Goal: Task Accomplishment & Management: Complete application form

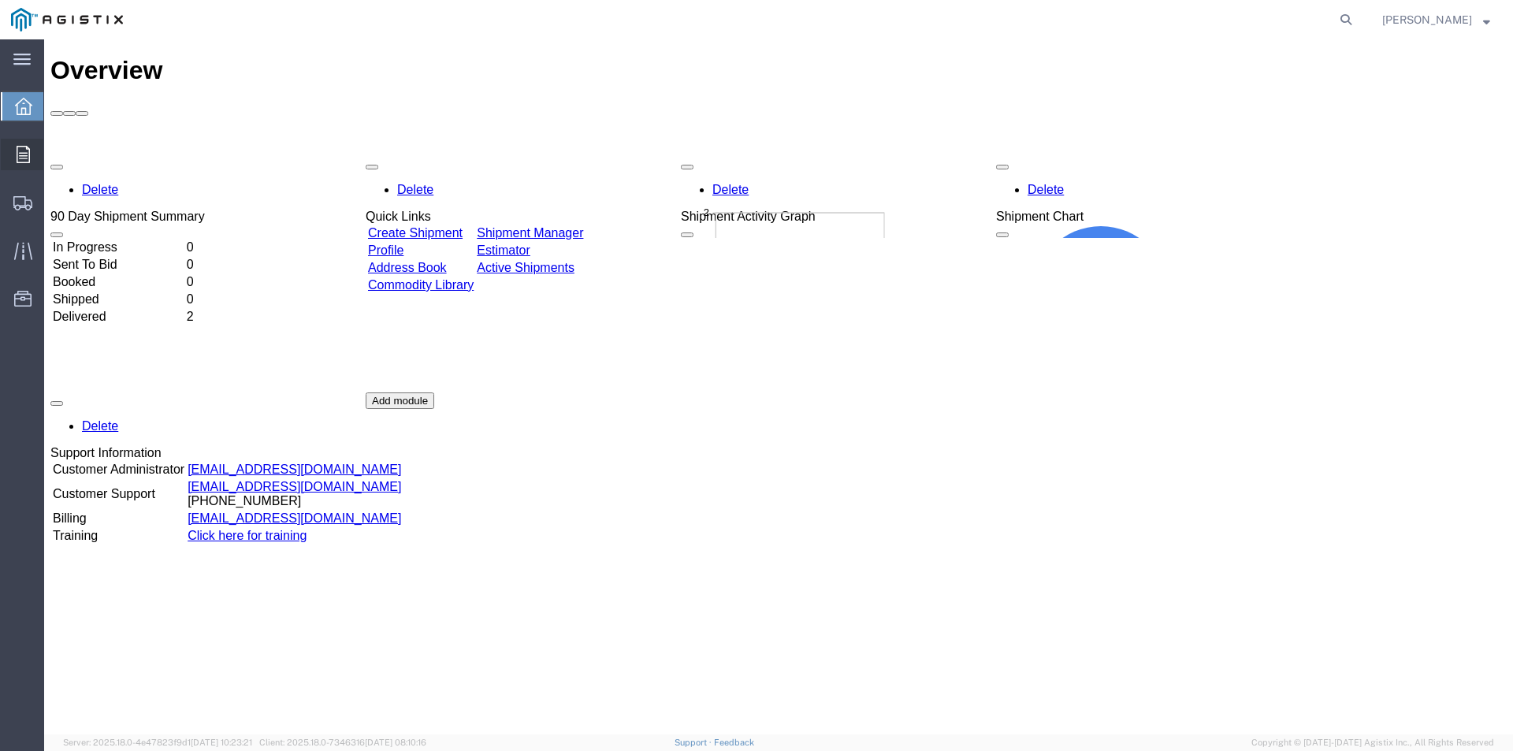
click at [12, 163] on div at bounding box center [23, 155] width 44 height 32
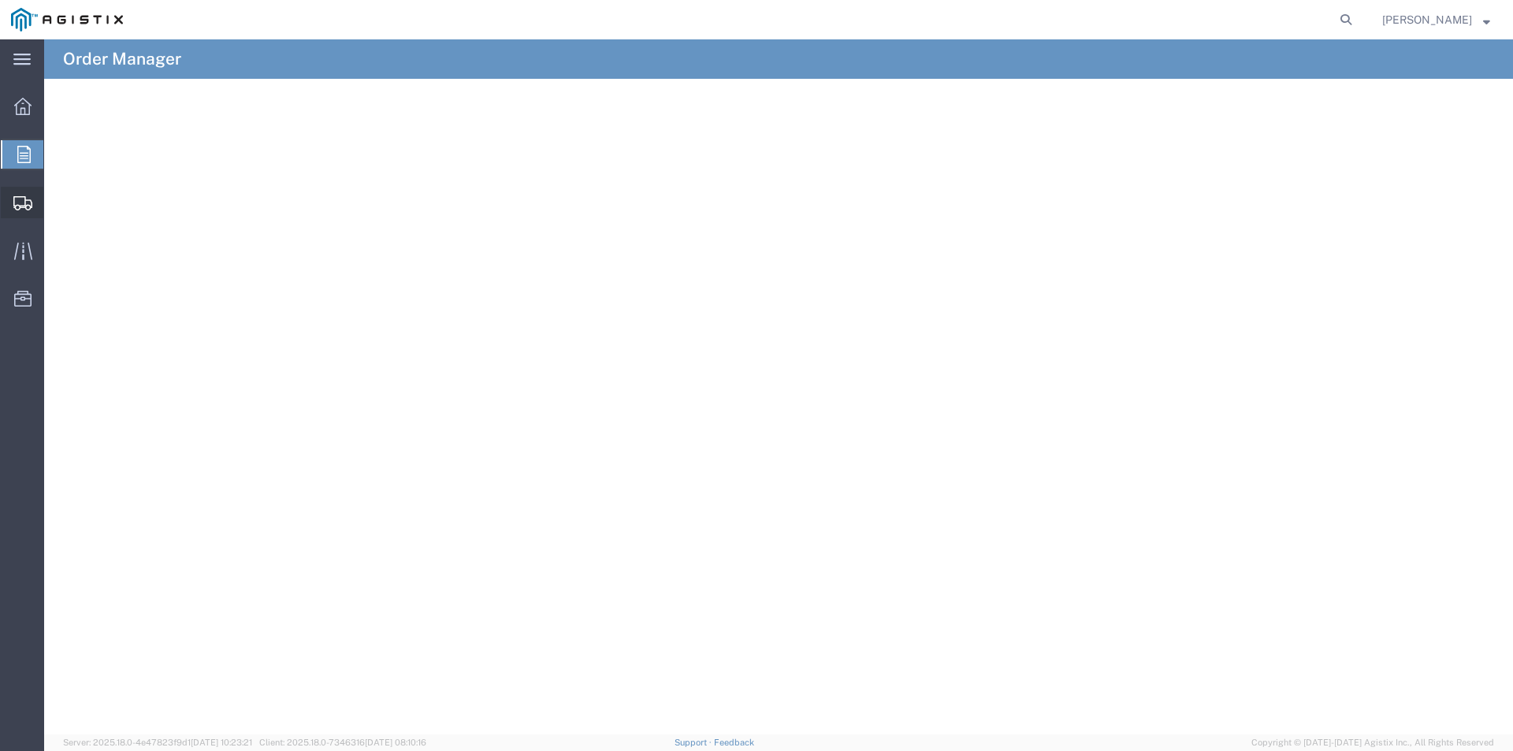
click at [18, 196] on icon at bounding box center [22, 203] width 19 height 14
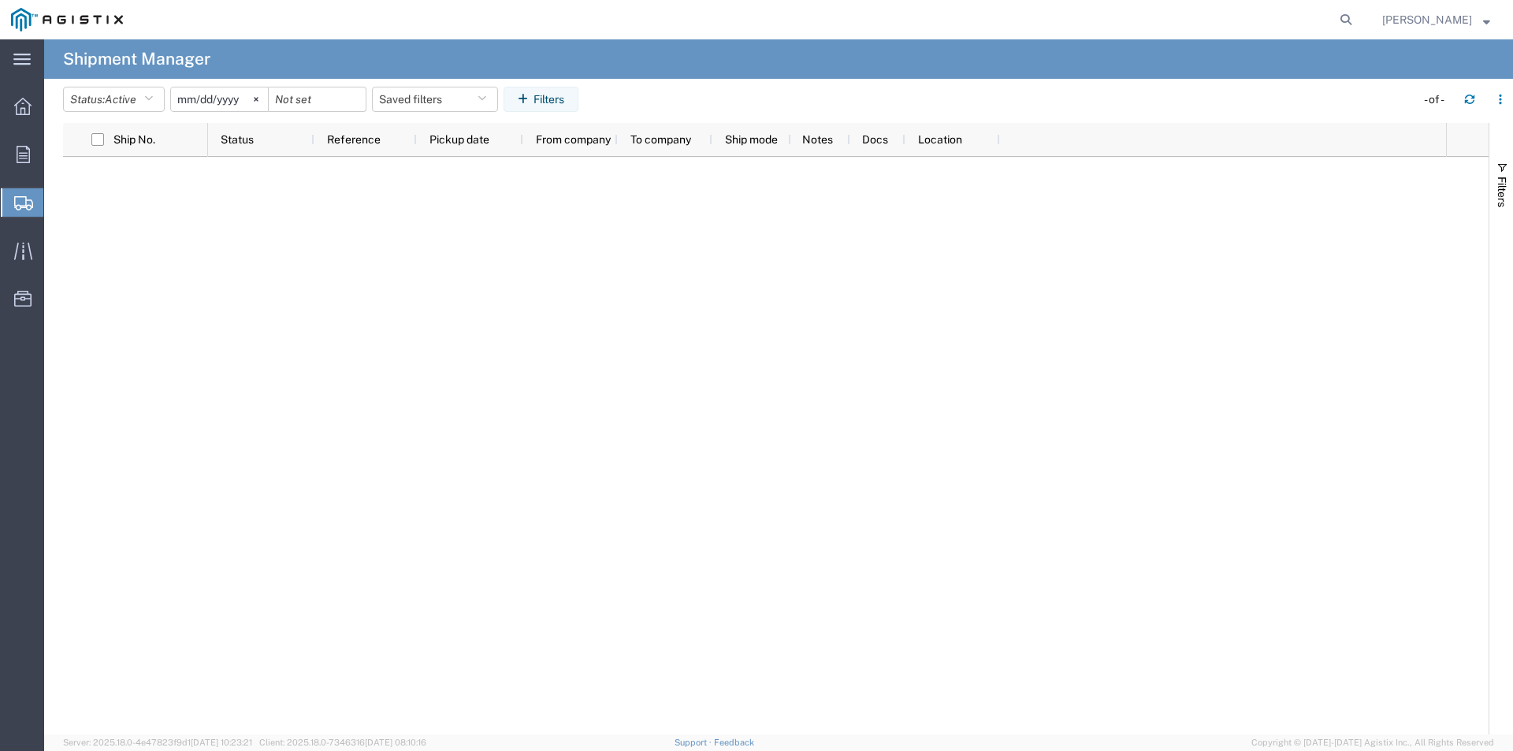
click at [0, 0] on span "Shipment Manager" at bounding box center [0, 0] width 0 height 0
click at [56, 204] on span "Shipments" at bounding box center [49, 203] width 13 height 32
click at [0, 0] on span "Create Shipment" at bounding box center [0, 0] width 0 height 0
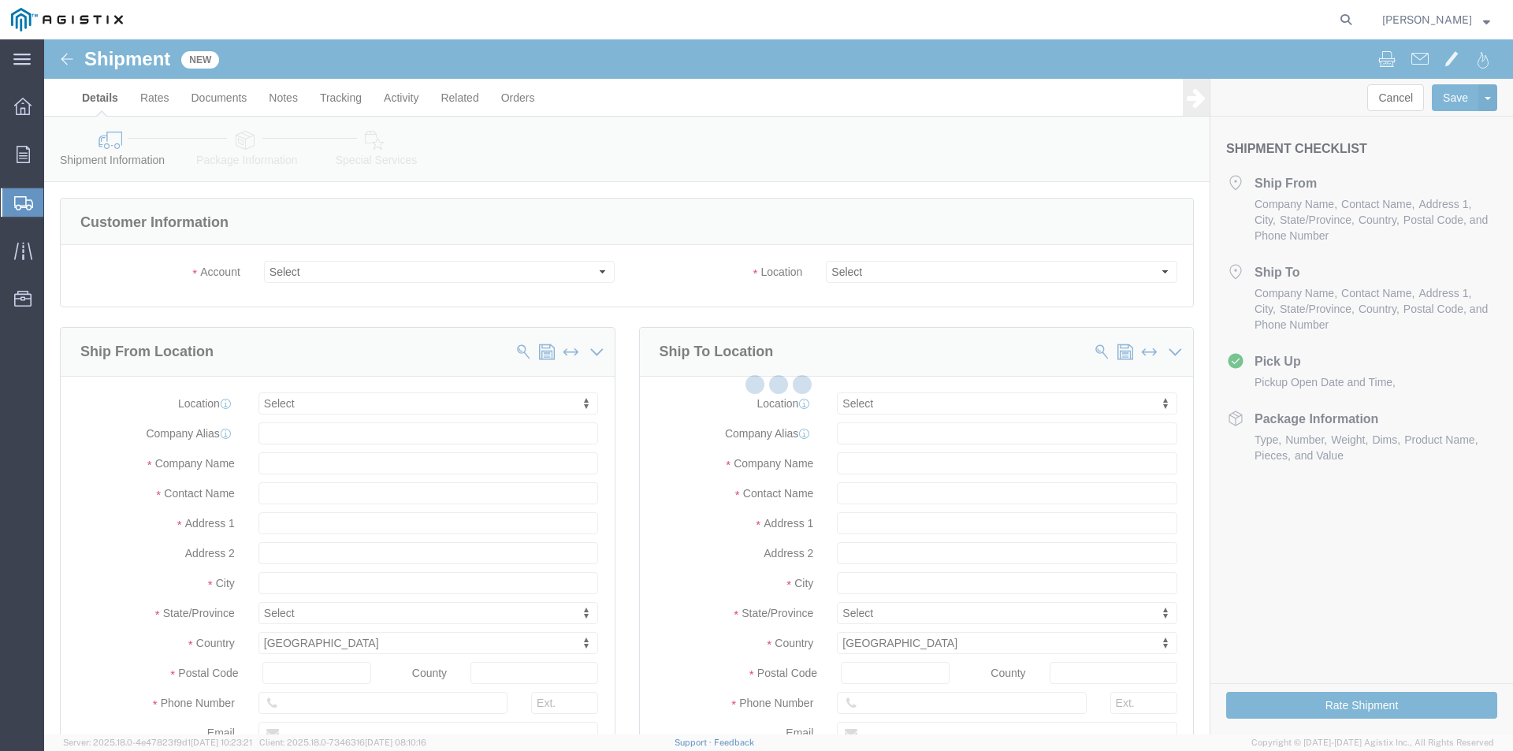
select select
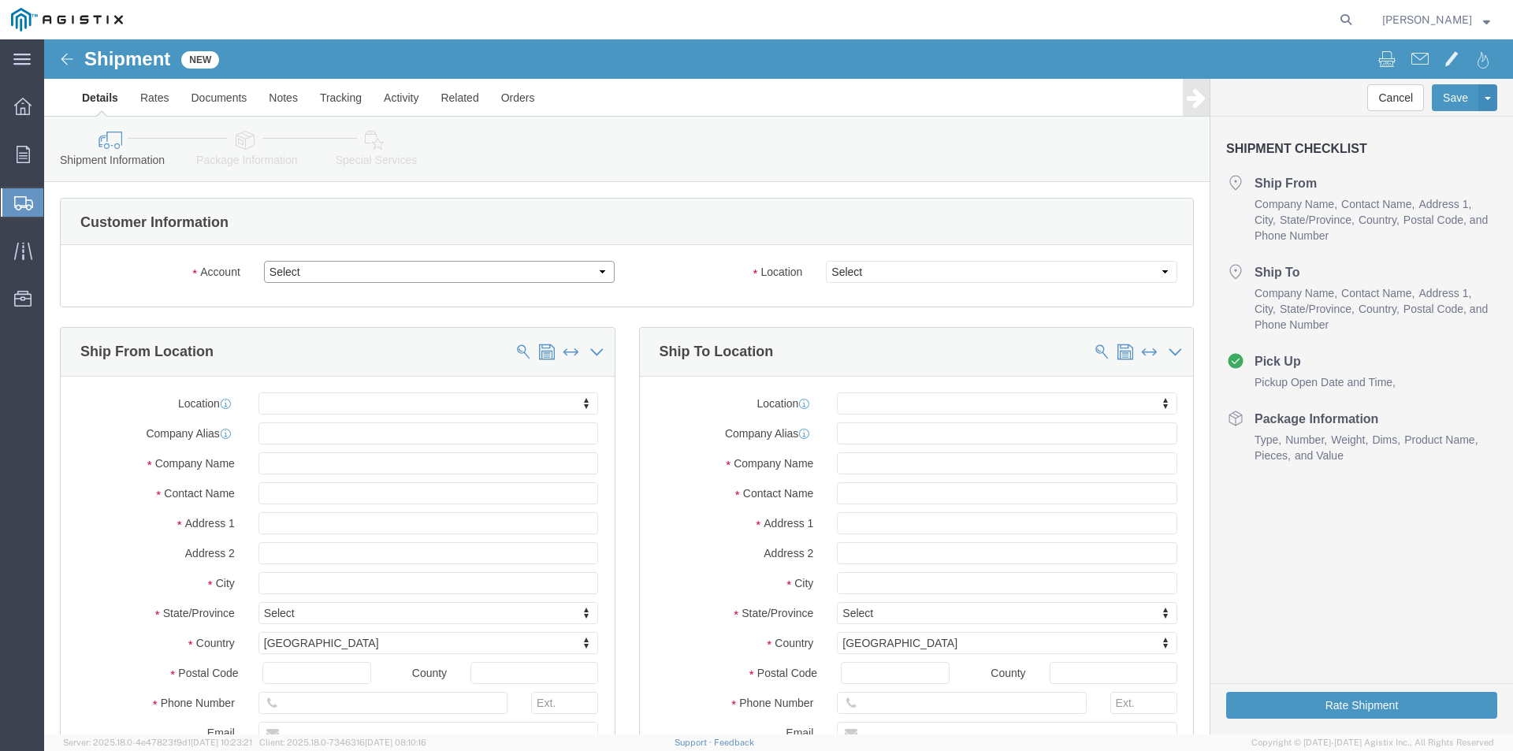
click select "Select [PERSON_NAME] PG&E"
select select "9596"
click select "Select [PERSON_NAME] PG&E"
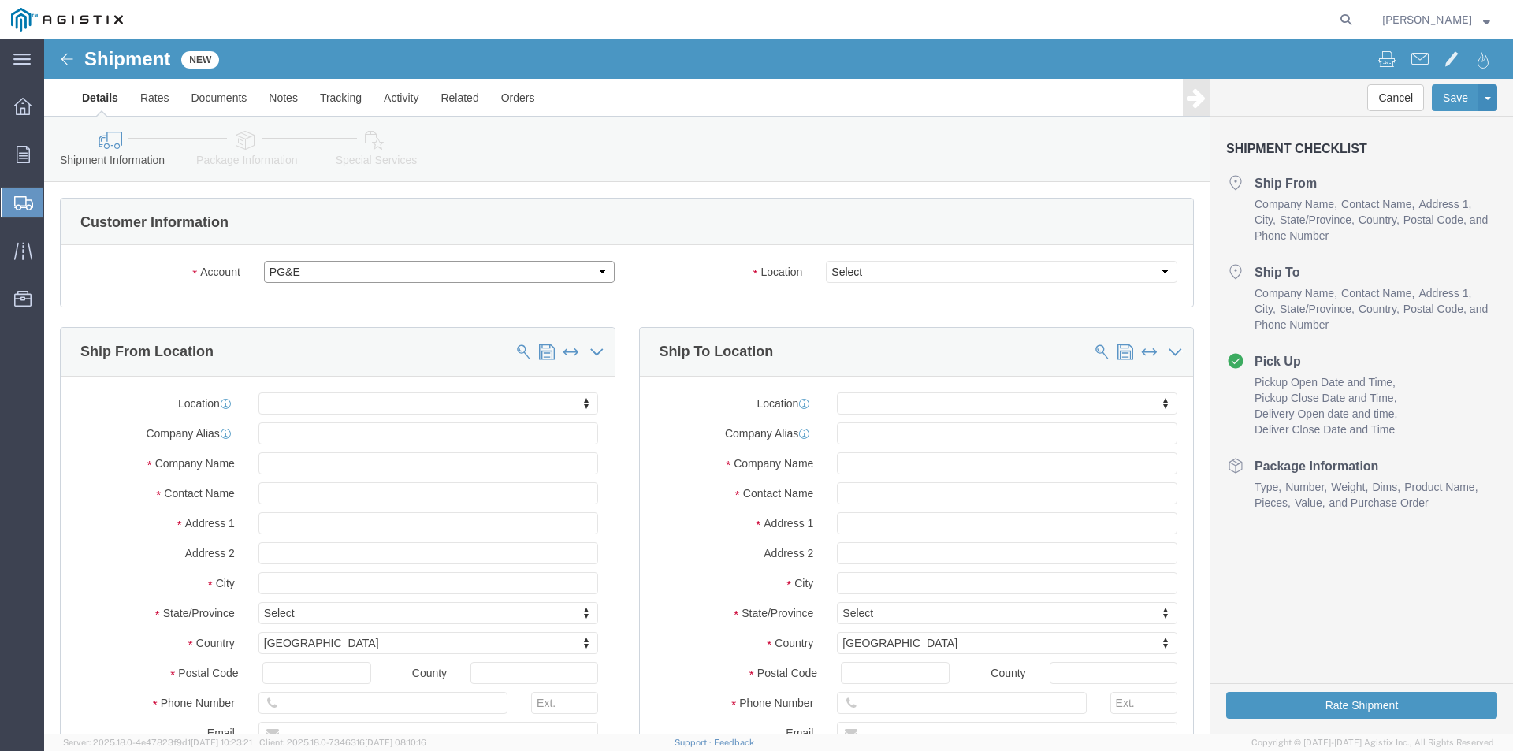
select select
click select "Select All Others [GEOGRAPHIC_DATA] [GEOGRAPHIC_DATA] [GEOGRAPHIC_DATA] [GEOGRA…"
click div "Account Select MEGGER PG&E Location Select All Others [GEOGRAPHIC_DATA] [GEOGRA…"
click select "Select All Others [GEOGRAPHIC_DATA] [GEOGRAPHIC_DATA] [GEOGRAPHIC_DATA] [GEOGRA…"
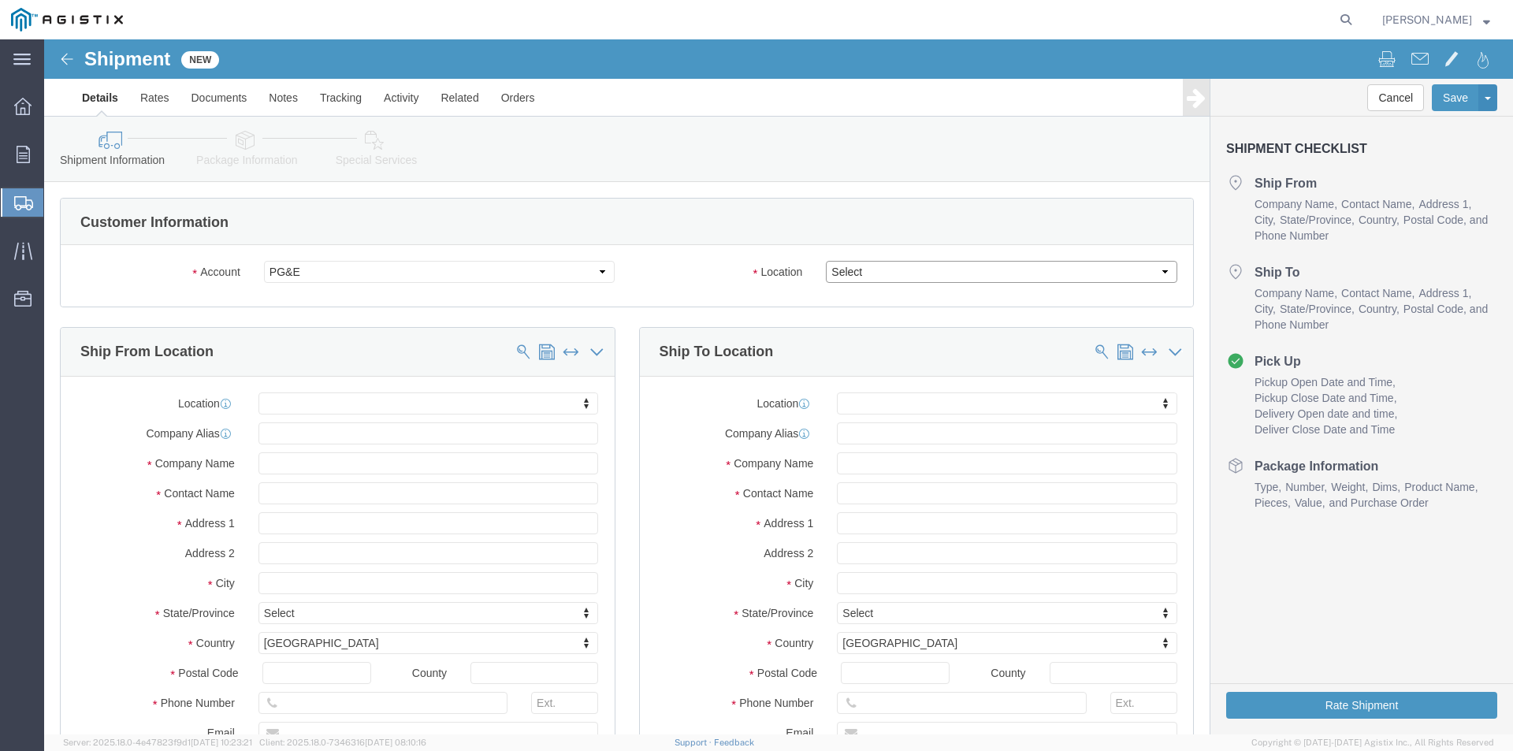
select select "23082"
click select "Select All Others [GEOGRAPHIC_DATA] [GEOGRAPHIC_DATA] [GEOGRAPHIC_DATA] [GEOGRA…"
select select
click select "Select All Others [GEOGRAPHIC_DATA] [GEOGRAPHIC_DATA] [GEOGRAPHIC_DATA] [GEOGRA…"
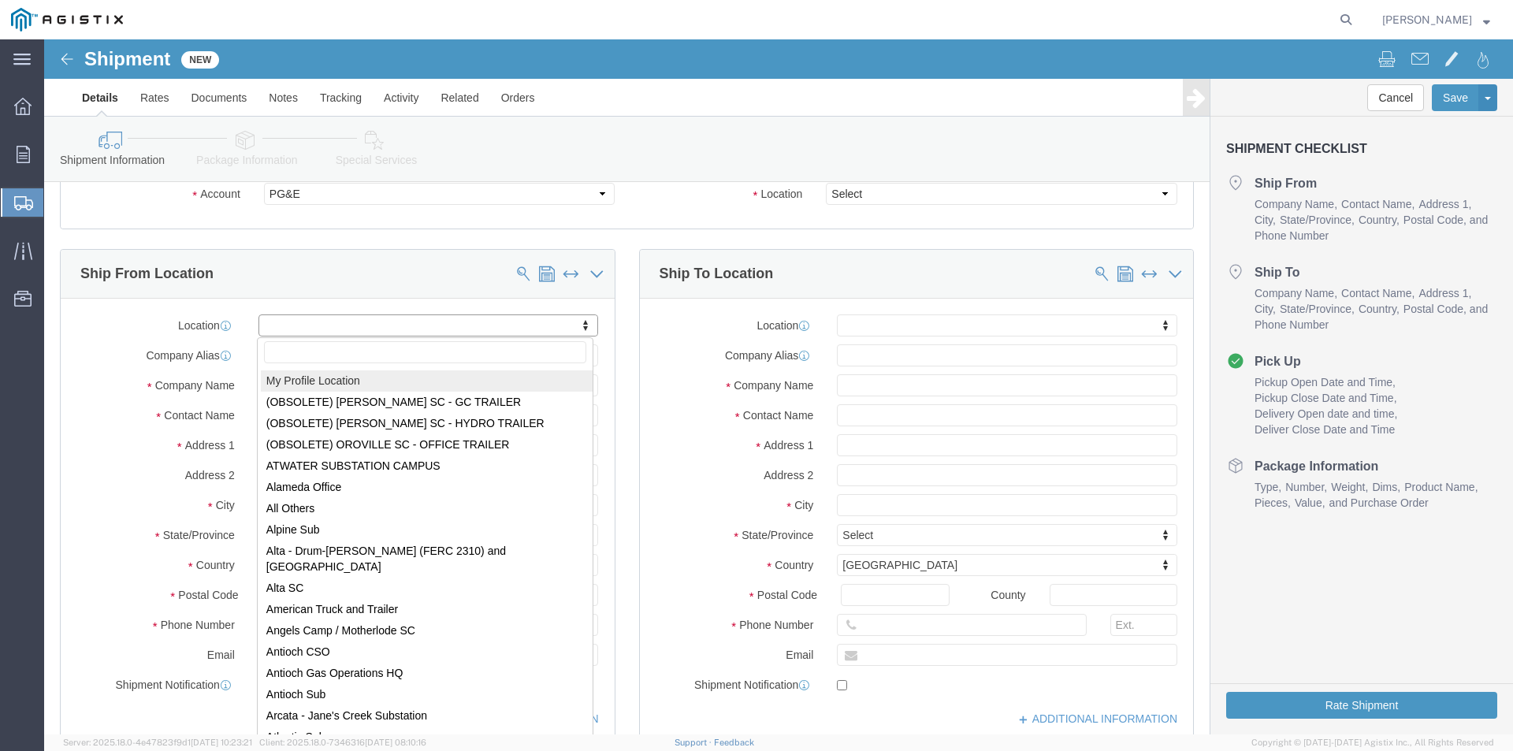
scroll to position [79, 0]
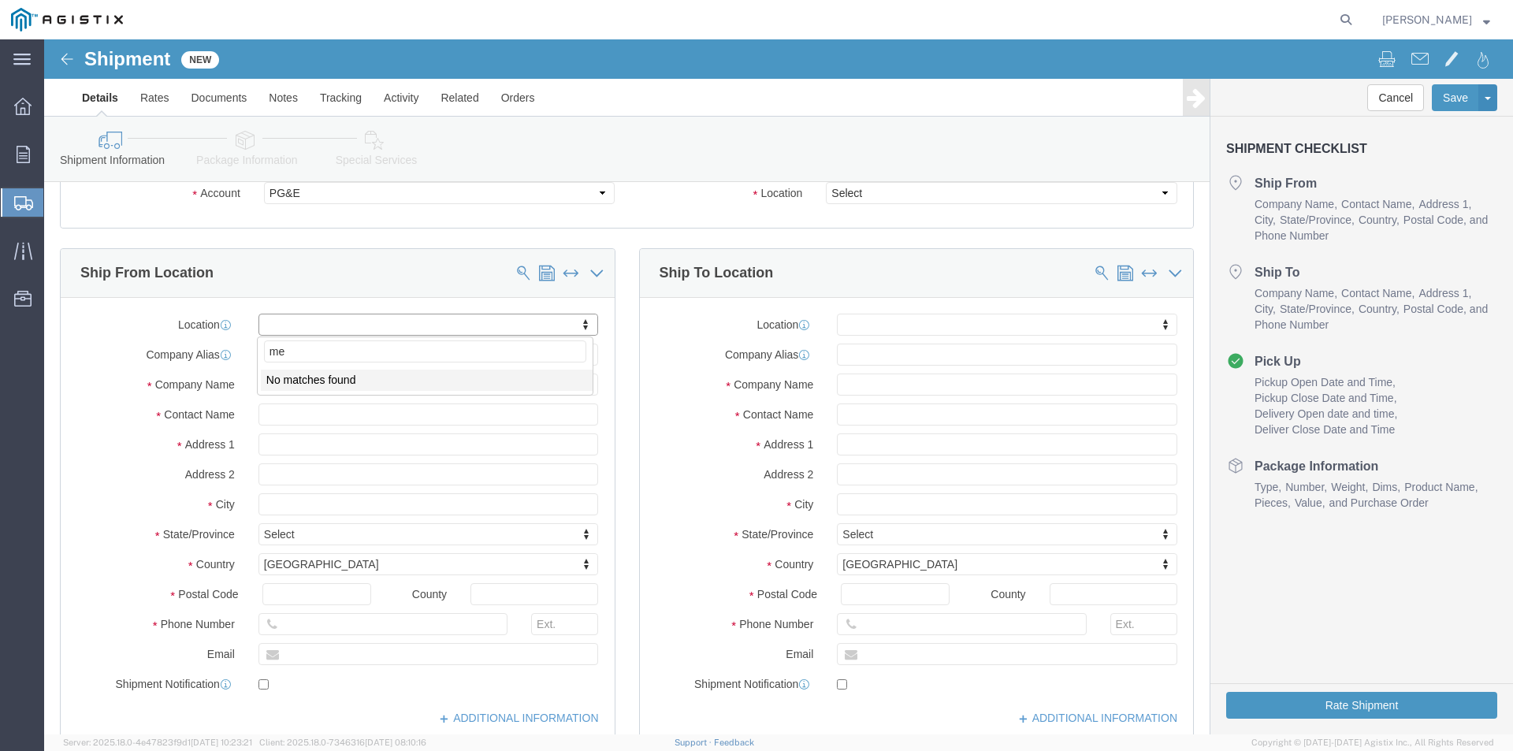
type input "m"
click input "text"
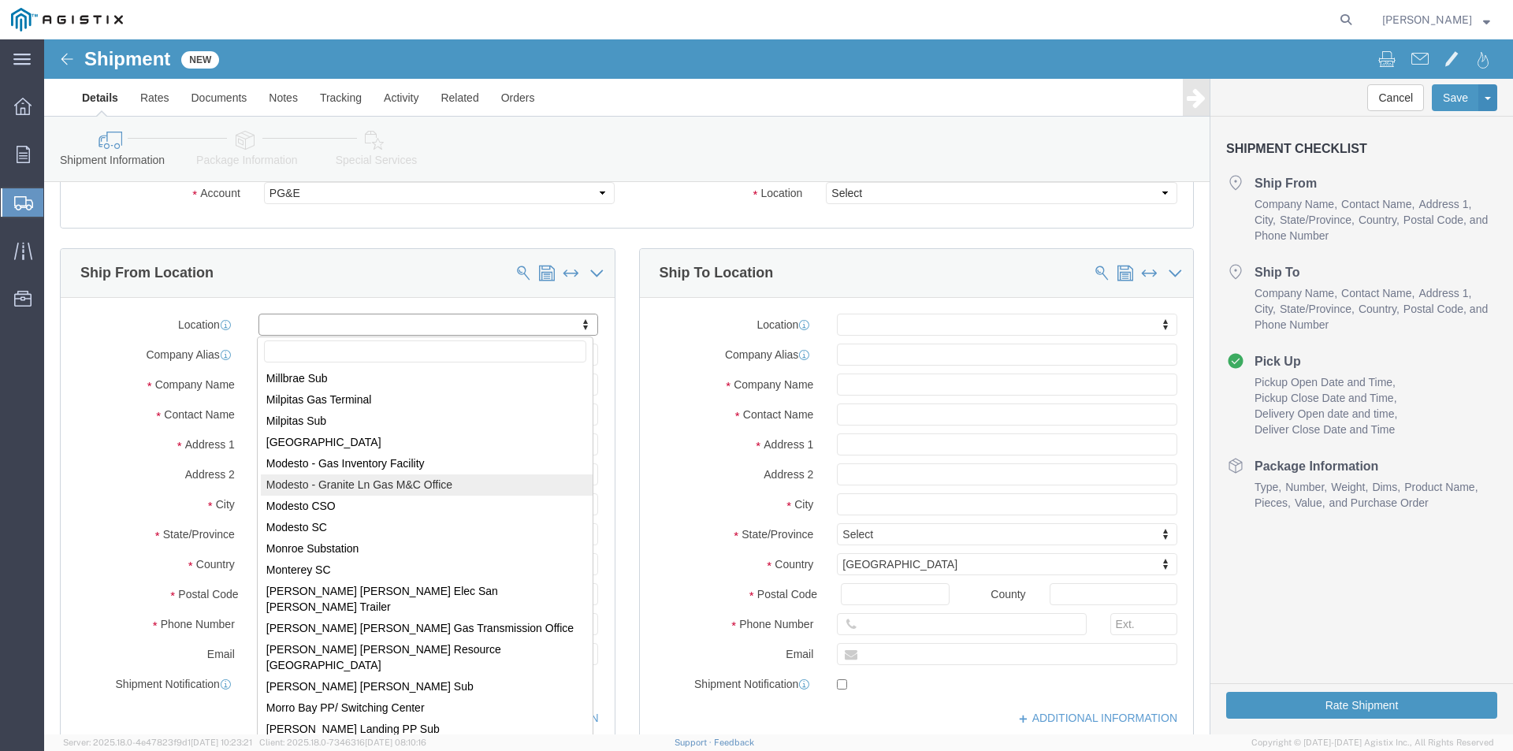
scroll to position [5505, 0]
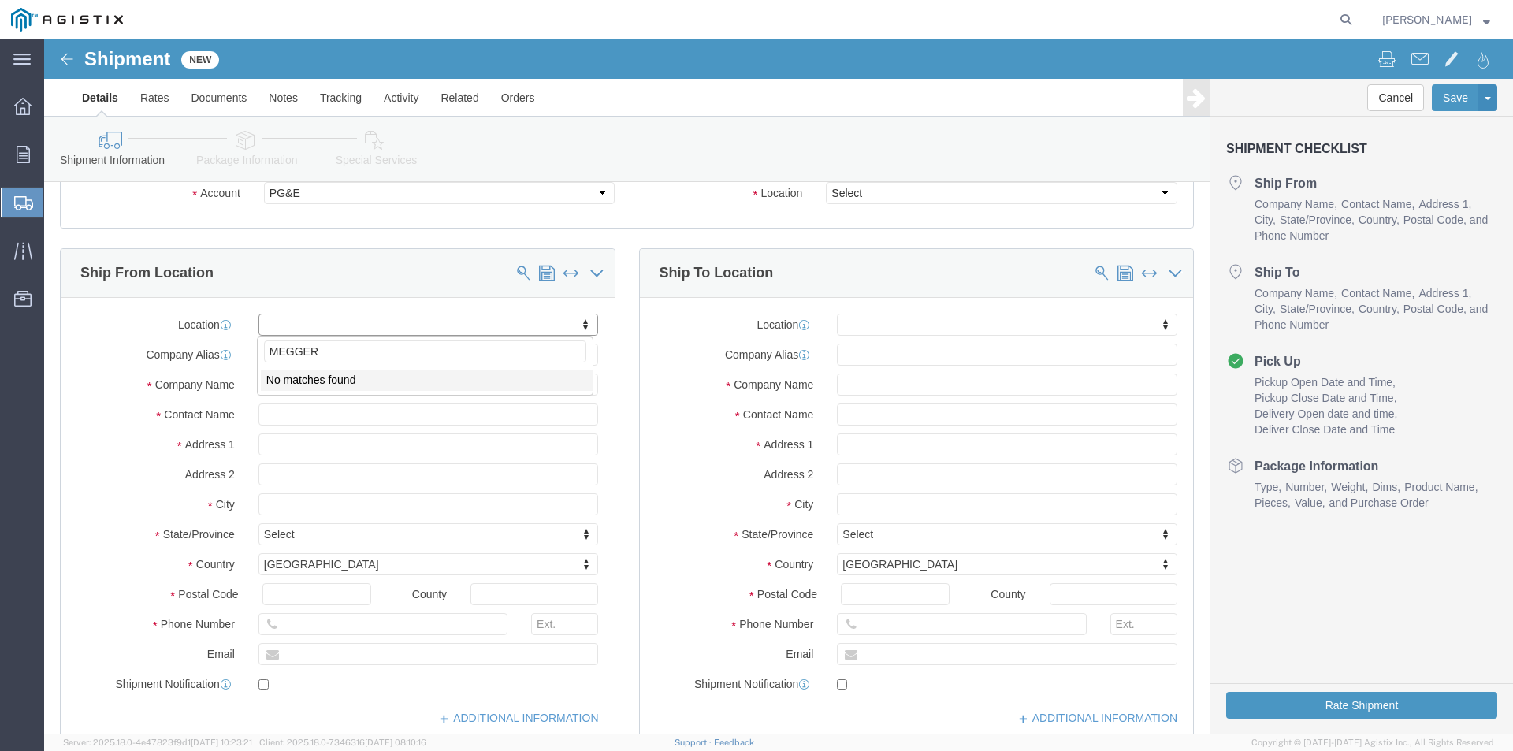
type input "MEGGER"
click li "No matches found"
click input "text"
type input "MEGGER"
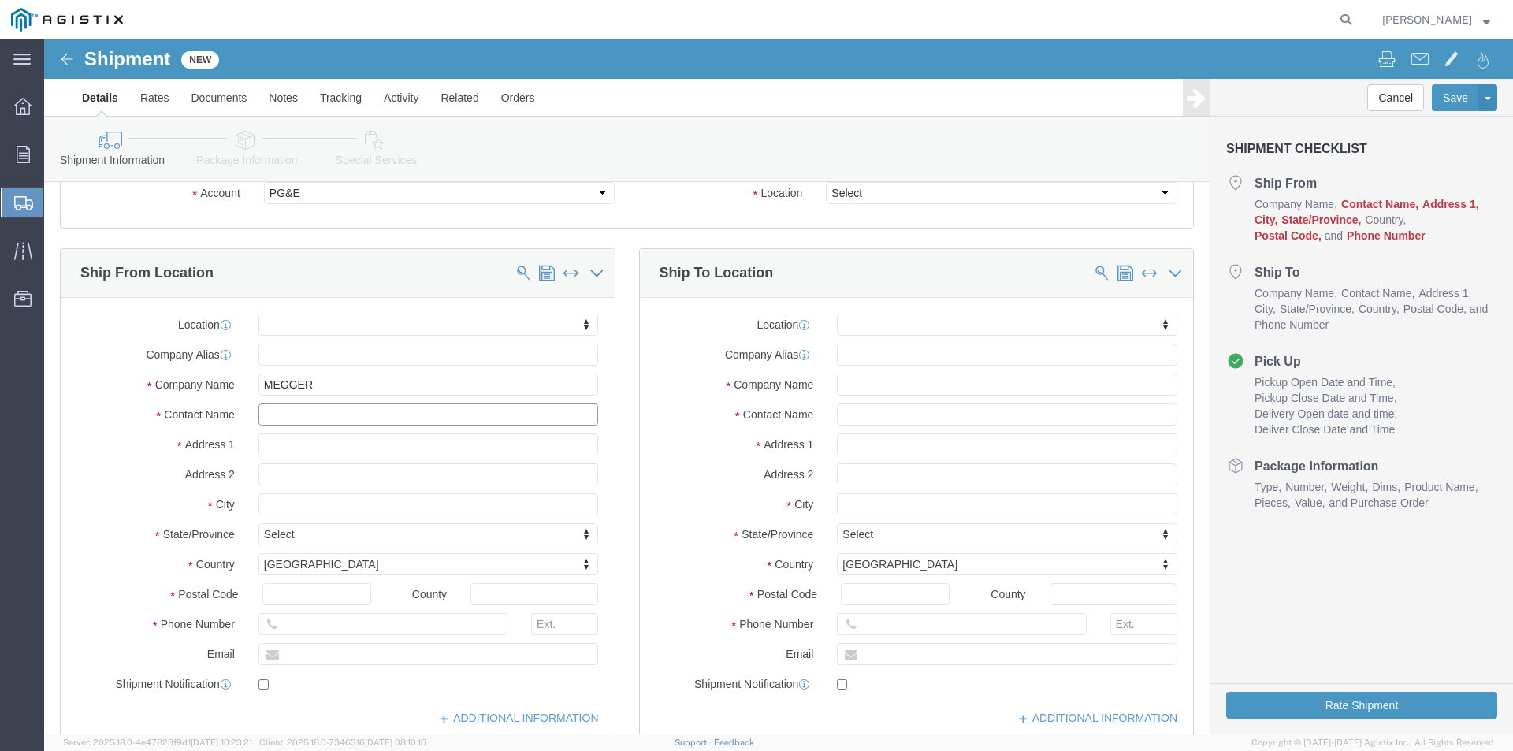
click input "text"
type input "[PERSON_NAME]"
click input "text"
type input "1"
type input "[STREET_ADDRESS]"
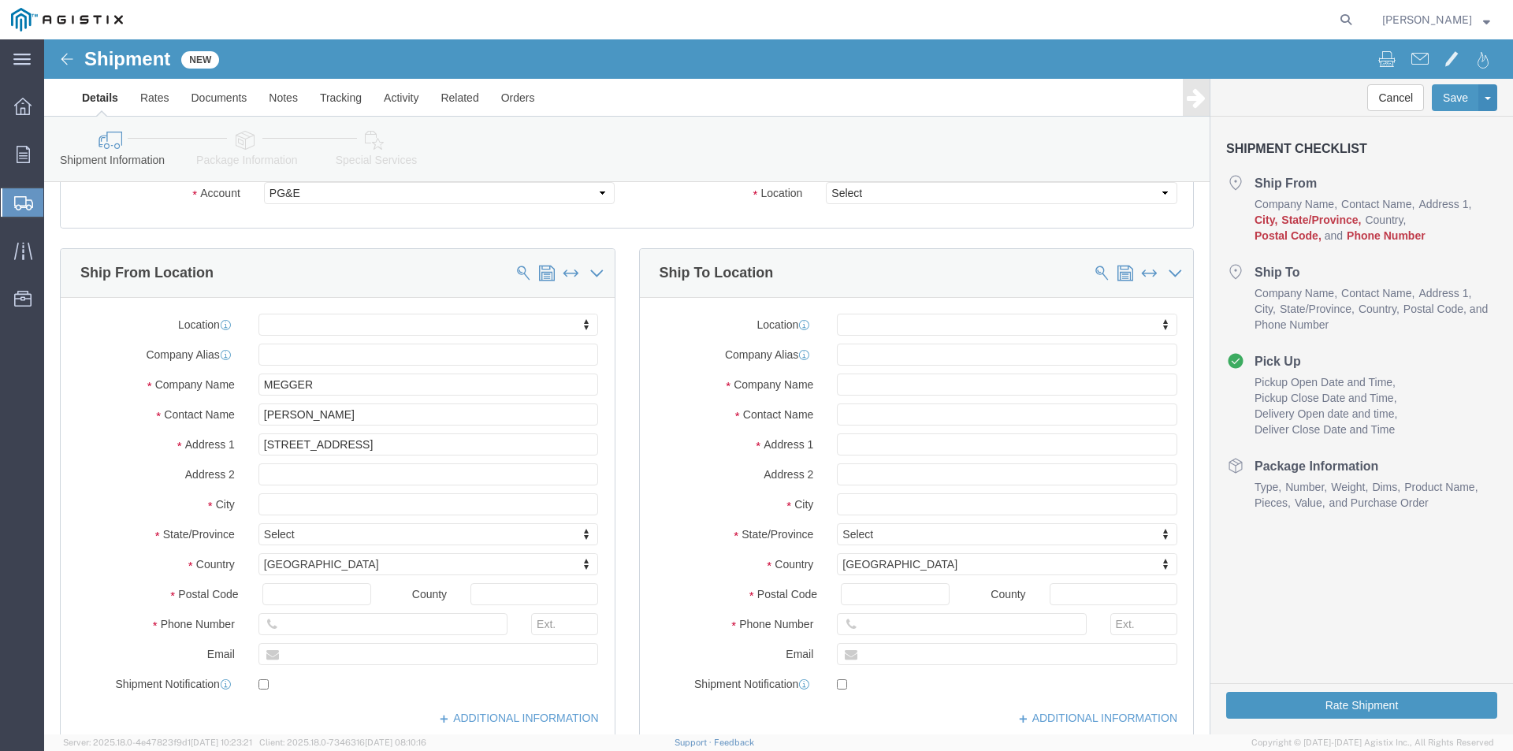
click at [17, 199] on icon at bounding box center [23, 203] width 19 height 14
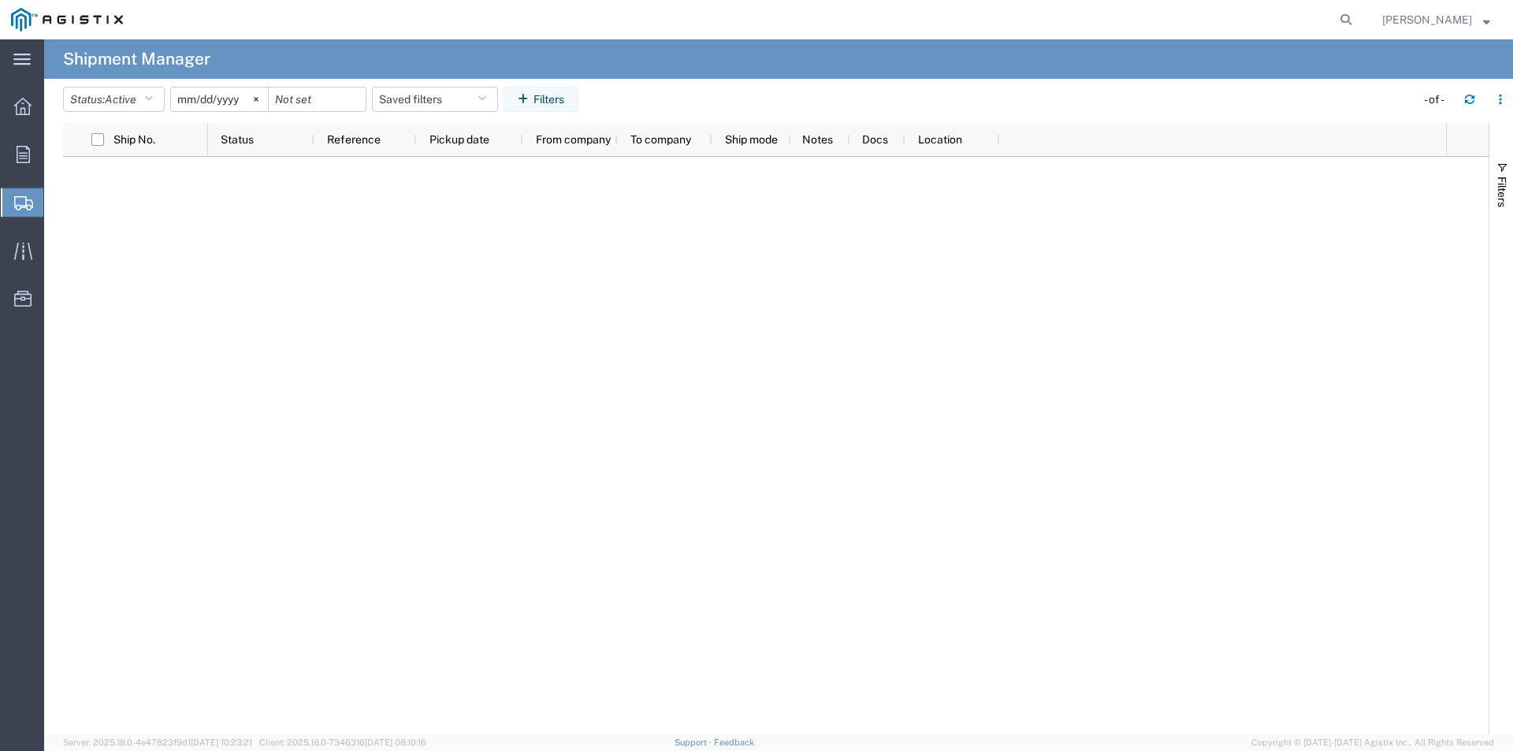
click at [0, 0] on span "Create Shipment" at bounding box center [0, 0] width 0 height 0
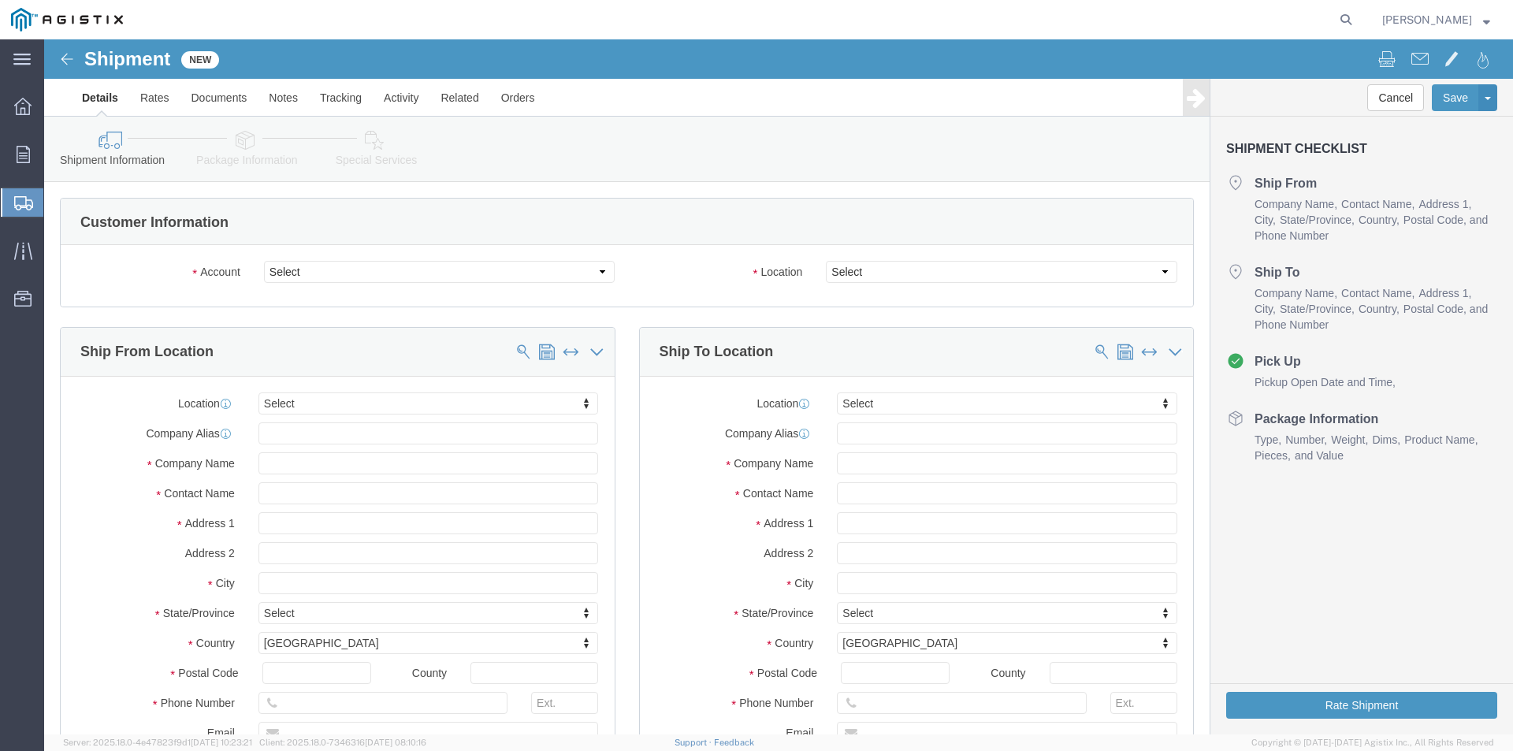
select select
click select "Select [PERSON_NAME] PG&E"
select select "10912"
click select "Select [PERSON_NAME] PG&E"
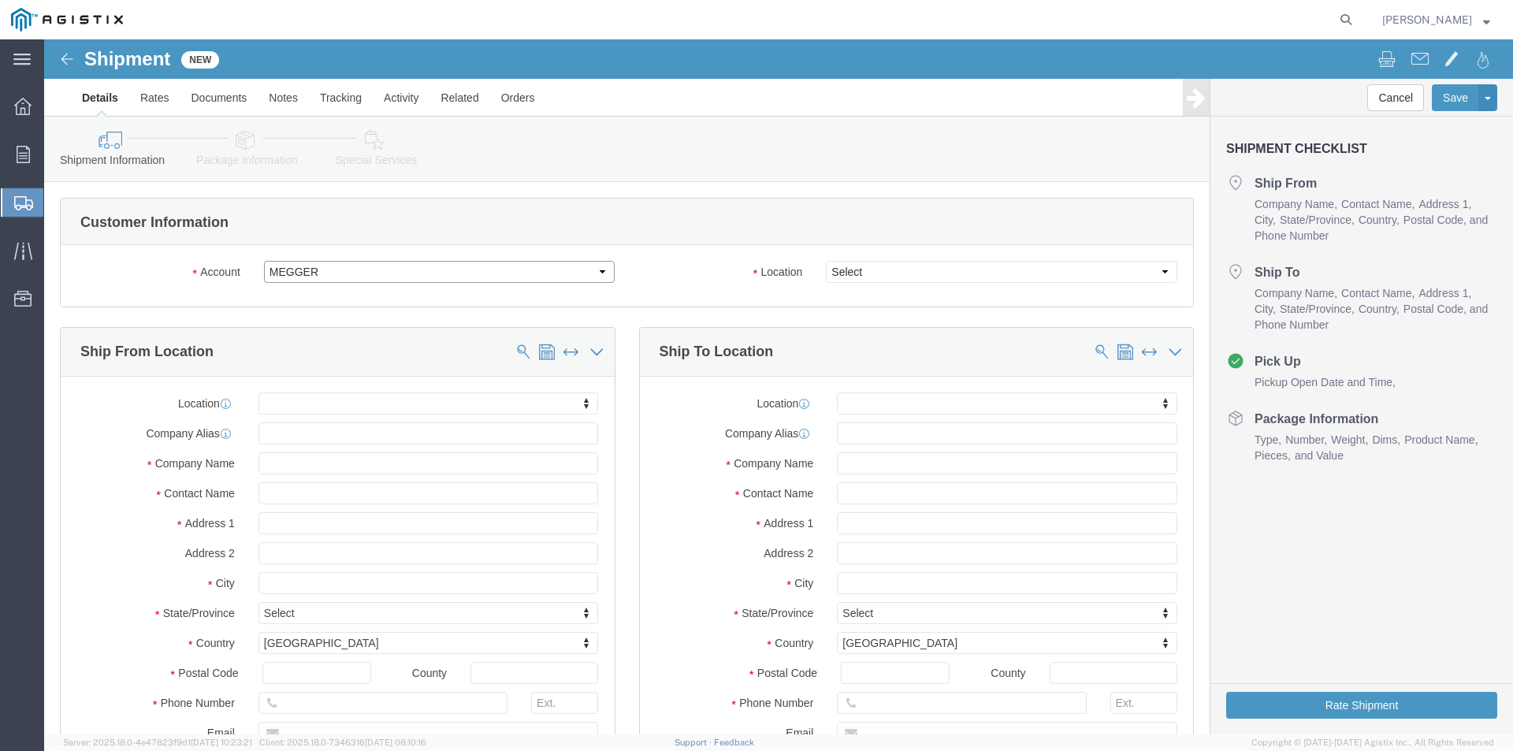
select select
click select "Select [PERSON_NAME] PG&E"
select select "9596"
click select "Select [PERSON_NAME] PG&E"
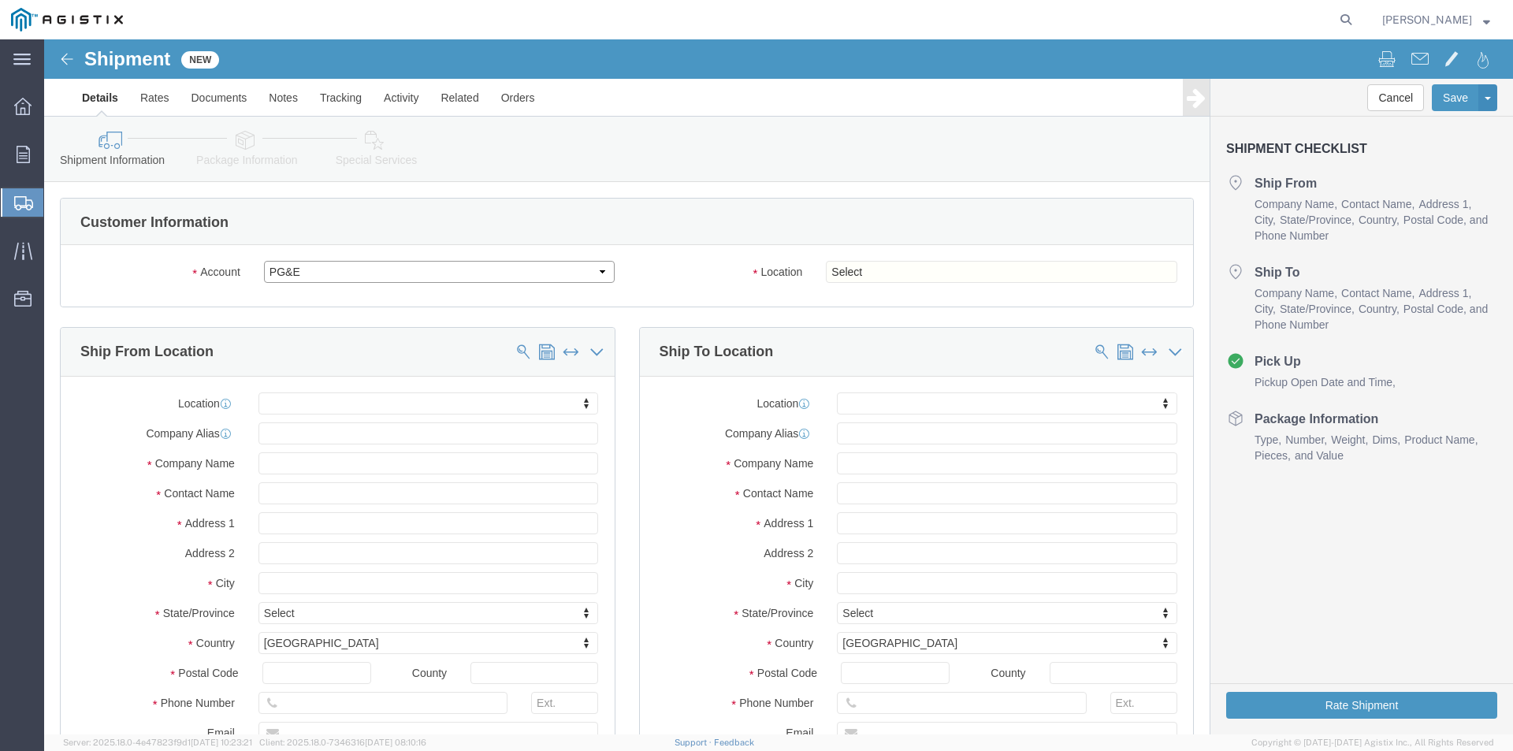
select select
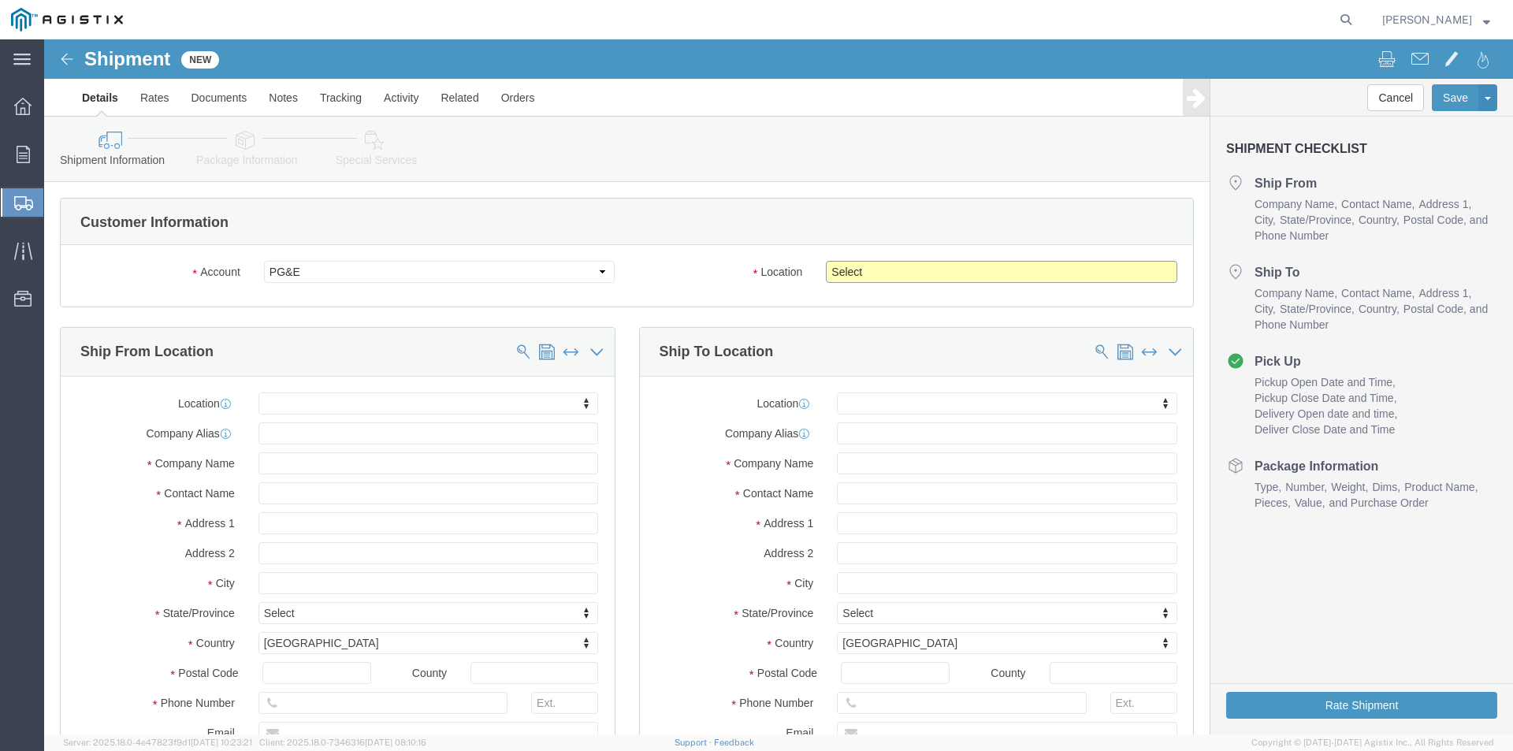
click select "Select All Others [GEOGRAPHIC_DATA] [GEOGRAPHIC_DATA] [GEOGRAPHIC_DATA] [GEOGRA…"
select select "23082"
click select "Select All Others [GEOGRAPHIC_DATA] [GEOGRAPHIC_DATA] [GEOGRAPHIC_DATA] [GEOGRA…"
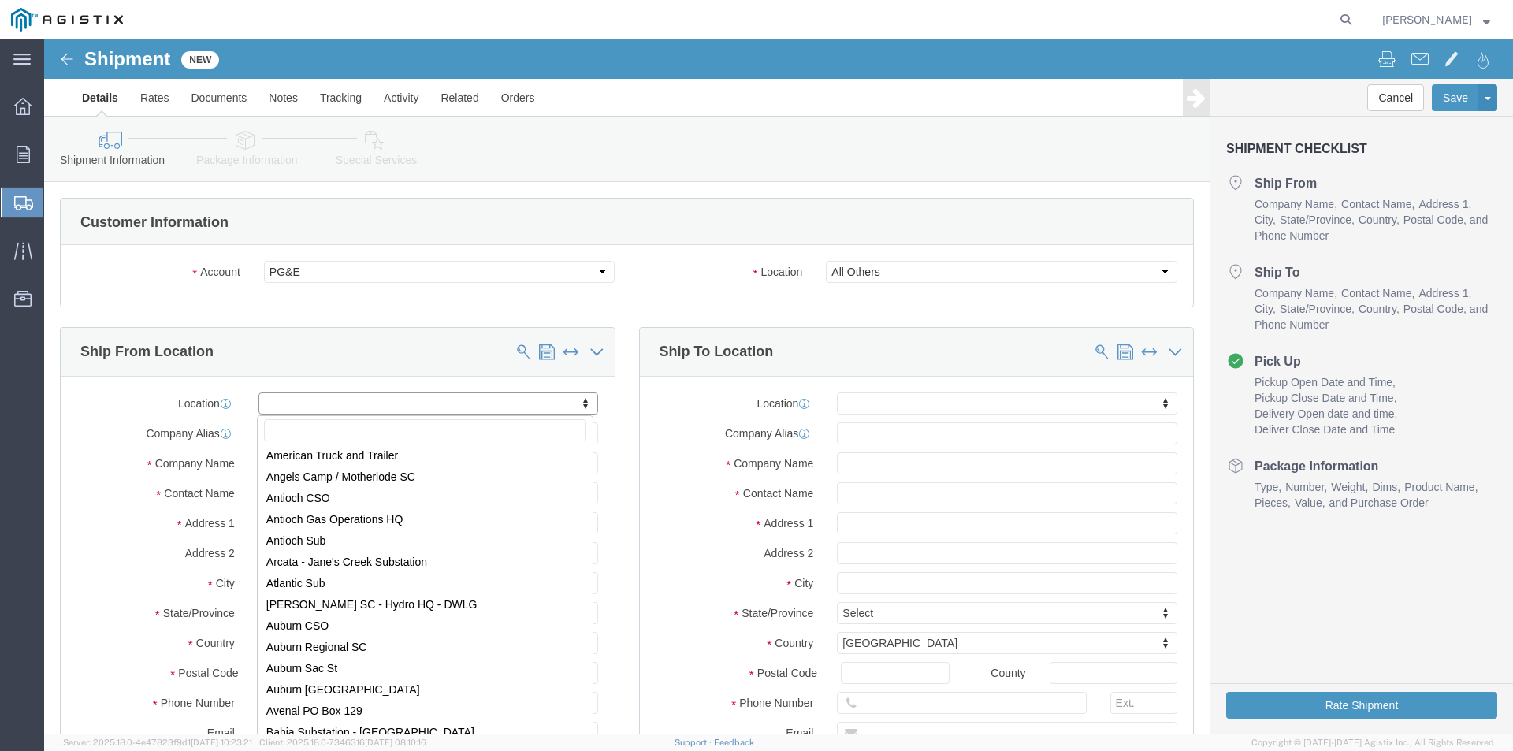
scroll to position [236, 0]
type input "M"
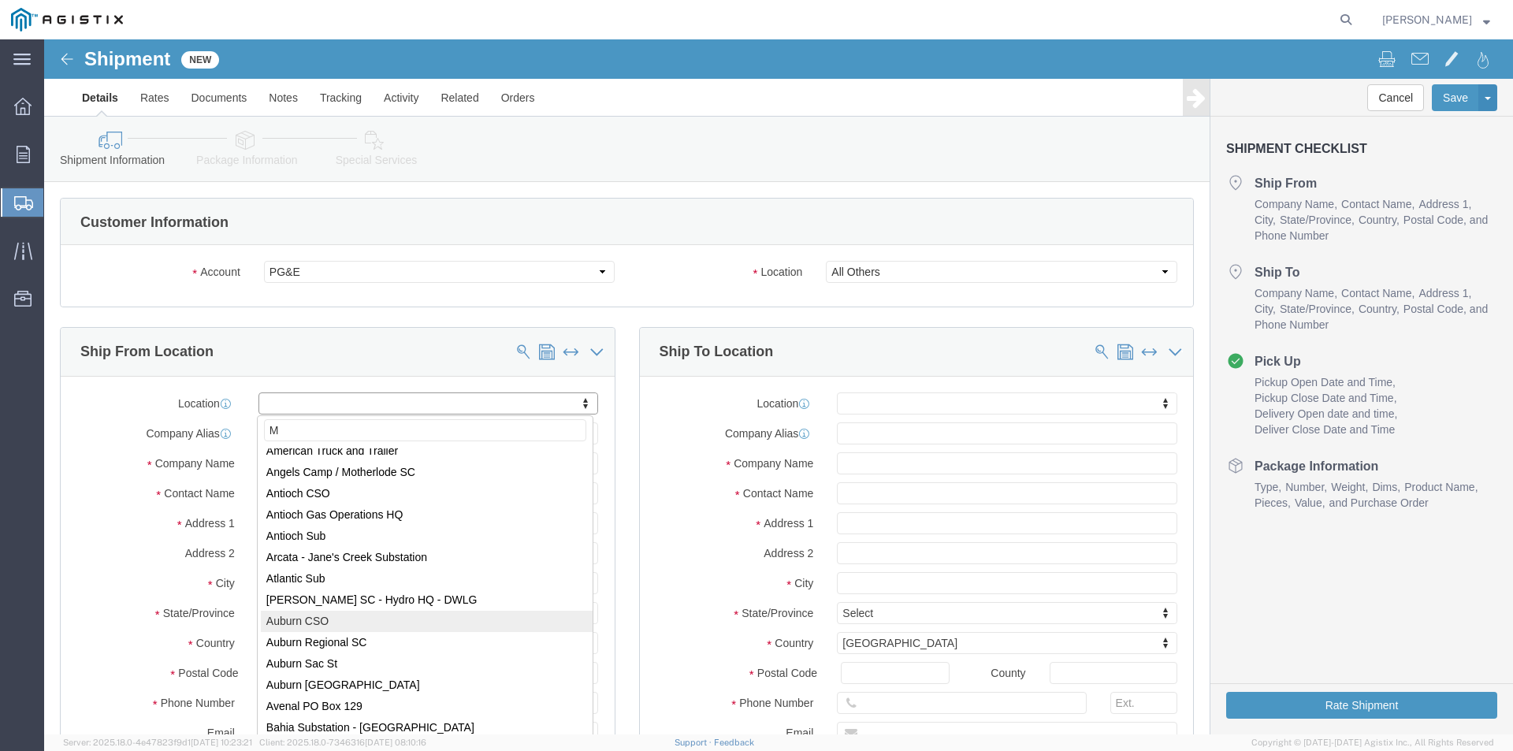
scroll to position [0, 0]
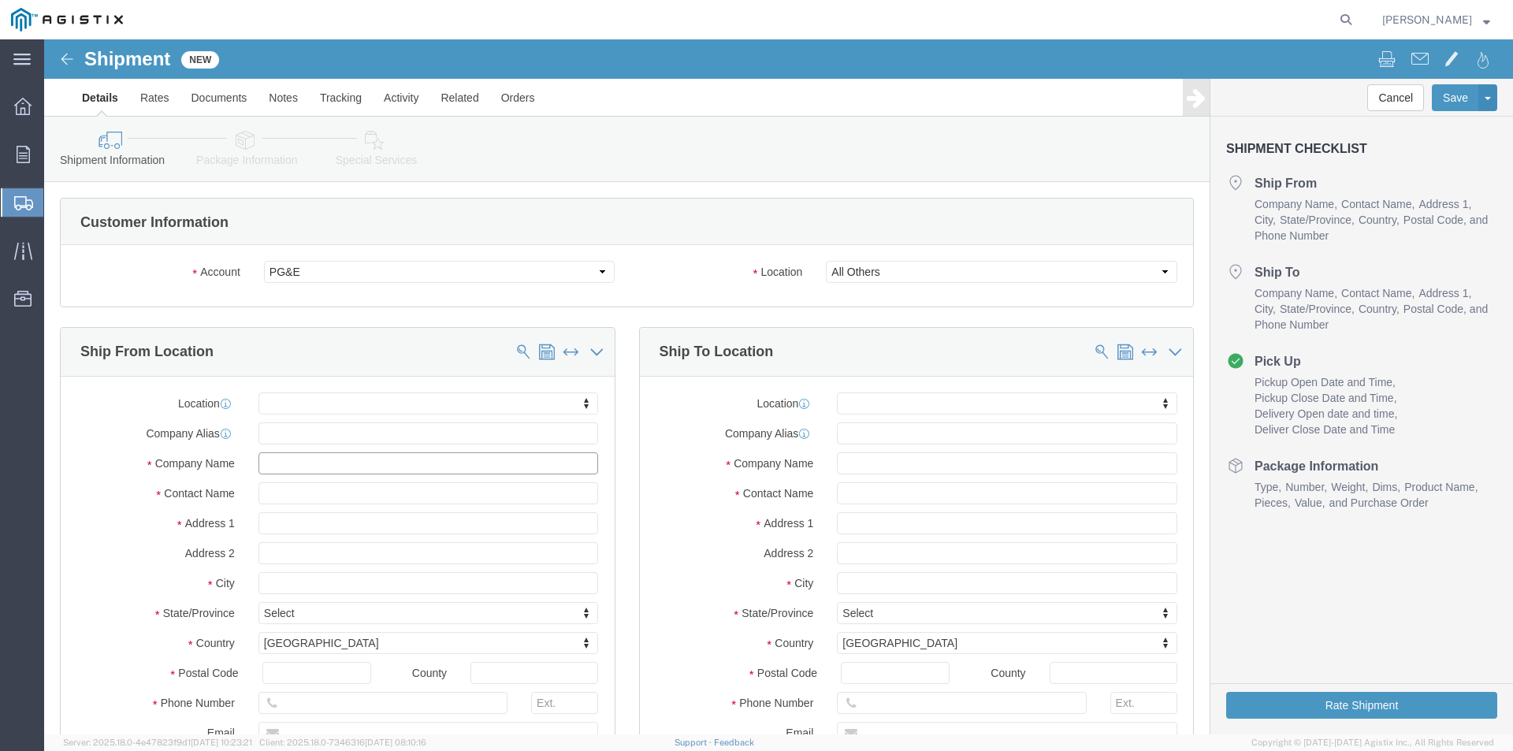
click input "text"
type input "MEGGER"
click input "text"
type input "[STREET_ADDRESS]"
drag, startPoint x: 368, startPoint y: 459, endPoint x: 203, endPoint y: 449, distance: 165.0
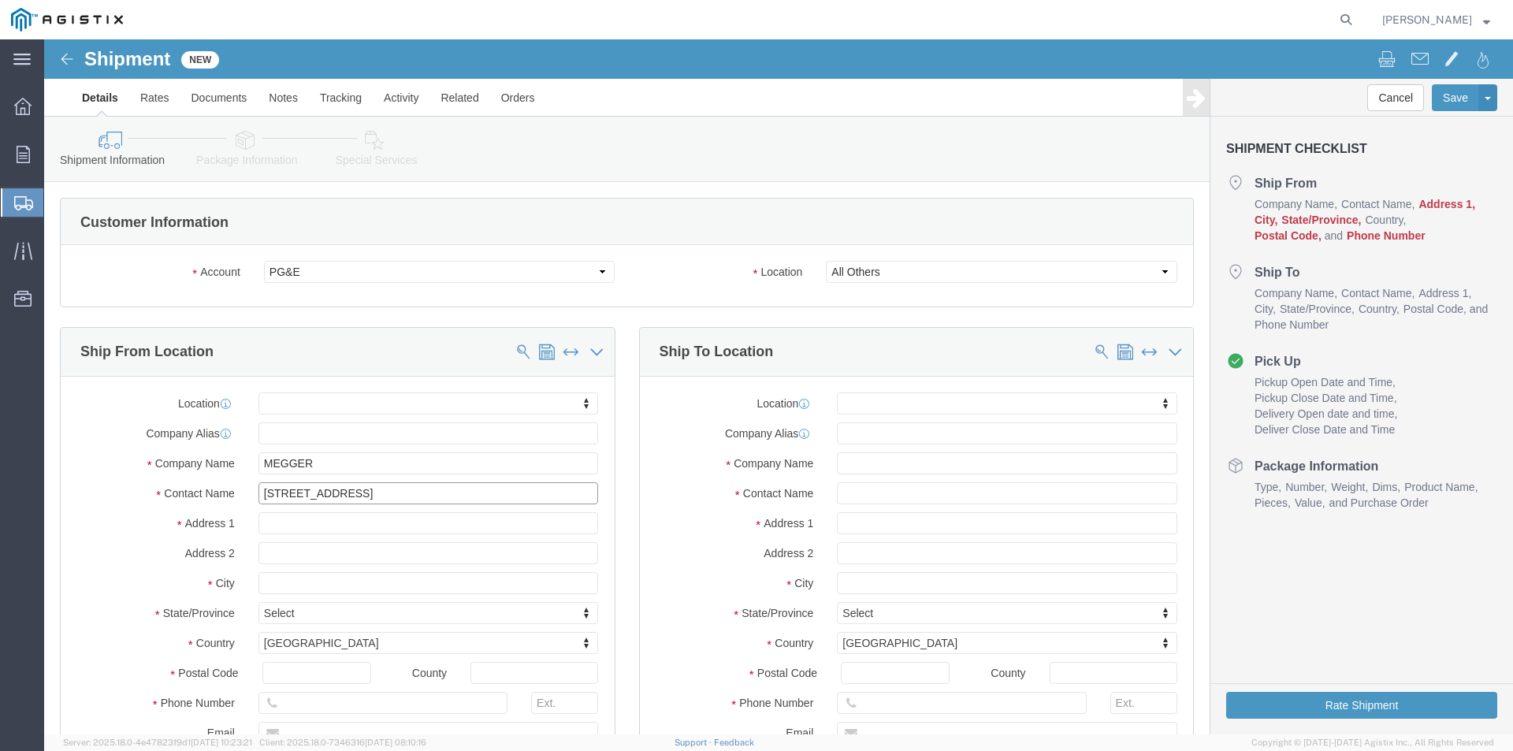
click div "[STREET_ADDRESS]"
click input "text"
paste input "[STREET_ADDRESS]"
type input "[STREET_ADDRESS]"
click input "text"
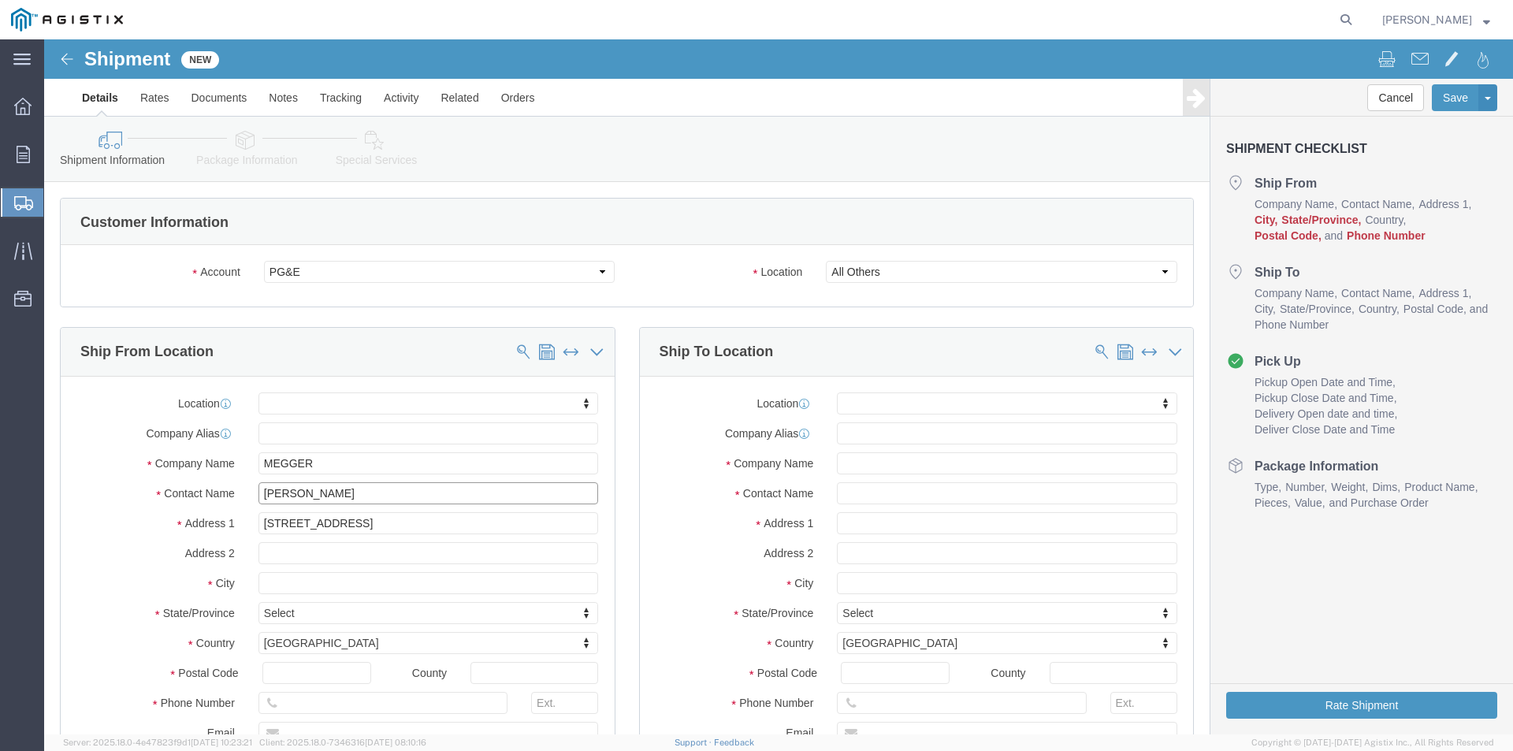
type input "[PERSON_NAME]"
click input "text"
drag, startPoint x: 340, startPoint y: 545, endPoint x: 301, endPoint y: 541, distance: 38.8
click input "PHOENIXVILLE [GEOGRAPHIC_DATA] 19460"
type input "PHOENIXVILLE"
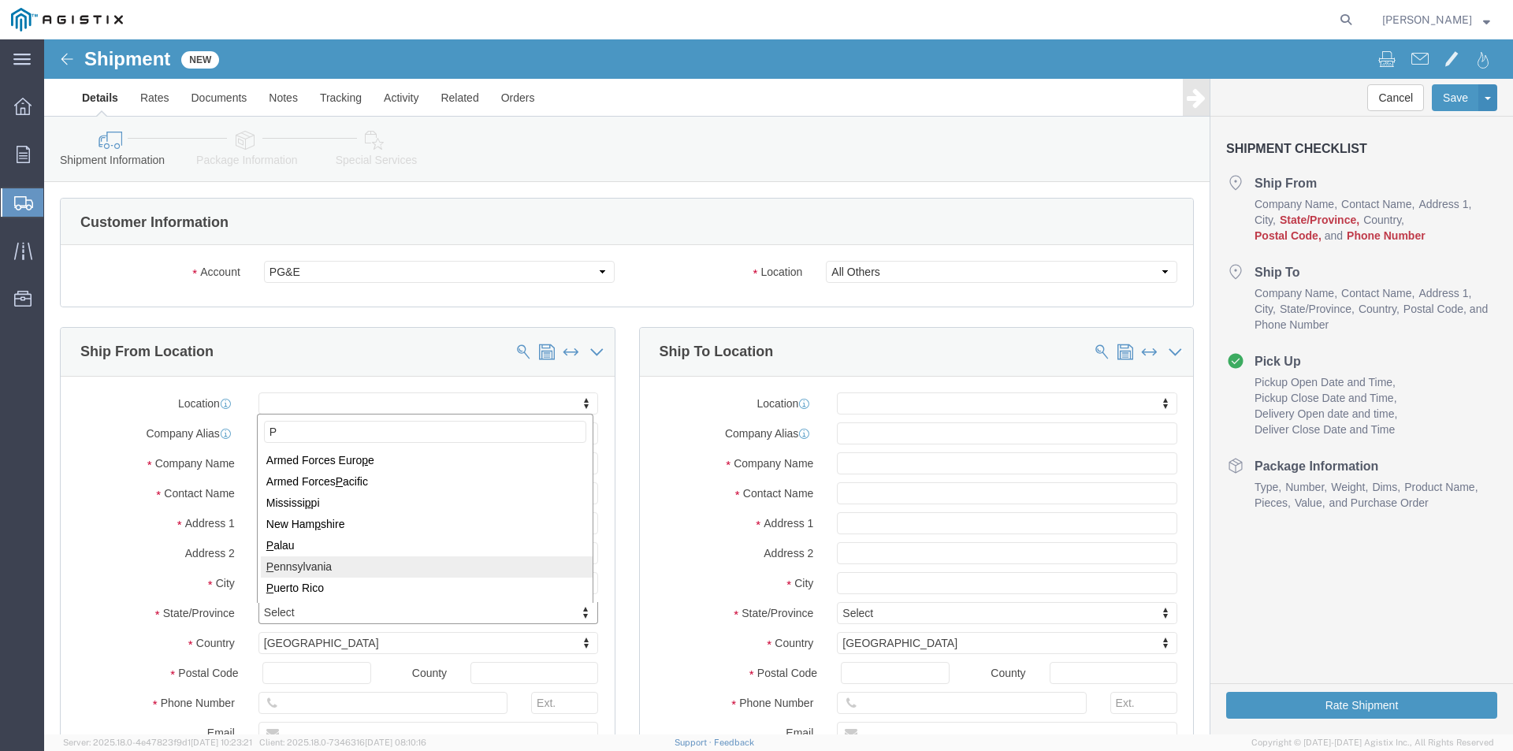
type input "P"
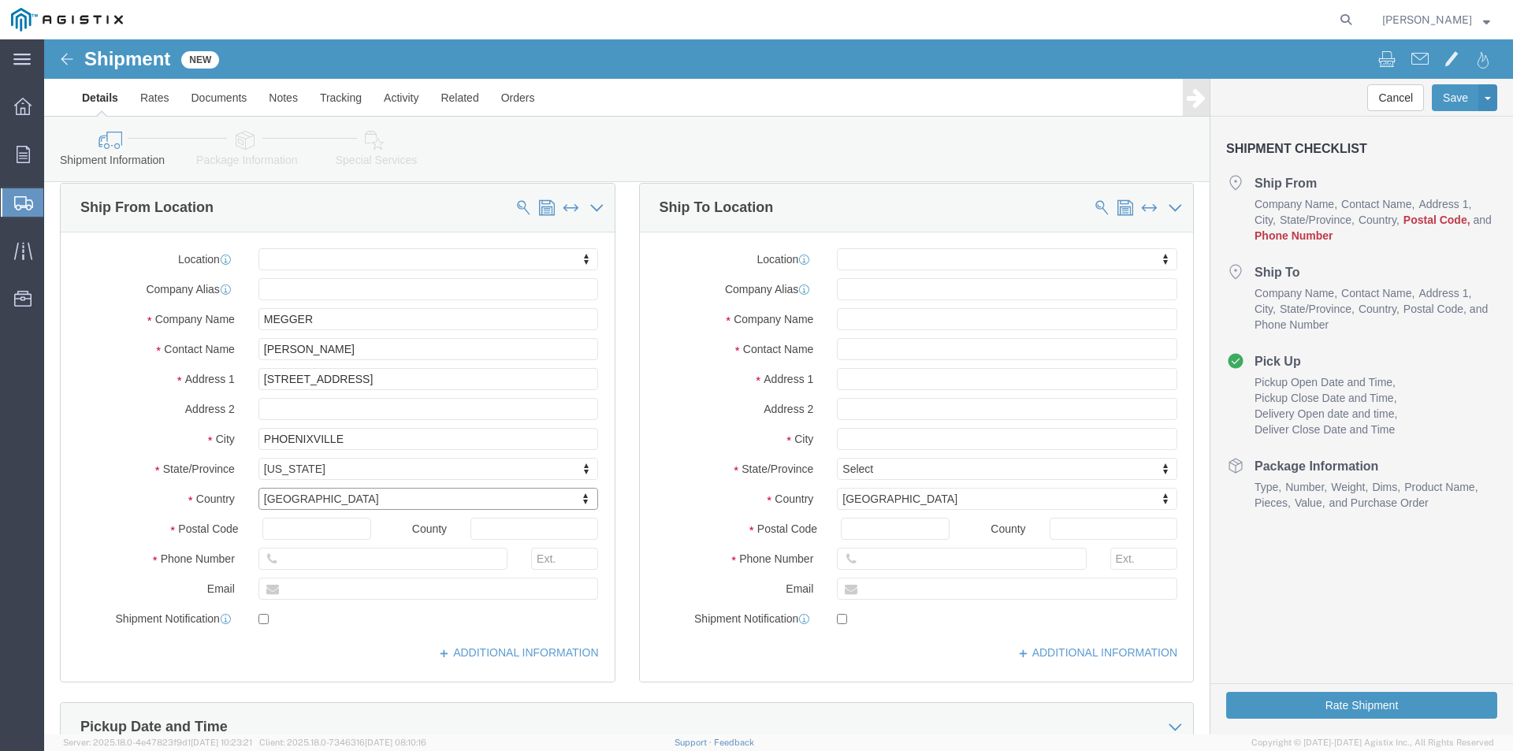
scroll to position [158, 0]
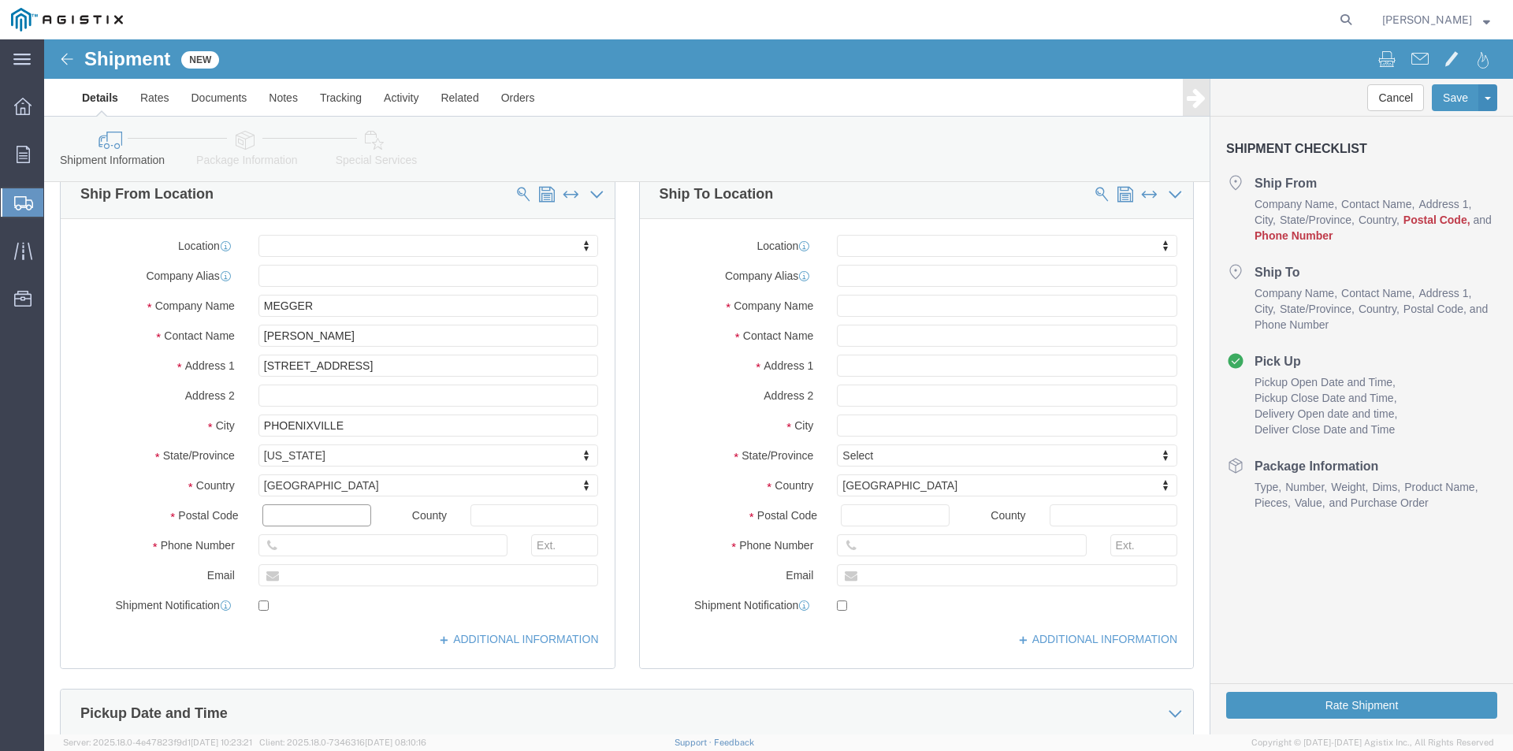
click input "text"
type input "19460"
click input "text"
type input "18007232861"
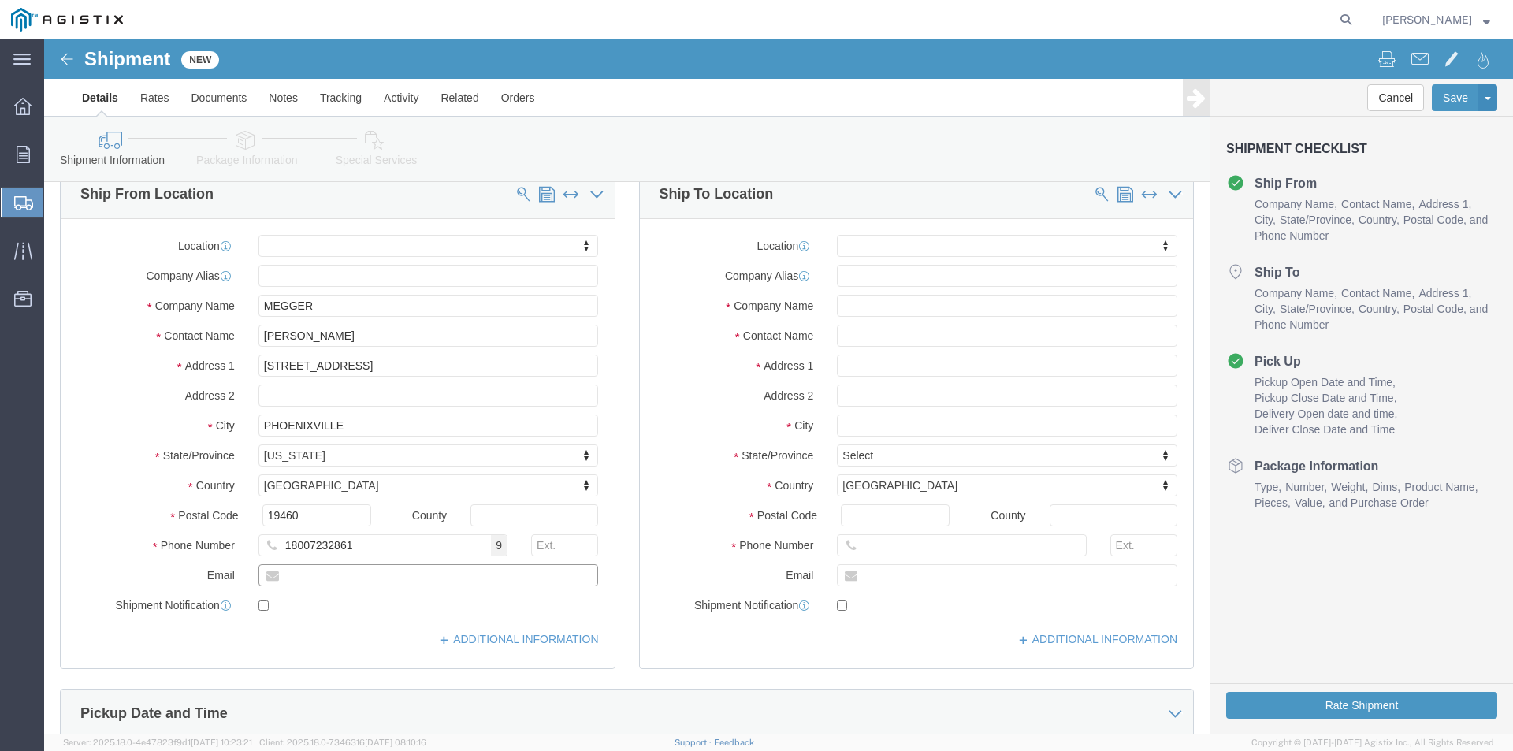
click input "text"
type input "[PERSON_NAME][EMAIL_ADDRESS][PERSON_NAME][DOMAIN_NAME]"
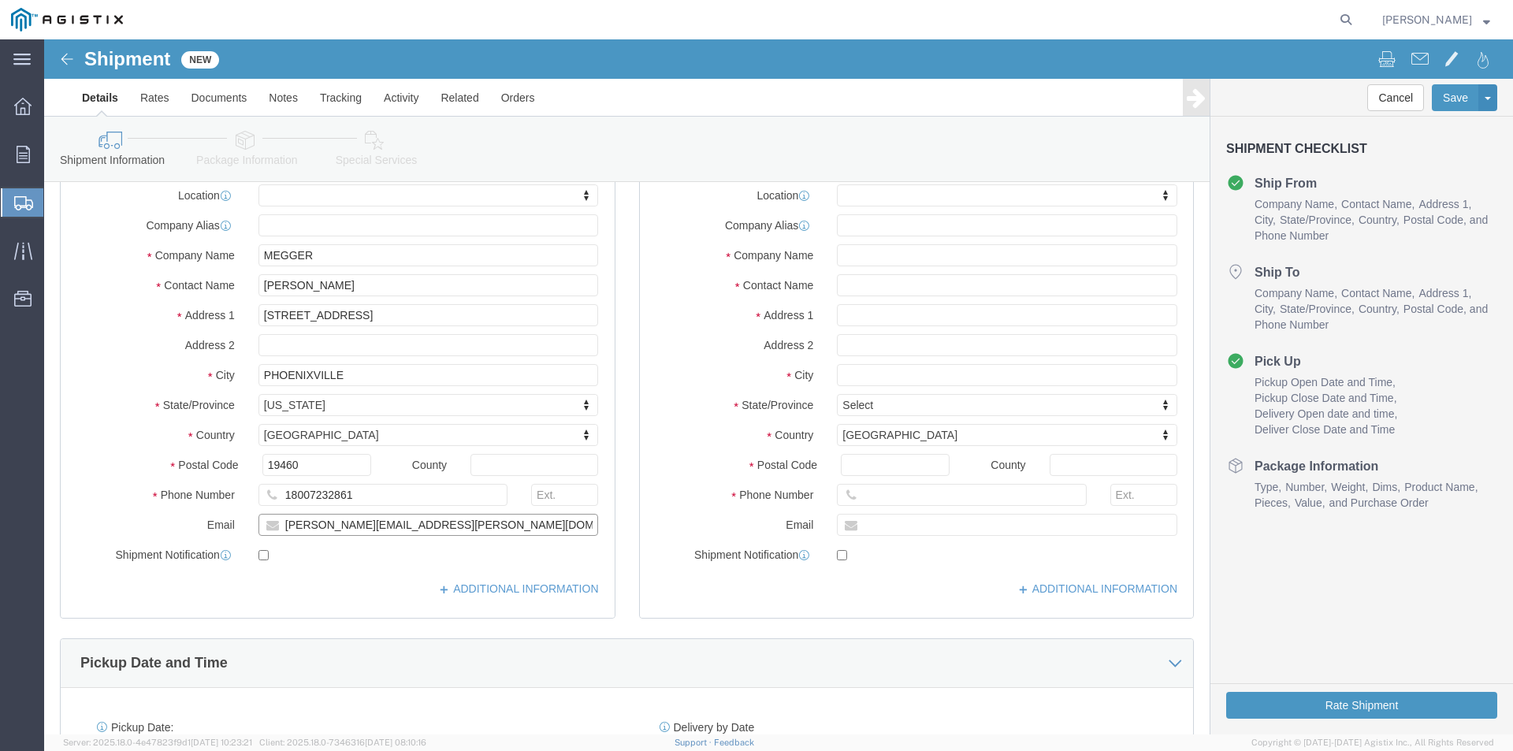
scroll to position [236, 0]
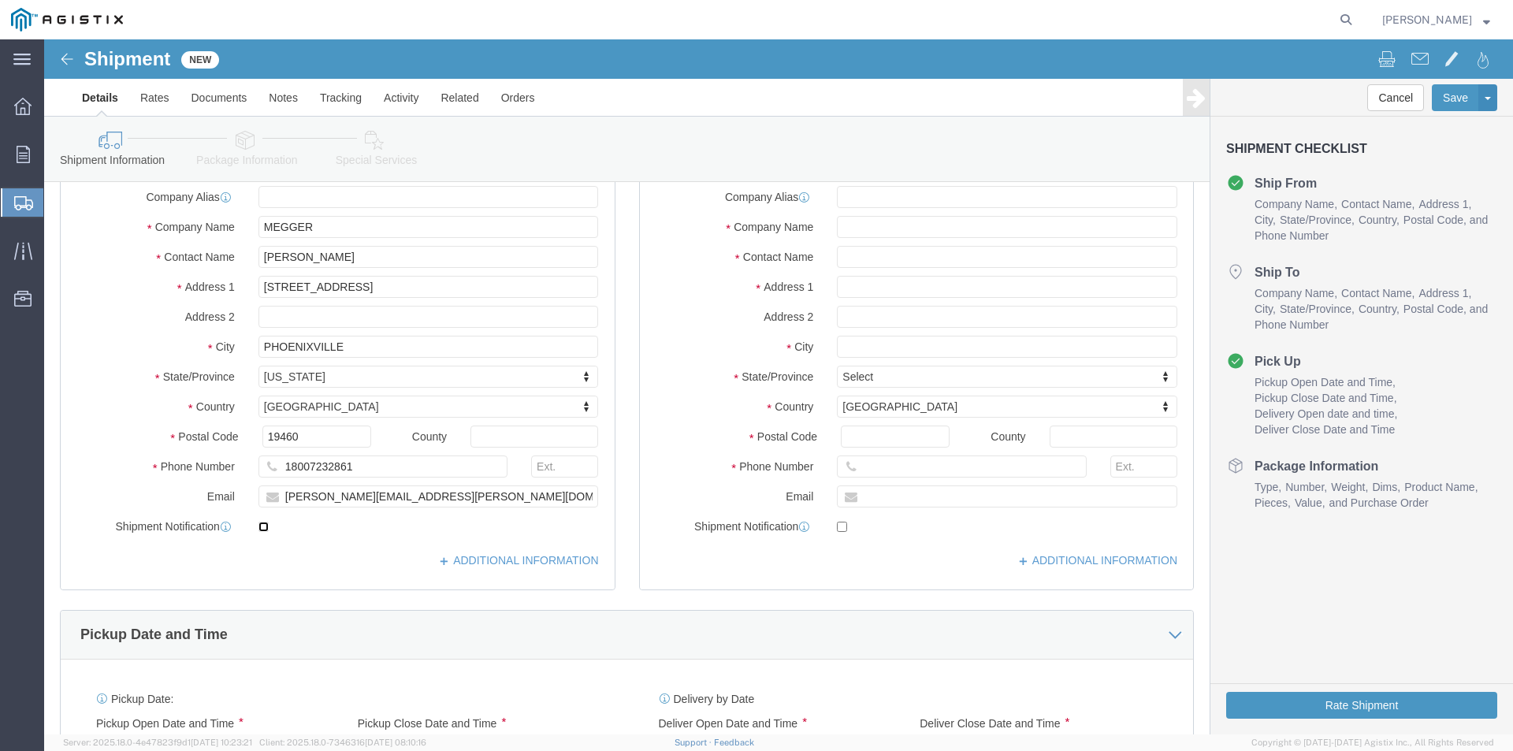
click input "checkbox"
checkbox input "false"
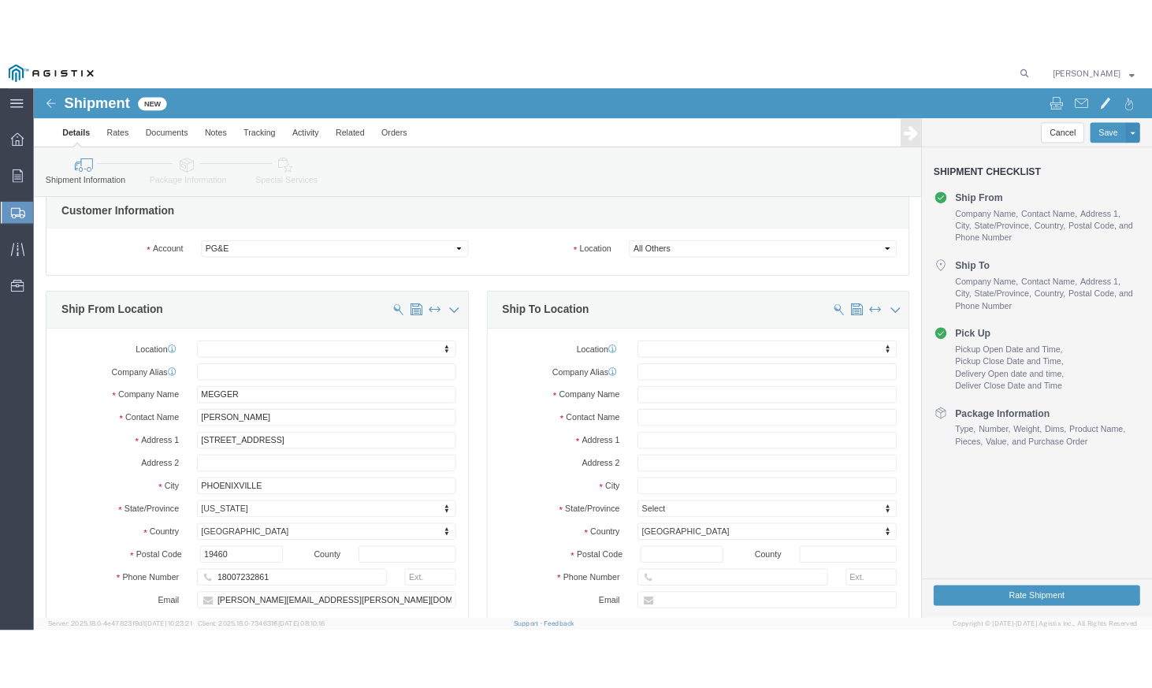
scroll to position [0, 0]
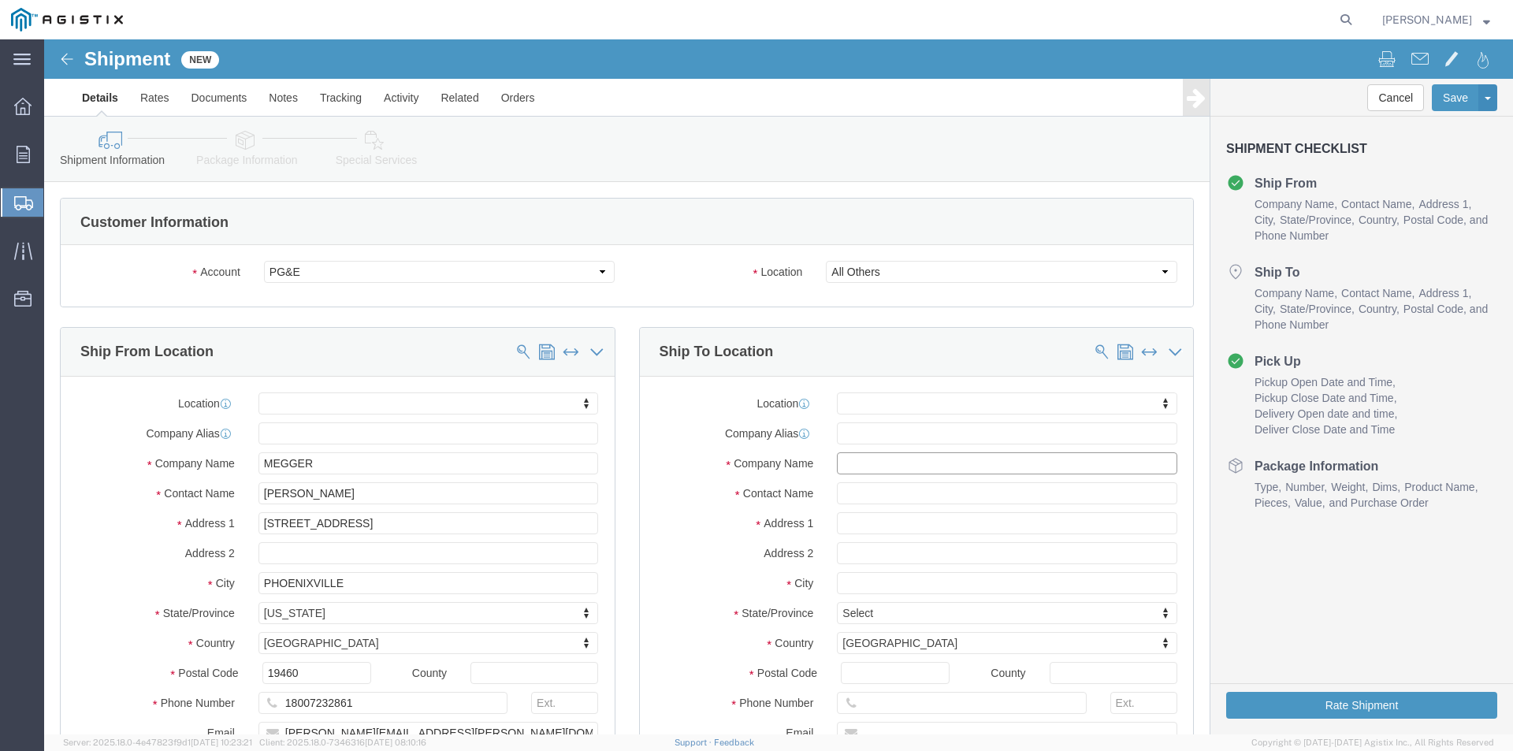
click input "text"
type input "P"
click input "text"
click input "PACIFIC GAS AND [GEOGRAPHIC_DATA]"
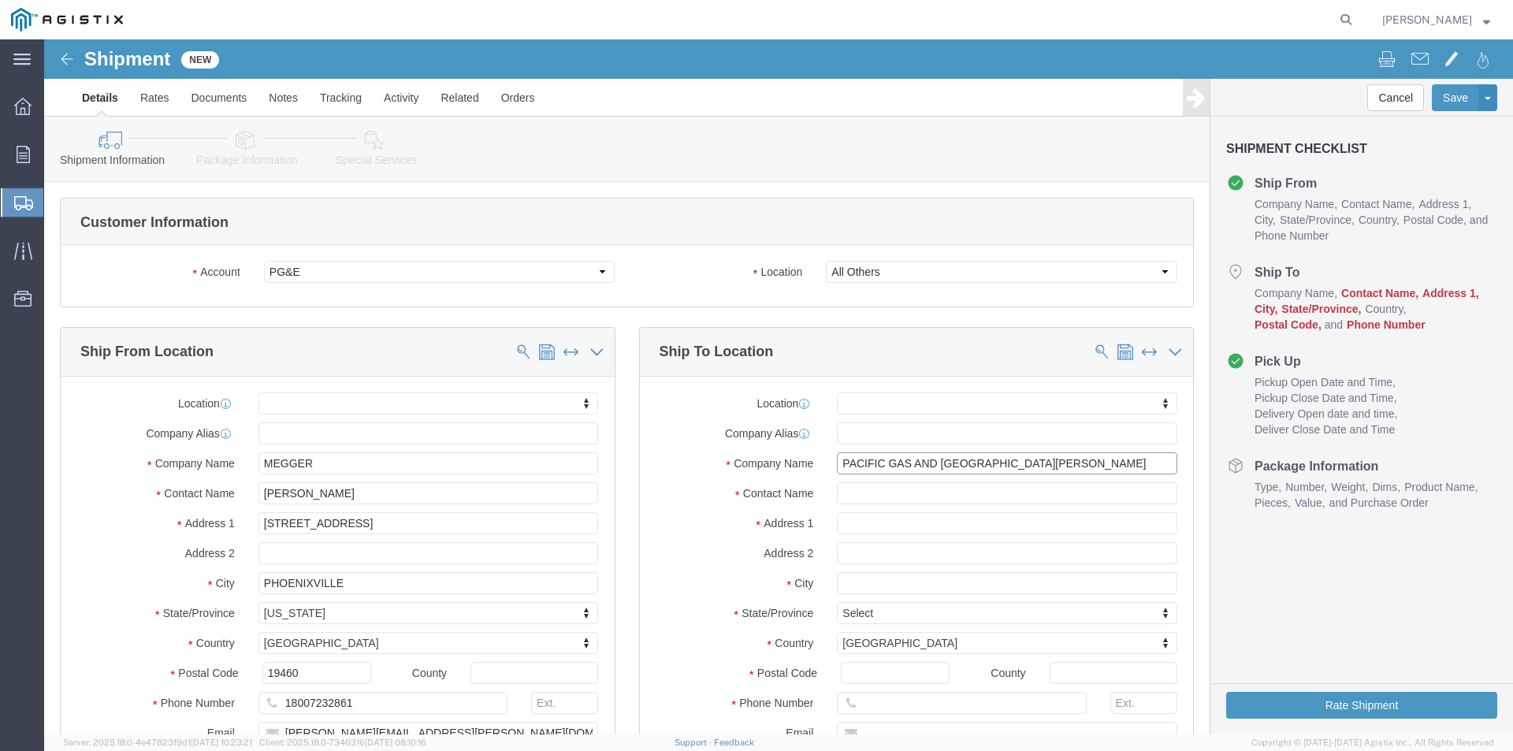
type input "PACIFIC GAS AND [GEOGRAPHIC_DATA][PERSON_NAME]"
click input "text"
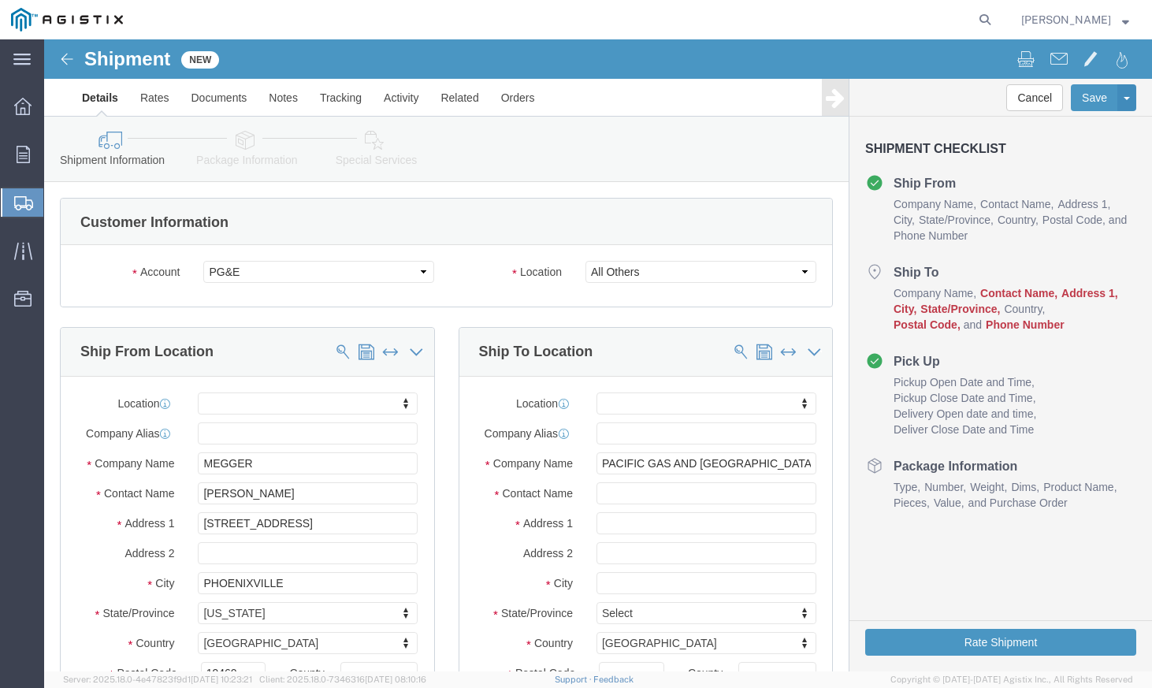
click div
click input "text"
paste input "[PERSON_NAME]"
type input "[PERSON_NAME]"
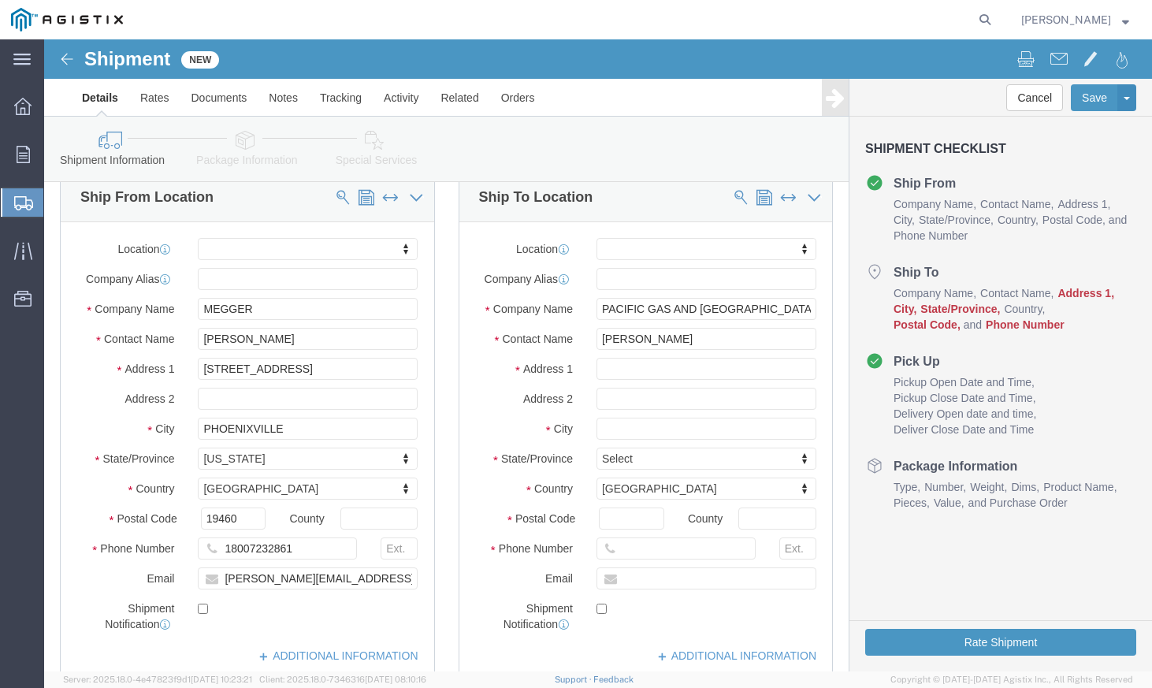
scroll to position [158, 0]
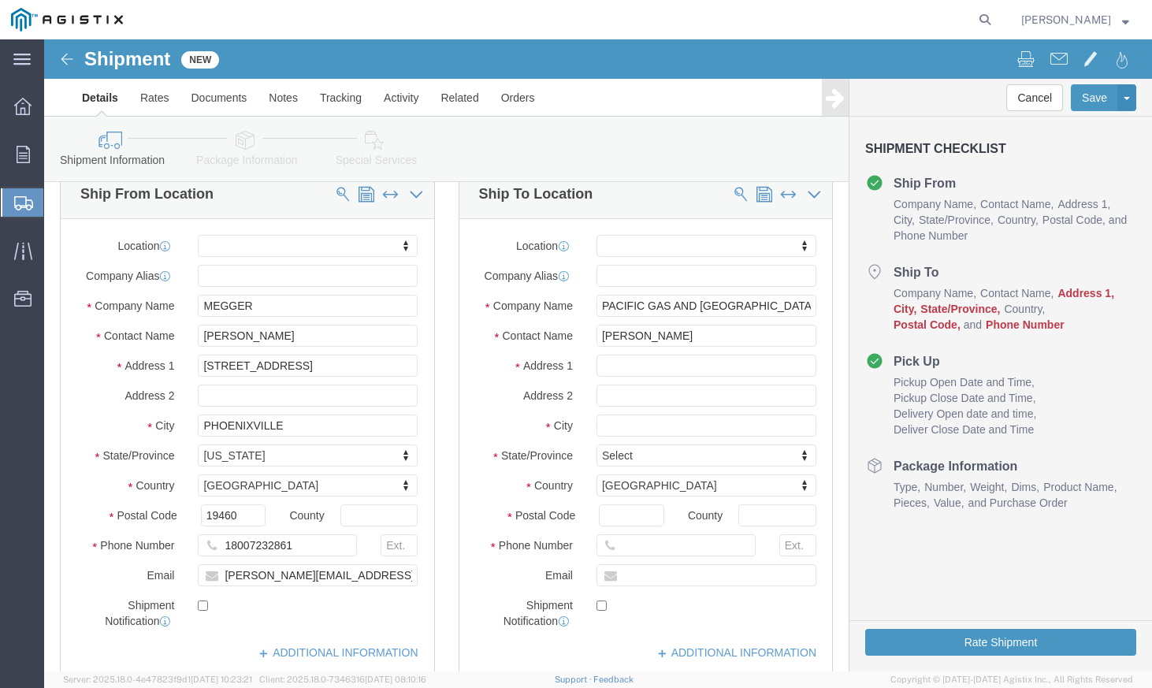
click icon
click input "text"
paste input "[PHONE_NUMBER]"
type input "[PHONE_NUMBER]"
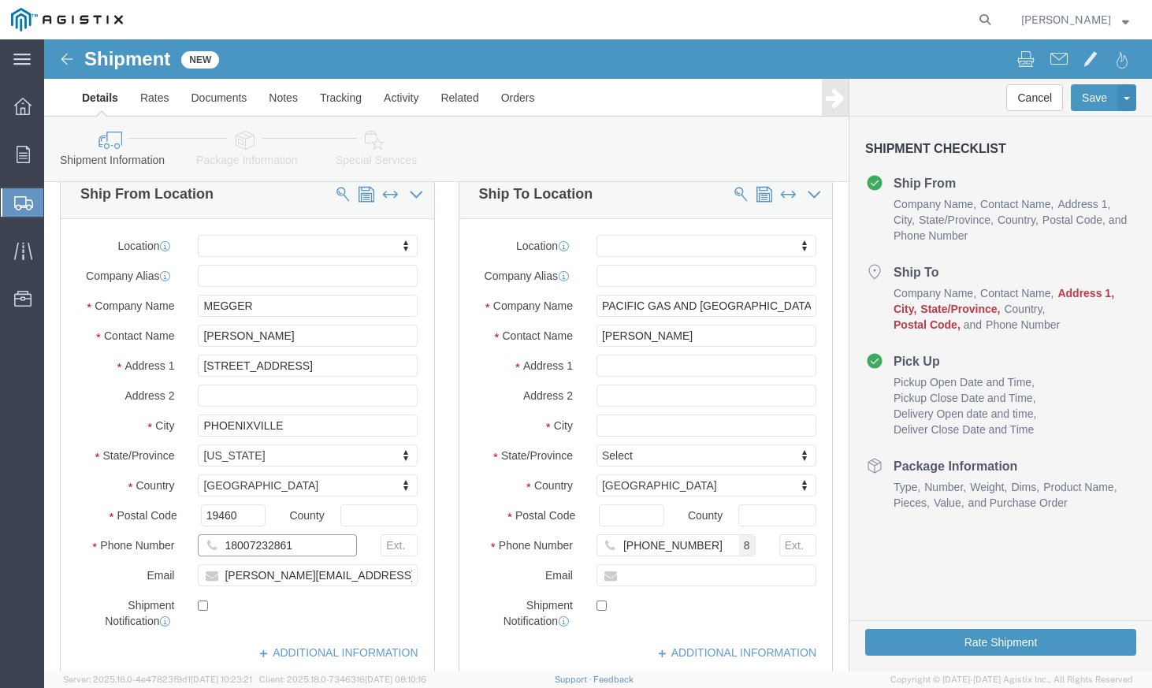
click input "18007232861"
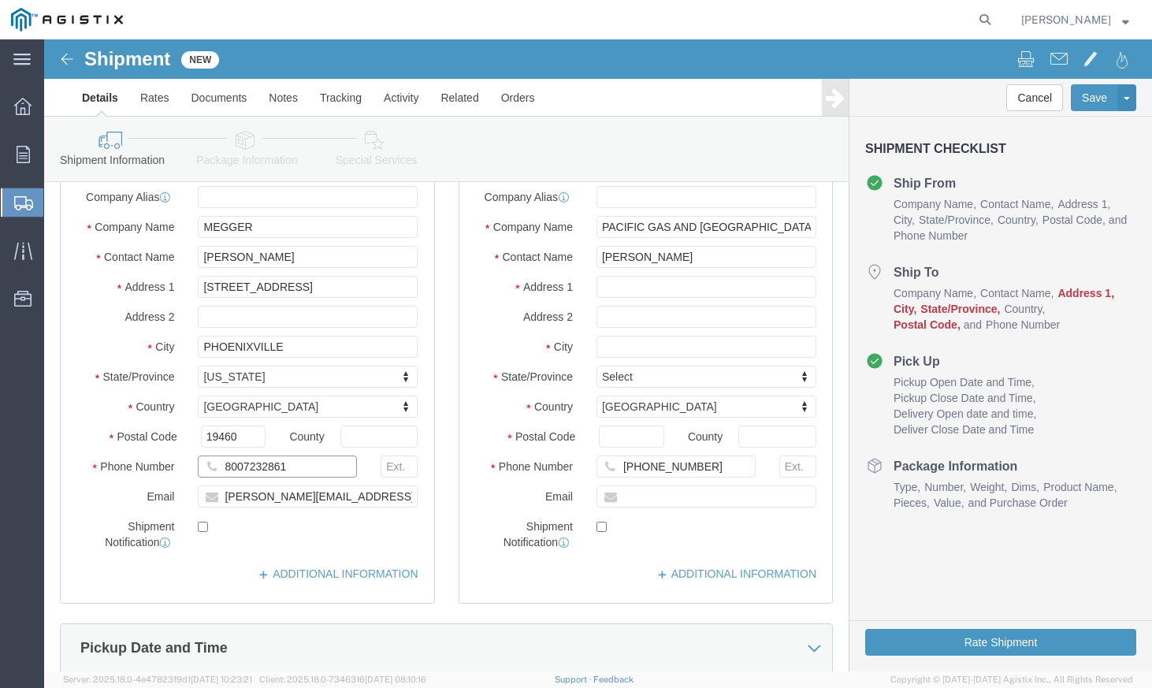
type input "8007232861"
click input "text"
paste input "[EMAIL_ADDRESS][DOMAIN_NAME]"
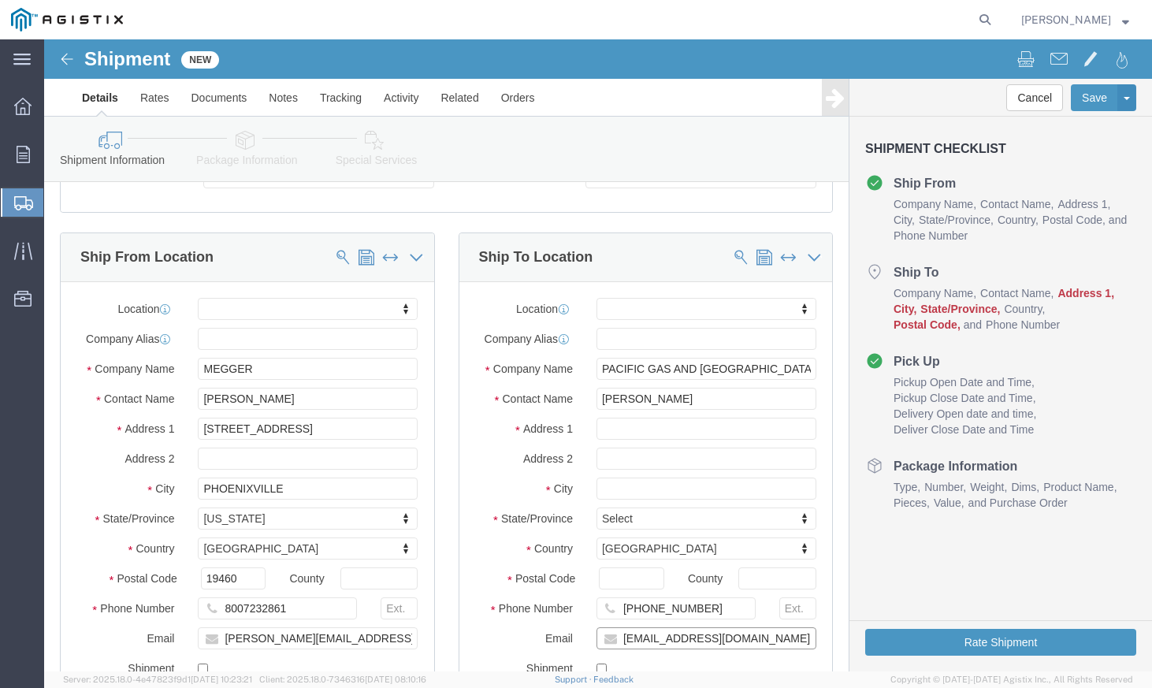
scroll to position [79, 0]
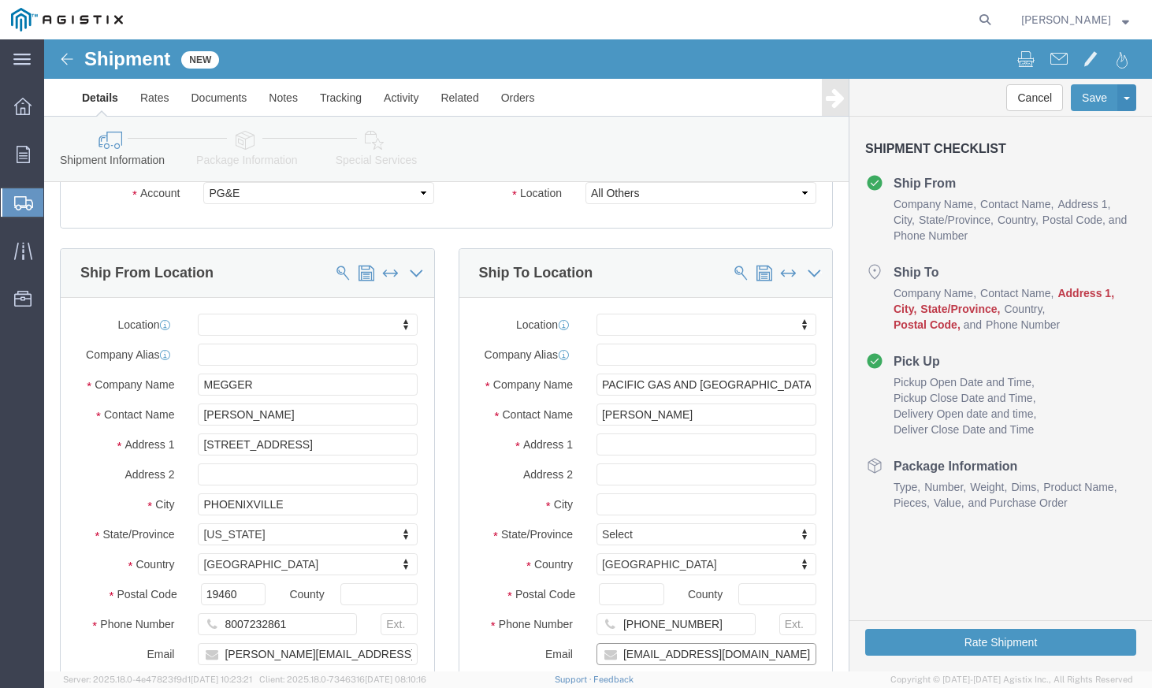
type input "[EMAIL_ADDRESS][DOMAIN_NAME]"
click input "text"
type input "[STREET_ADDRESS][PERSON_NAME]"
click input "text"
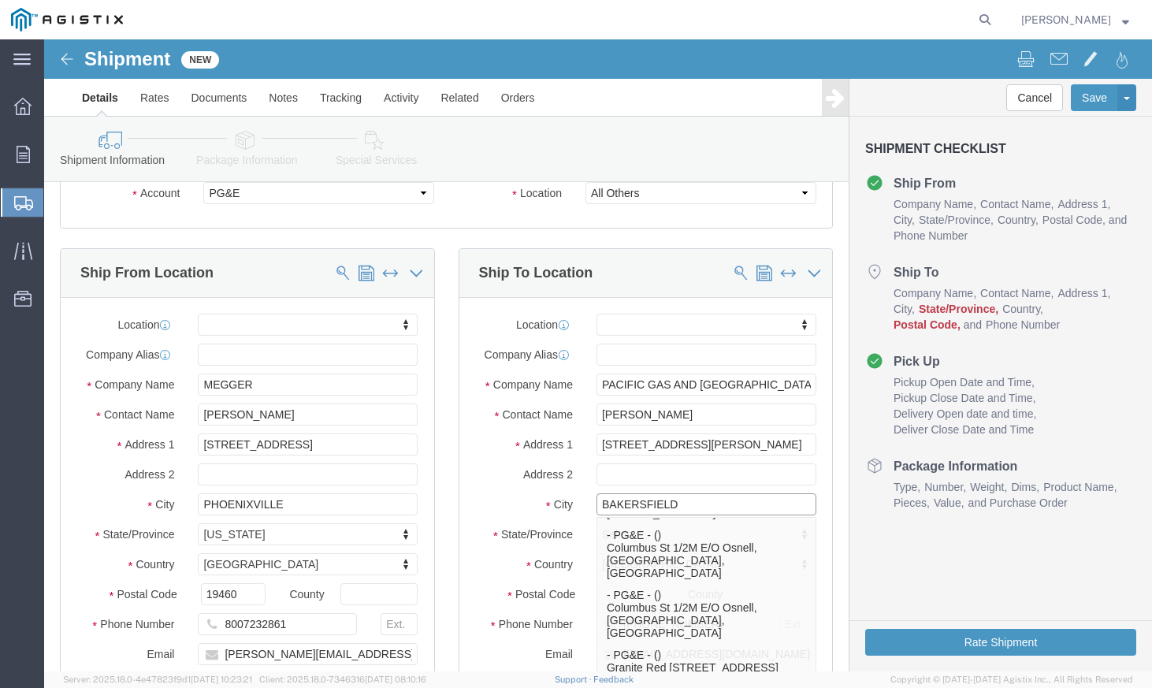
scroll to position [750, 0]
type input "BAKERSFIELD"
click div
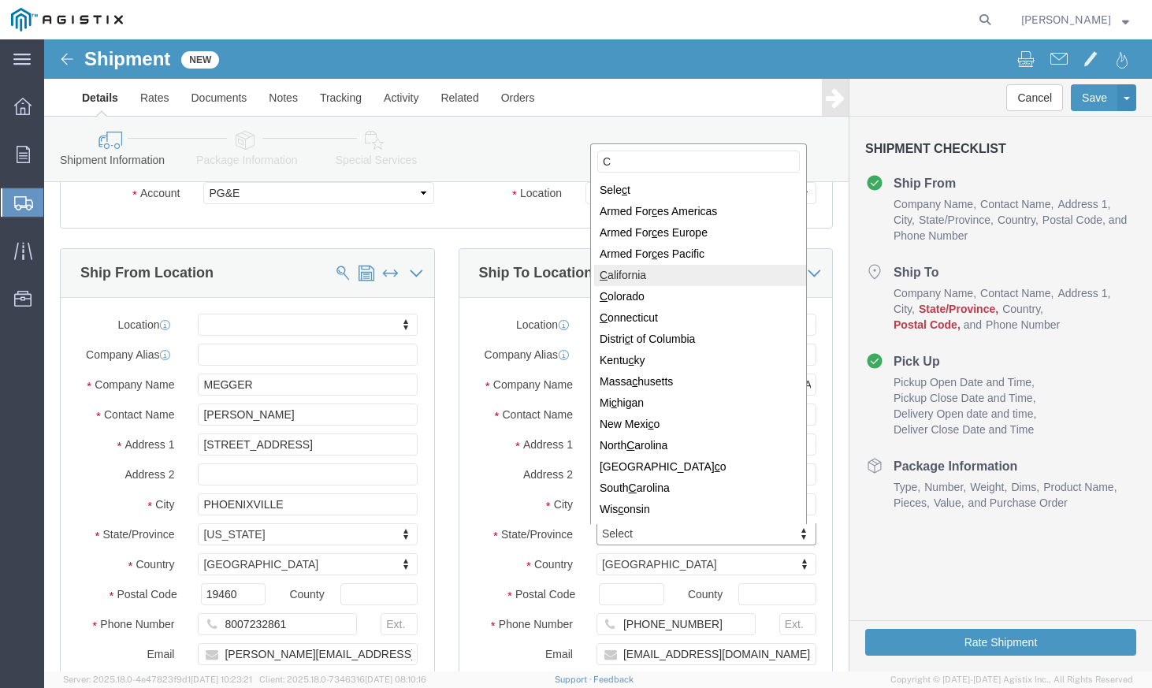
type input "C"
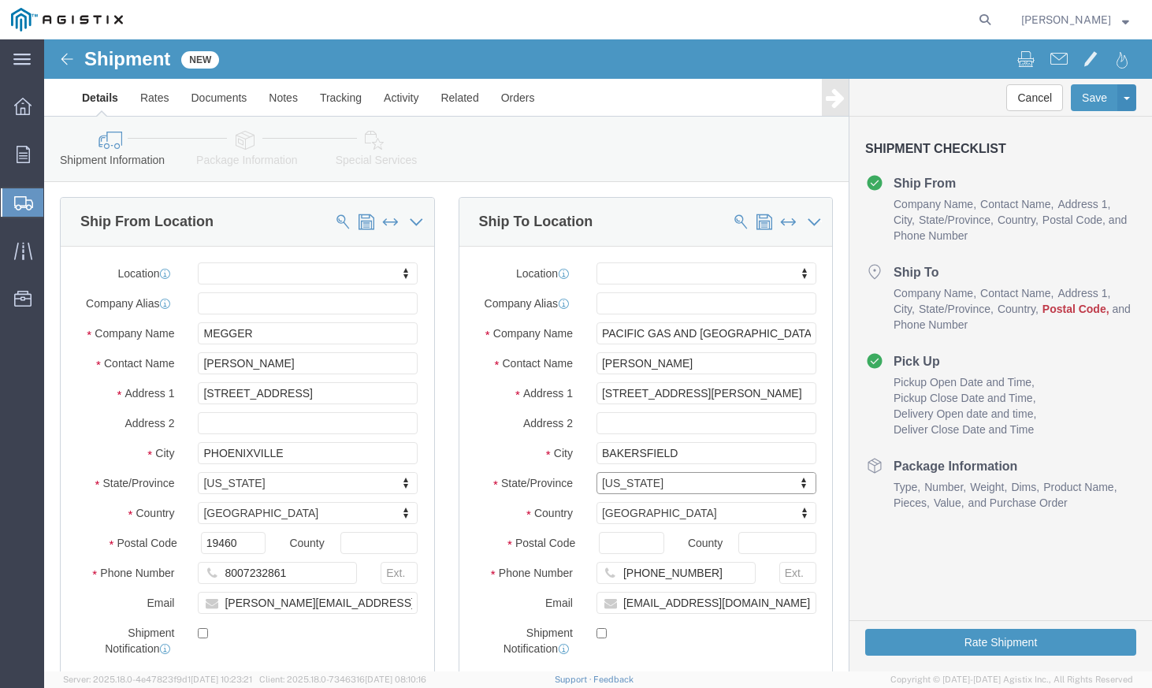
scroll to position [158, 0]
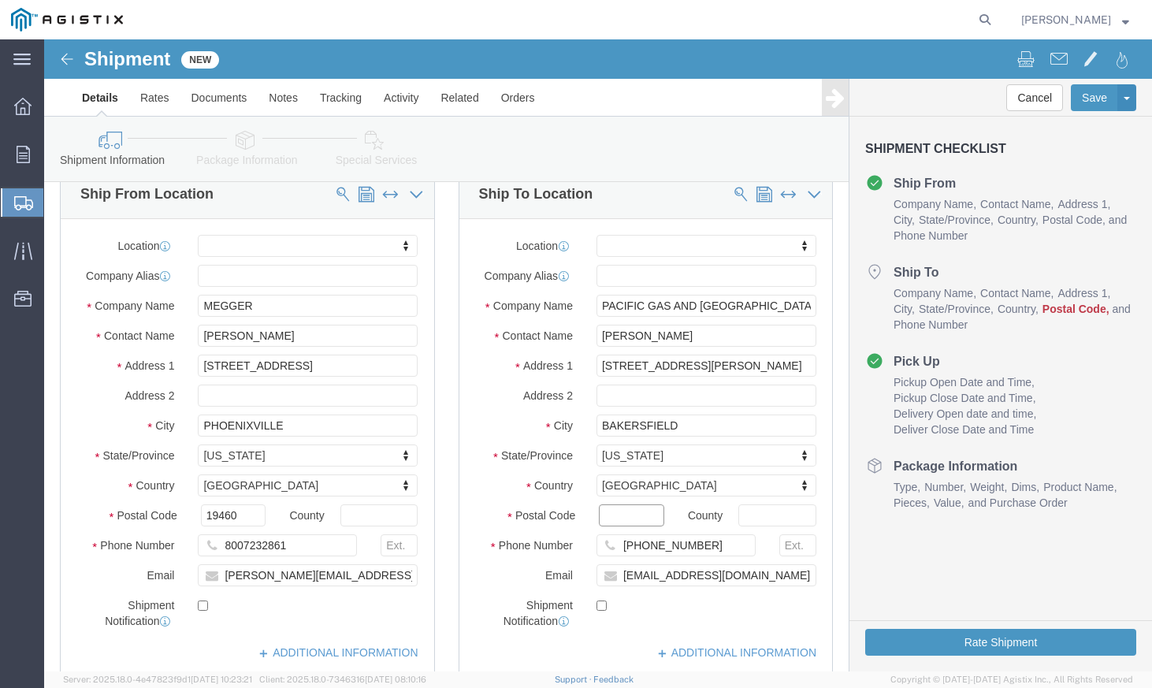
click input "Postal Code"
click input "93313"
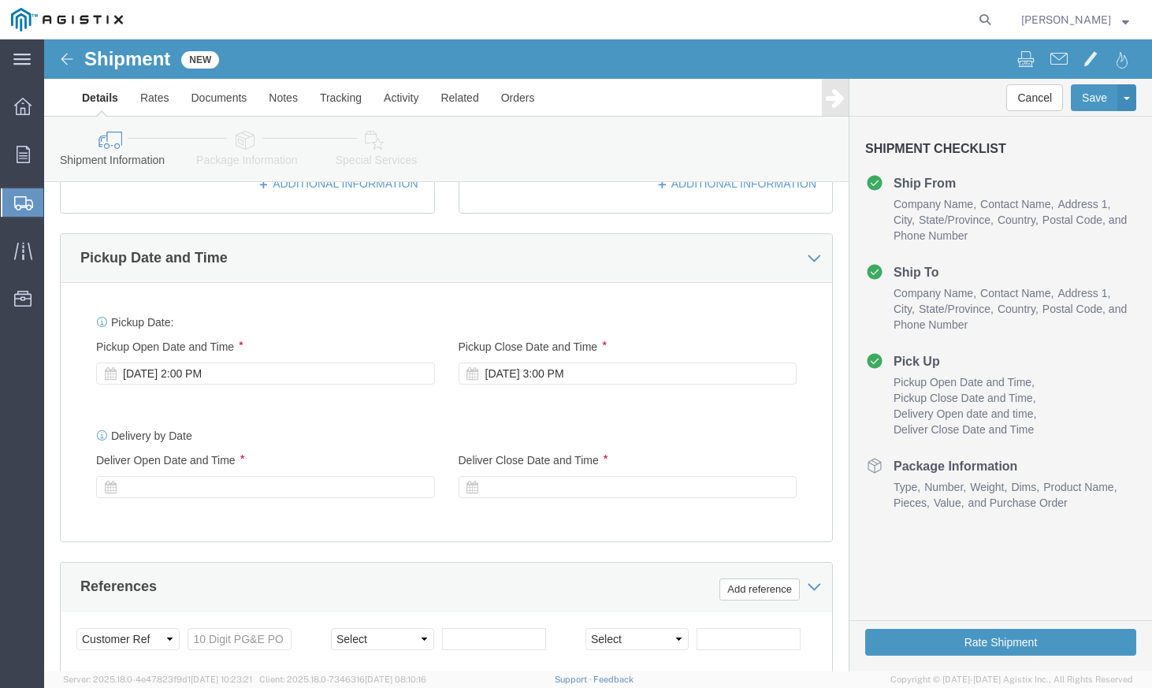
scroll to position [630, 0]
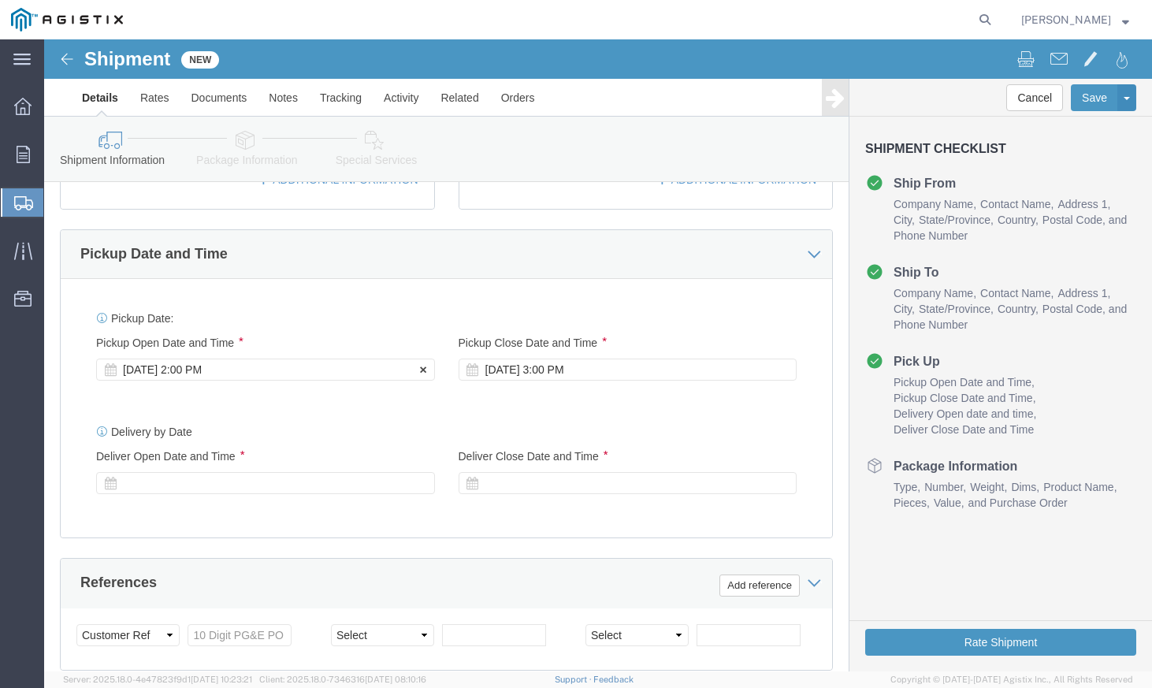
type input "93313"
click div "[DATE] 2:00 PM"
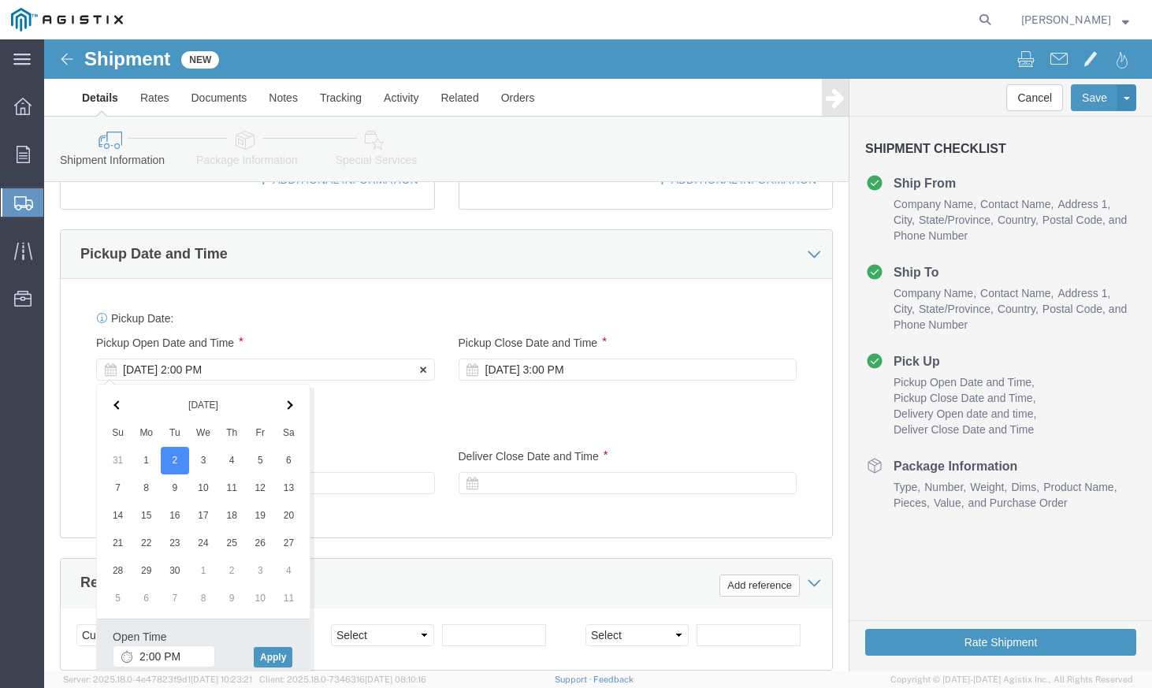
click div "[DATE] 2:00 PM"
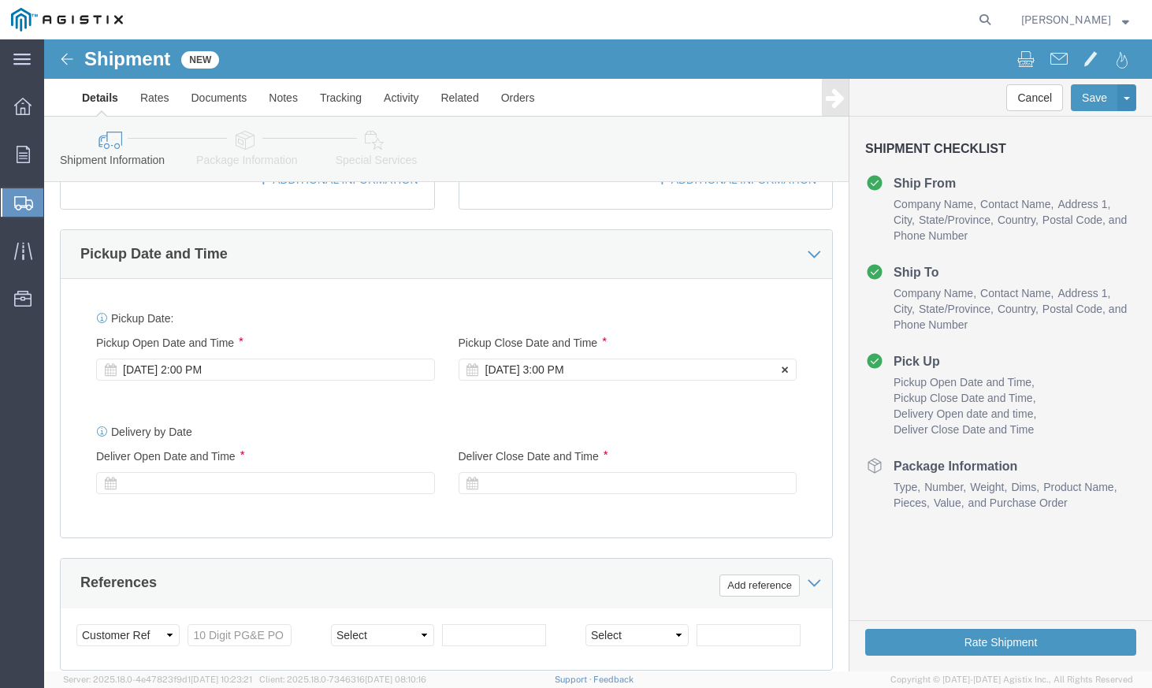
click div "[DATE] 3:00 PM"
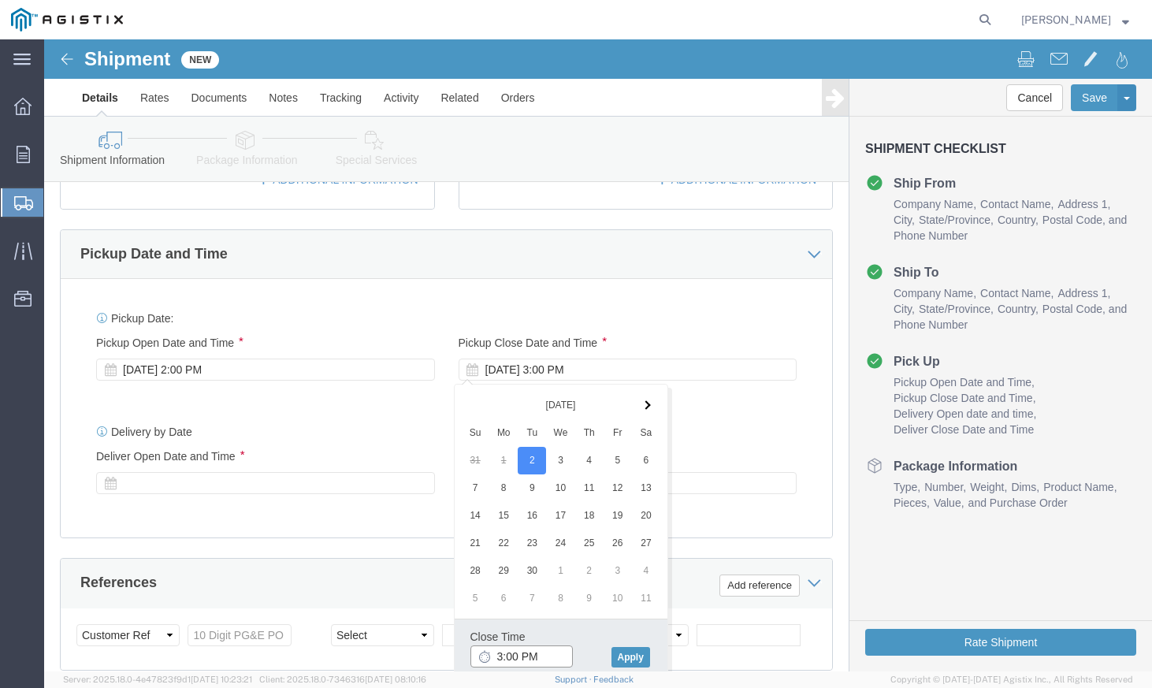
click input "3:00 PM"
type input "4:00 PM"
click div "Delivery by Date Delivery Start Date Delivery Start Time Deliver Open Date and …"
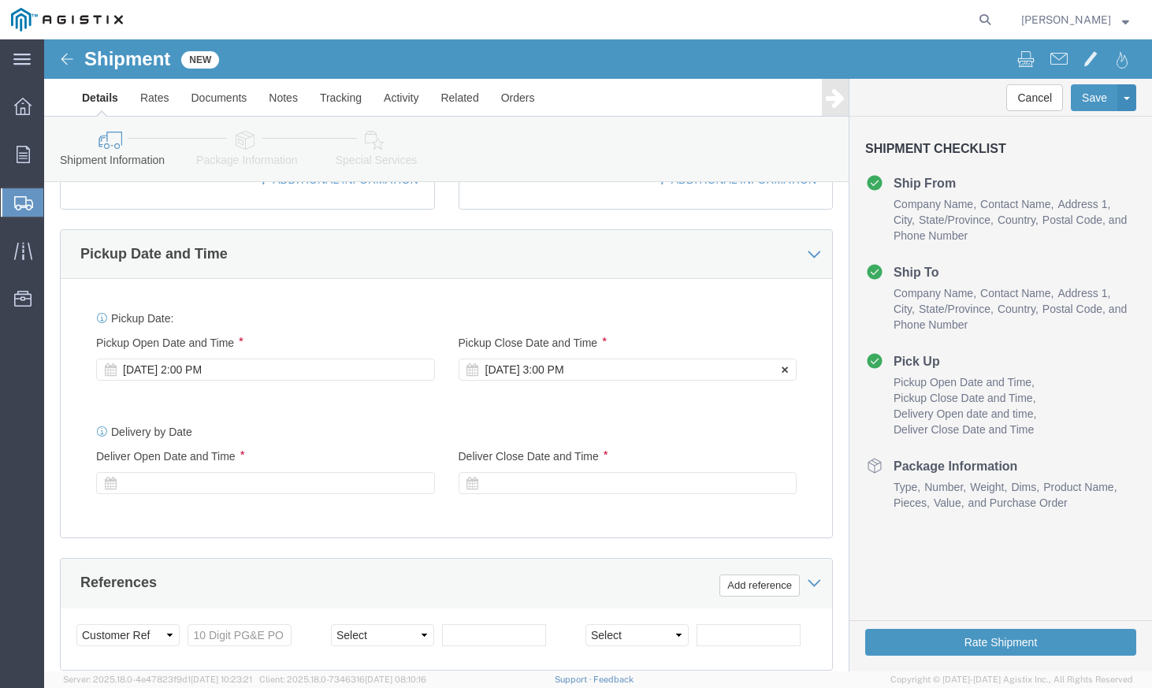
click div "[DATE] 3:00 PM"
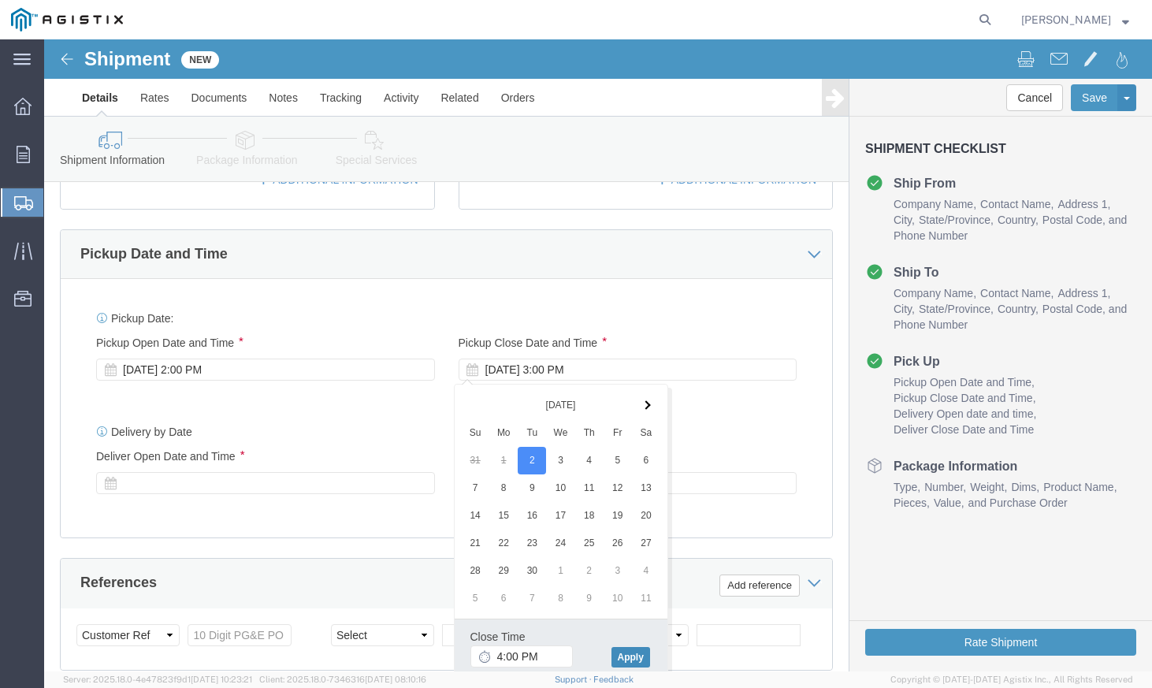
click button "Apply"
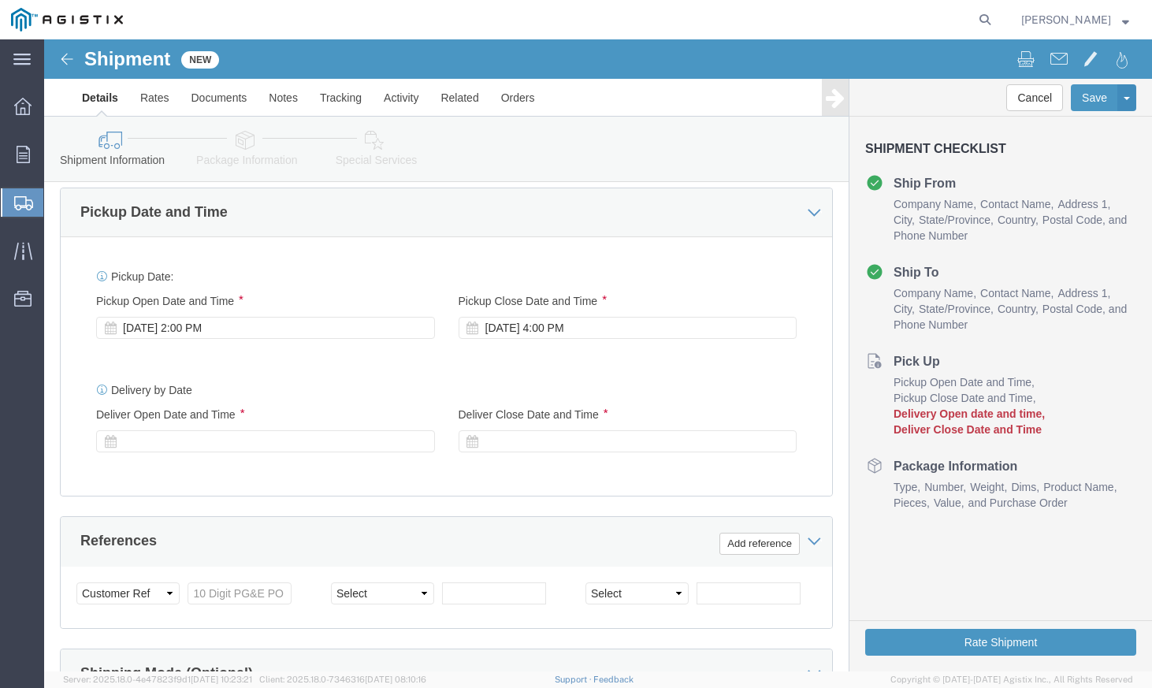
scroll to position [709, 0]
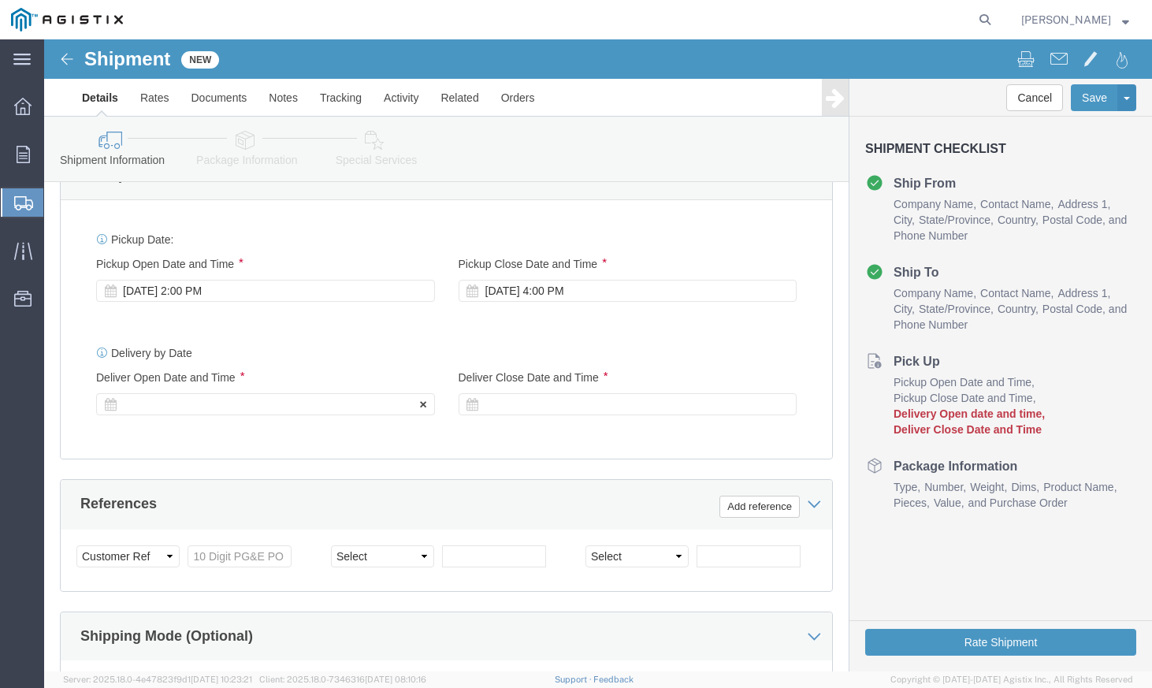
click div
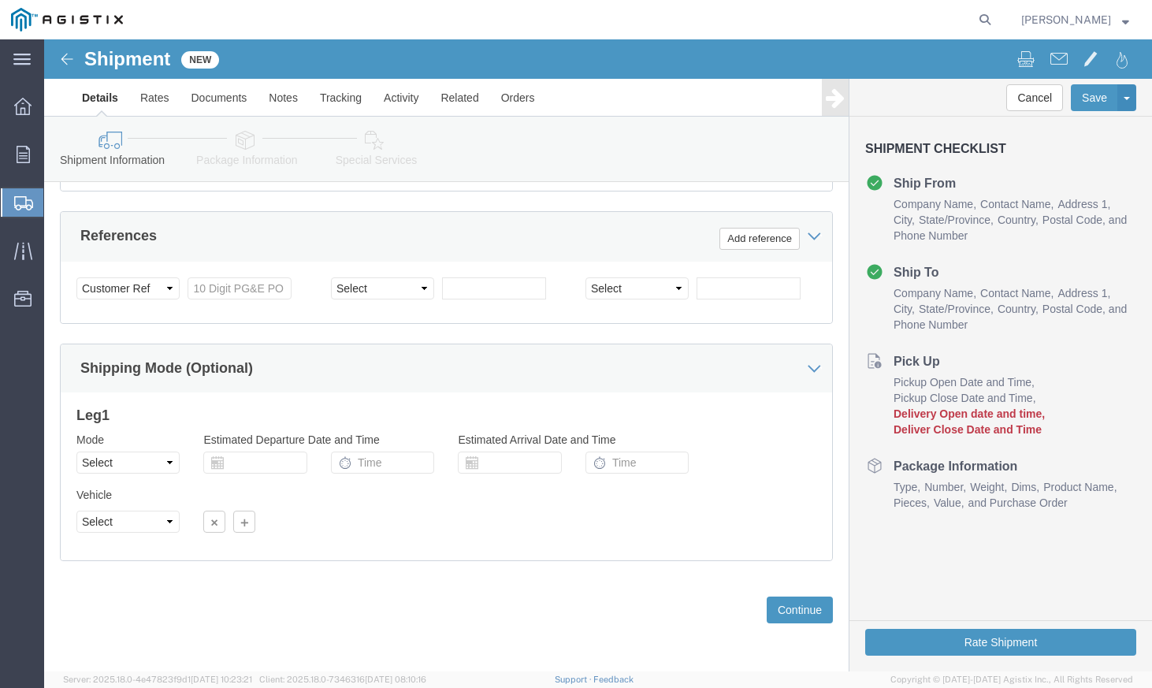
click div "References Add reference"
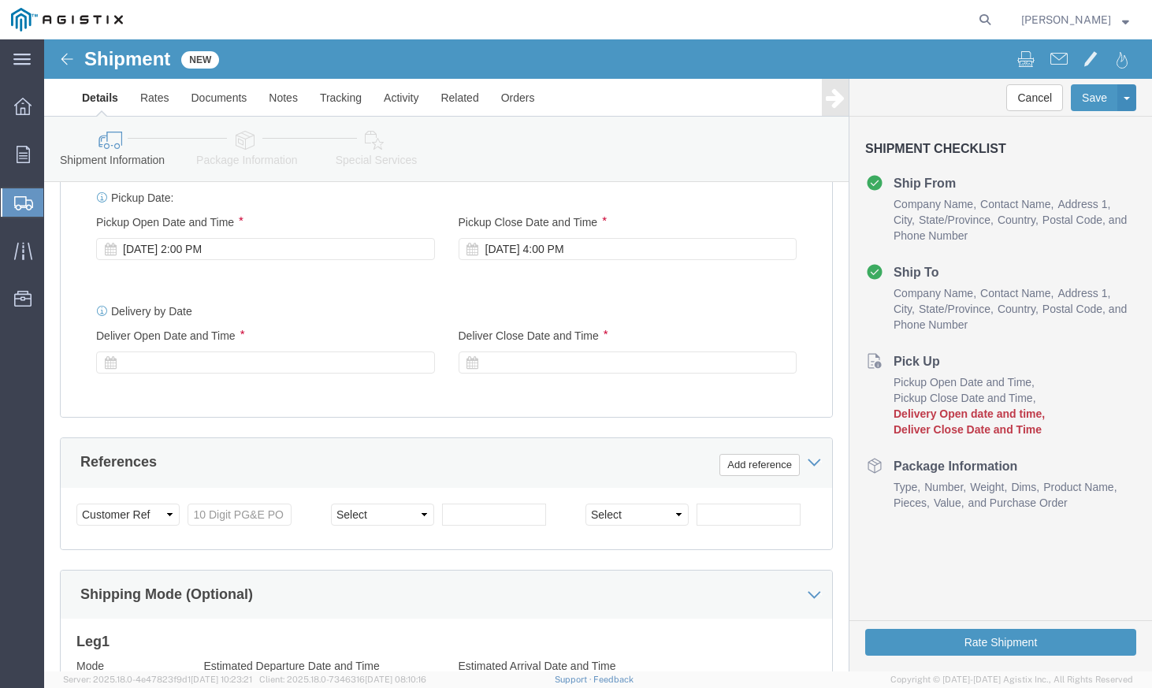
scroll to position [662, 0]
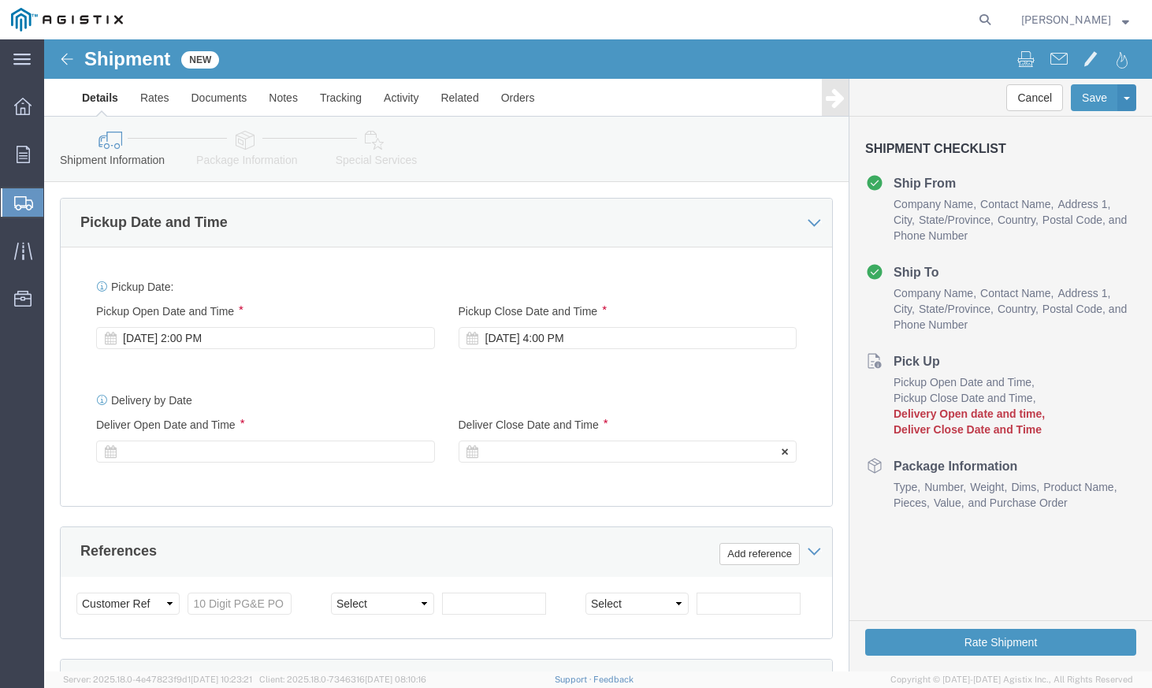
click div
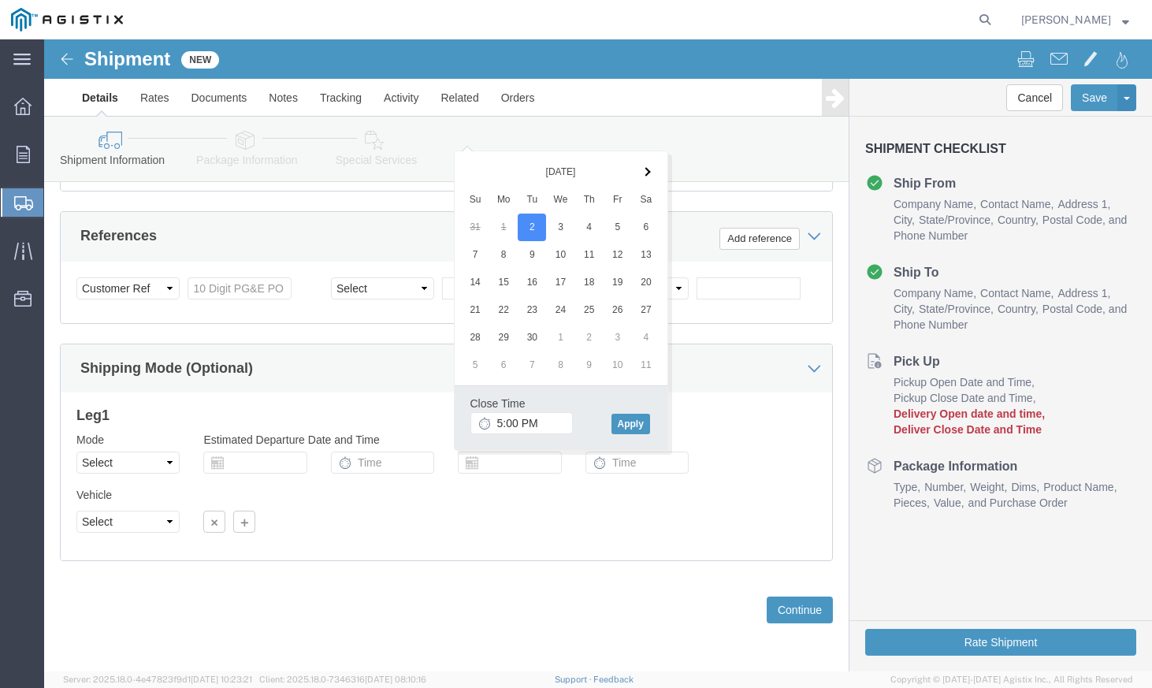
click div "Vehicle Select Size Select Container Number Owner Select Shipper Vessel"
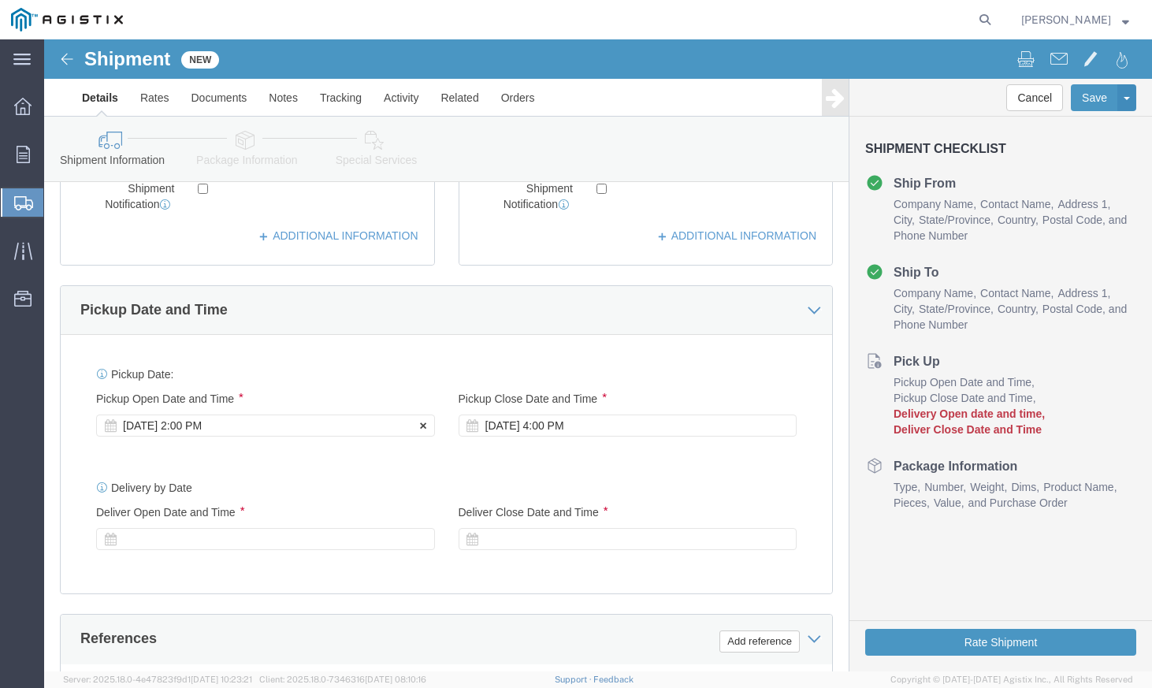
scroll to position [662, 0]
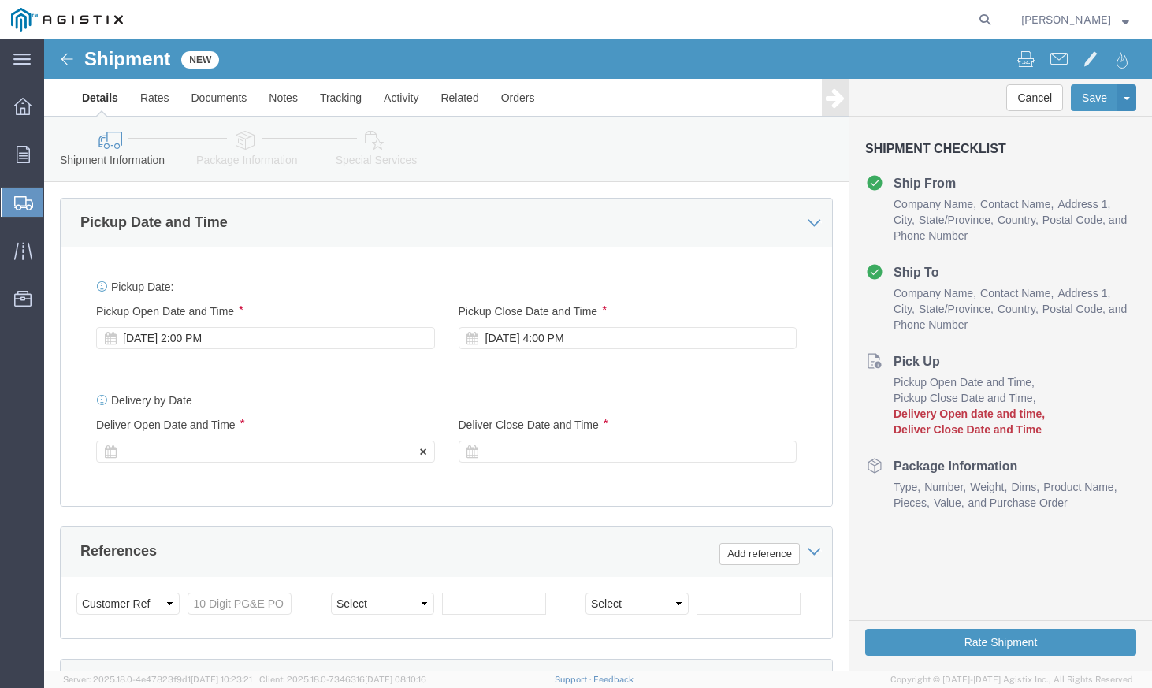
click div
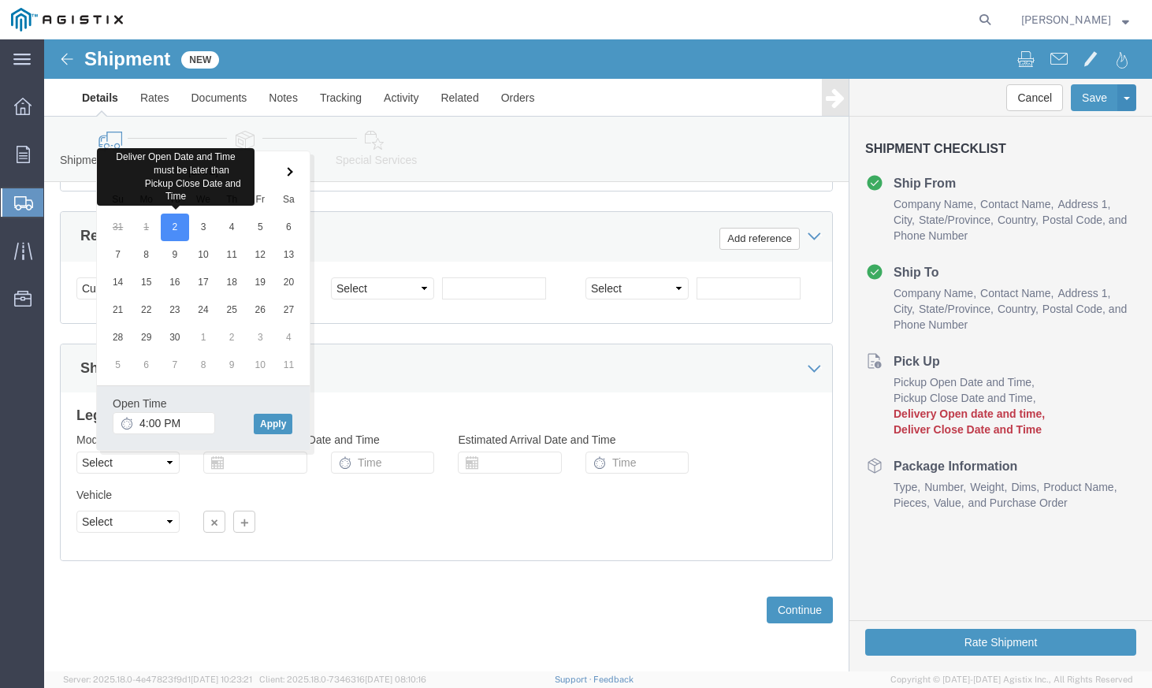
click div "Leg 1 Mode Select Air Less than Truckload Multi-Leg Ocean Freight Rail Small Pa…"
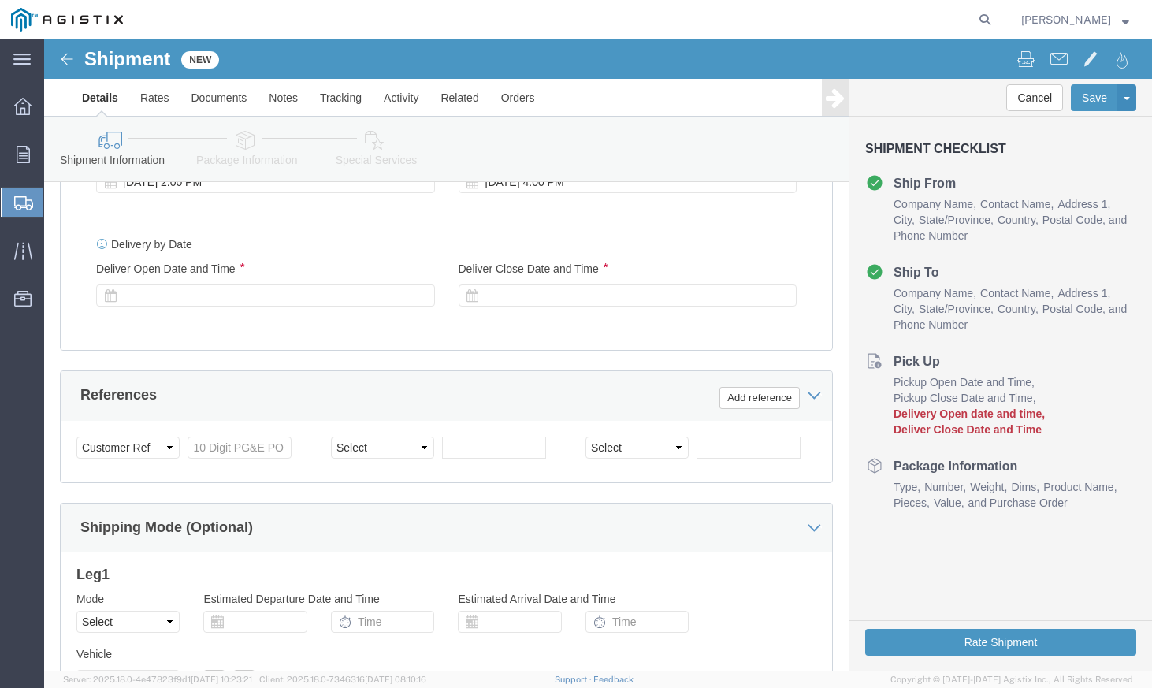
scroll to position [820, 0]
click div "Select Account Type Activity ID Airline Appointment Number ASN Batch Request # …"
click select "Select Account Type Activity ID Airline Appointment Number ASN Batch Request # …"
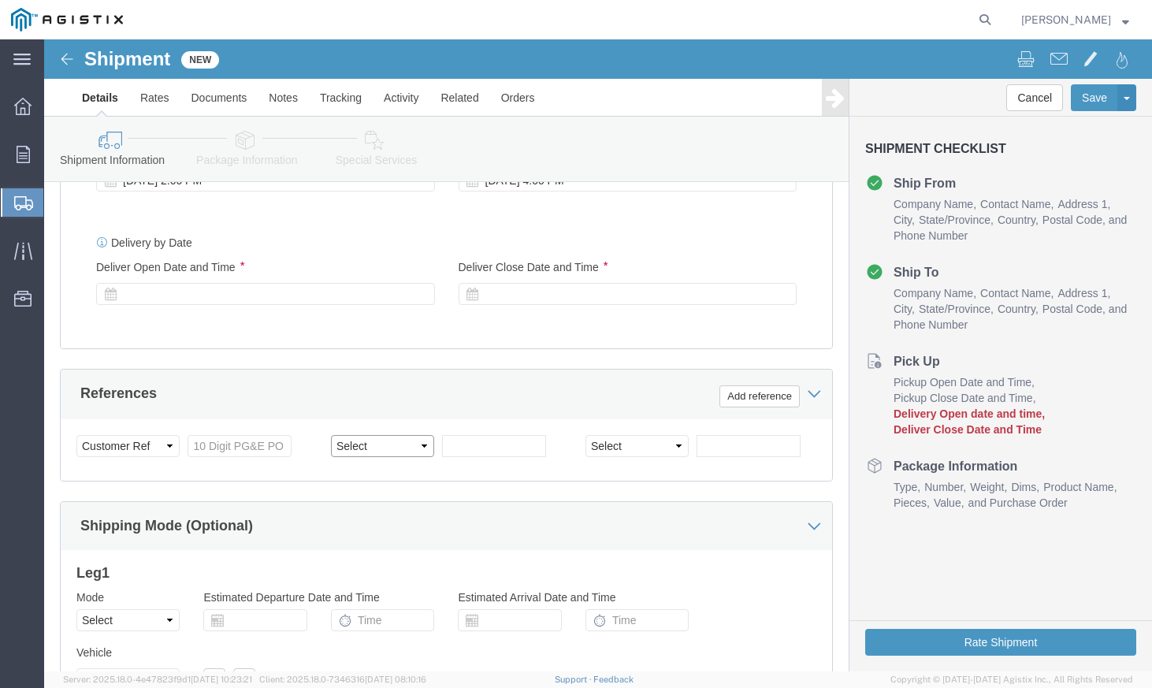
select select "SALEORDR"
click select "Select Account Type Activity ID Airline Appointment Number ASN Batch Request # …"
click input "text"
type input "895032"
click select "Select Account Type Activity ID Airline Appointment Number ASN Batch Request # …"
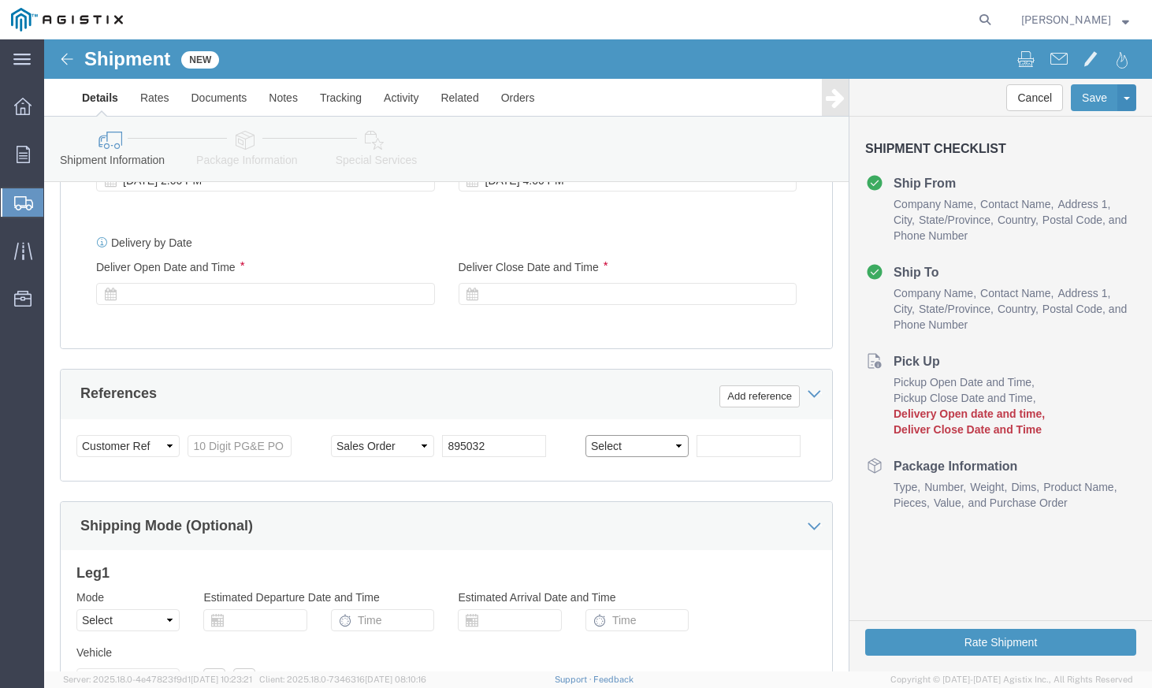
click select "Select Account Type Activity ID Airline Appointment Number ASN Batch Request # …"
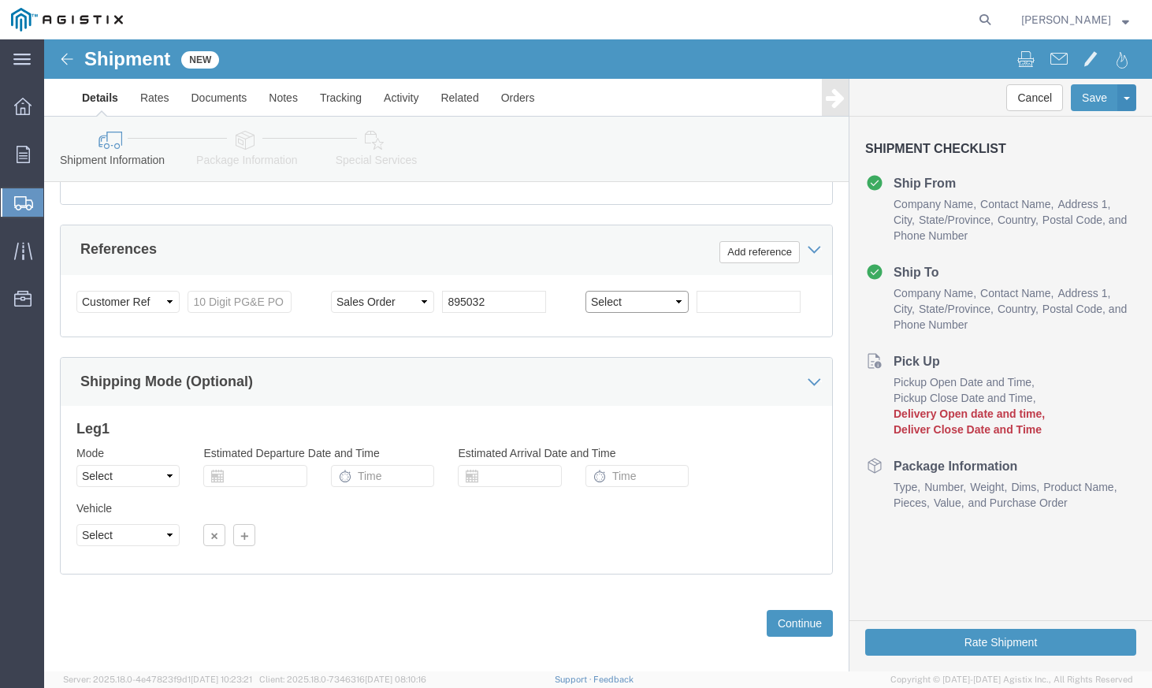
scroll to position [977, 0]
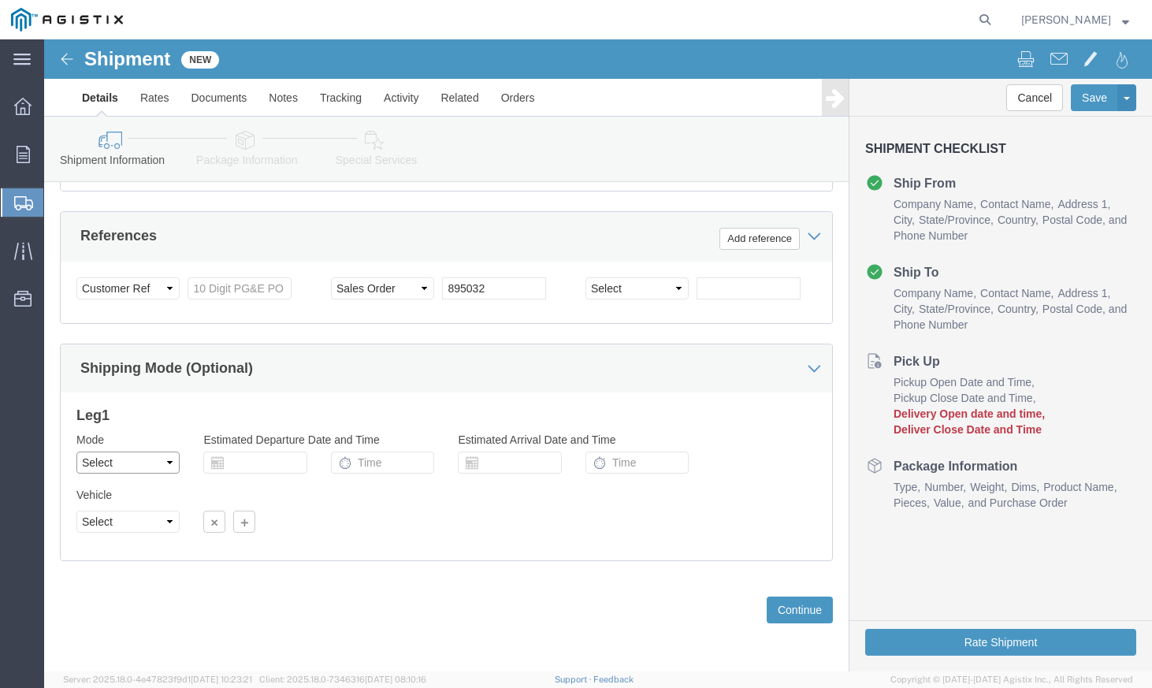
click select "Select Air Less than Truckload Multi-Leg Ocean Freight Rail Small Parcel Truckl…"
click select "Select"
drag, startPoint x: 117, startPoint y: 480, endPoint x: 117, endPoint y: 469, distance: 11.0
click select "Select"
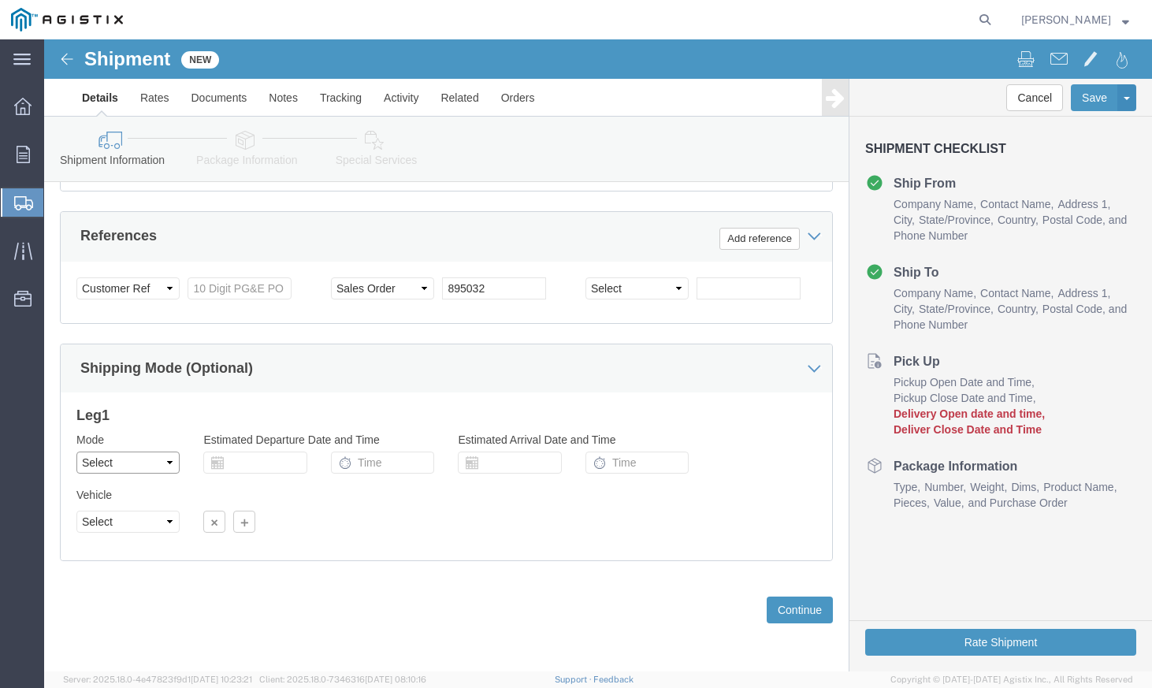
click select "Select Air Less than Truckload Multi-Leg Ocean Freight Rail Small Parcel Truckl…"
select select "TL"
click select "Select Air Less than Truckload Multi-Leg Ocean Freight Rail Small Parcel Truckl…"
click select "Select 1-Ton (PSS) 10 Wheel 10 Yard Dump Truck 20 Yard Dump Truck Bobtail Botto…"
click h3 "Leg 1"
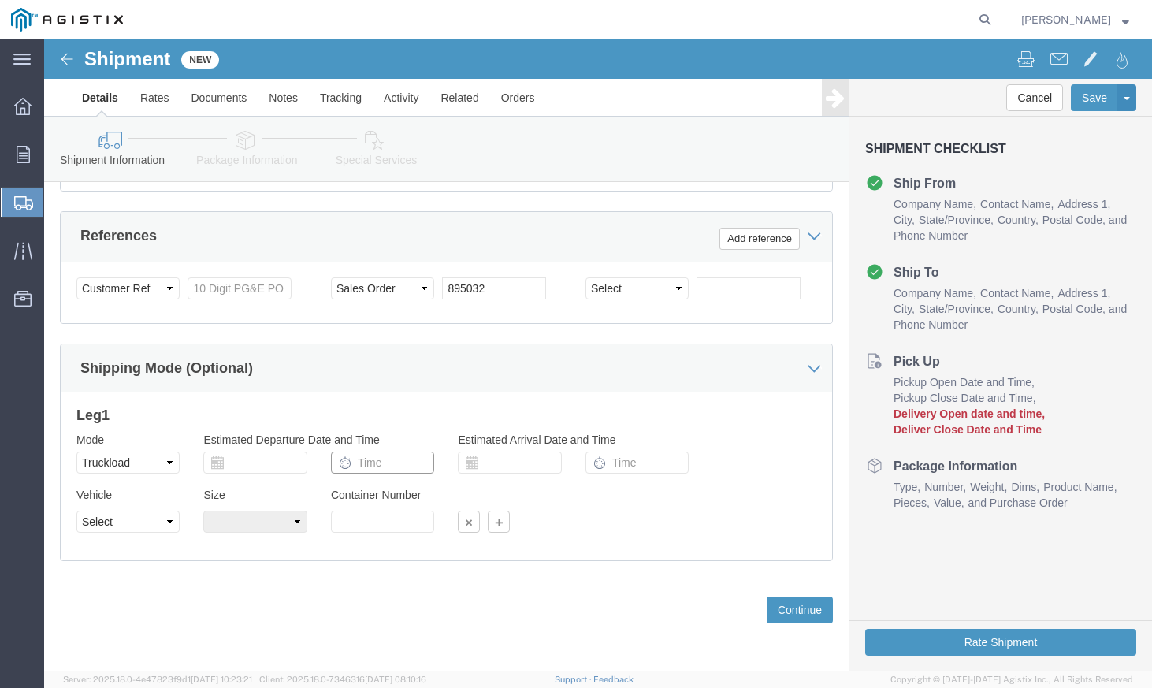
click input "text"
click div "Size"
click input "text"
click td "2"
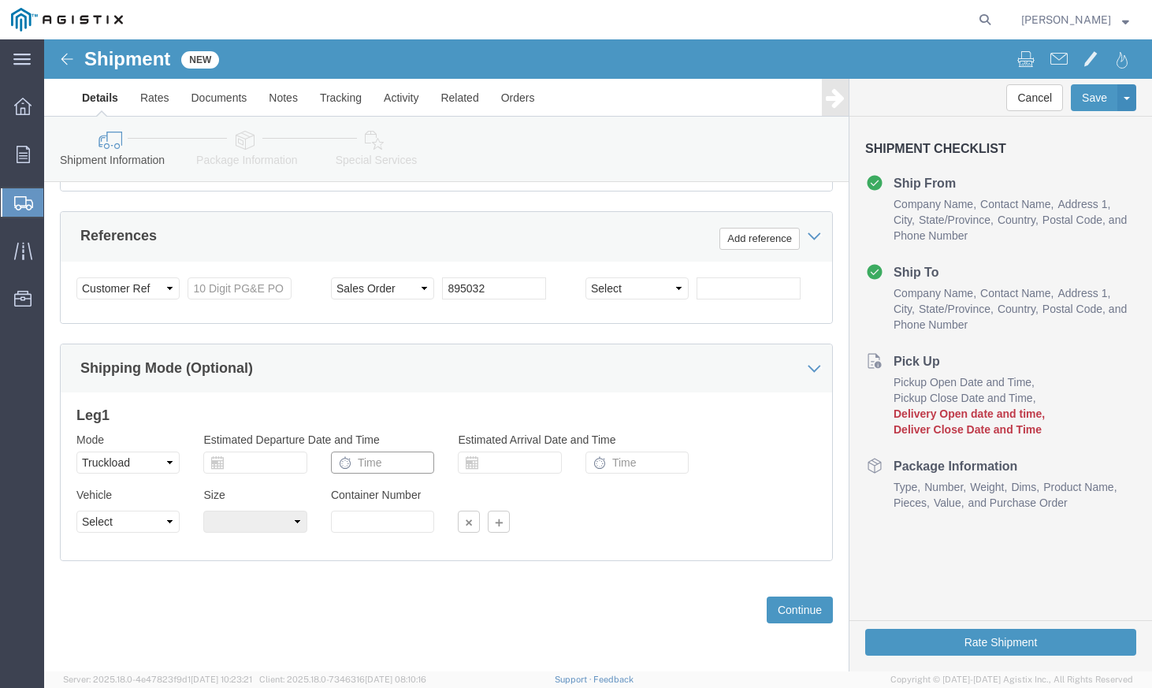
click input "text"
click select "Select Air Less than Truckload Multi-Leg Ocean Freight Rail Small Parcel Truckl…"
select select
click select "Select Air Less than Truckload Multi-Leg Ocean Freight Rail Small Parcel Truckl…"
click div
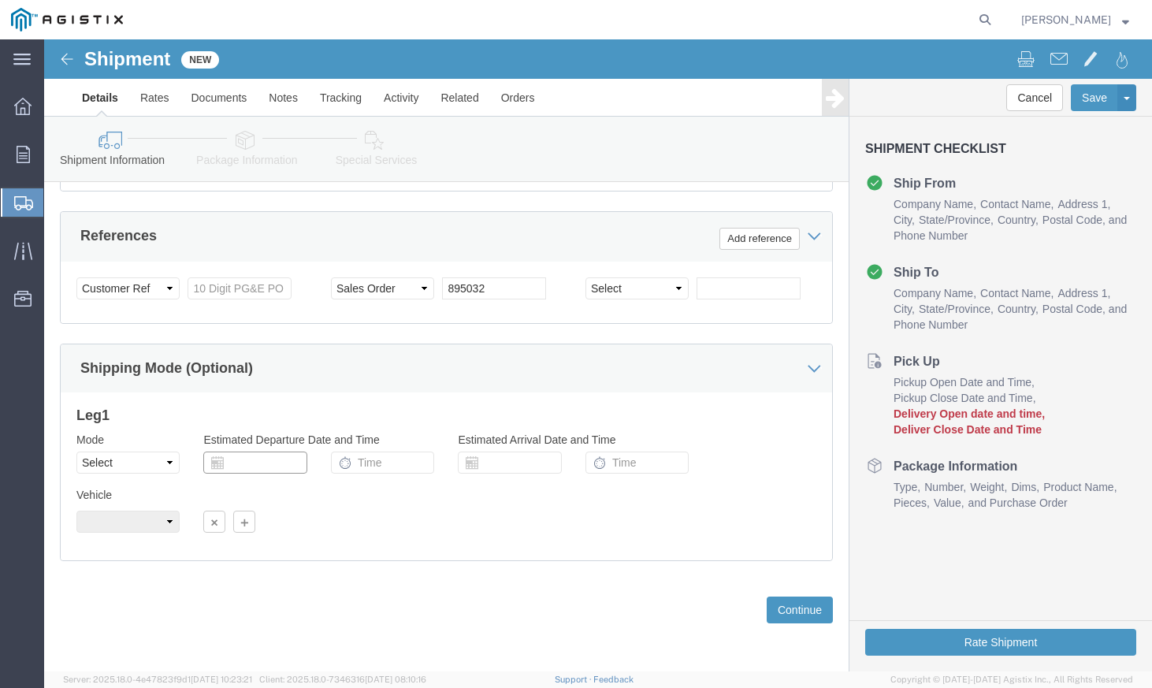
click input "text"
click div "Shipping Mode (Optional)"
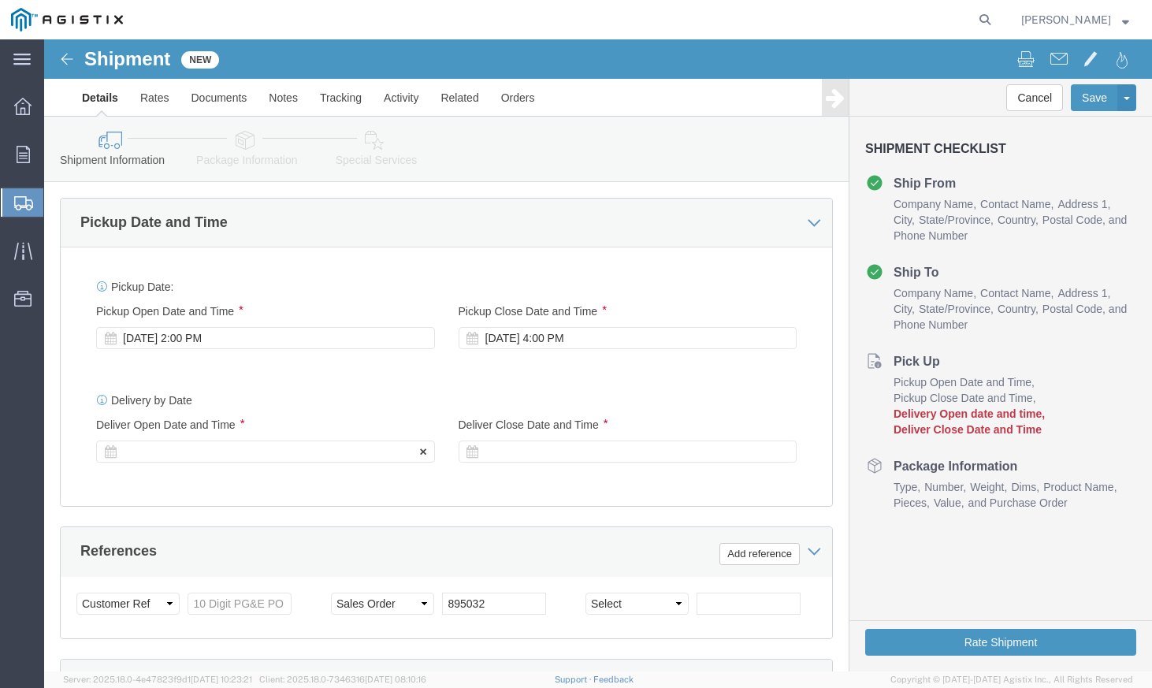
click div
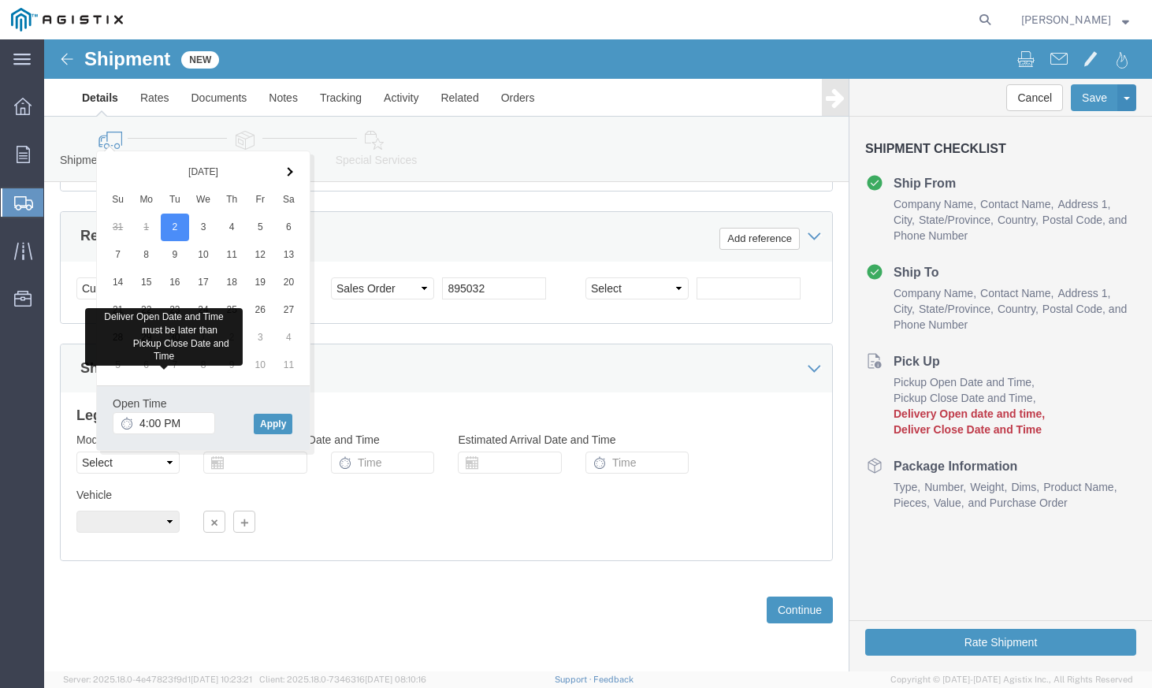
click div "Vehicle Size Container Number Owner Select Shipper Vessel"
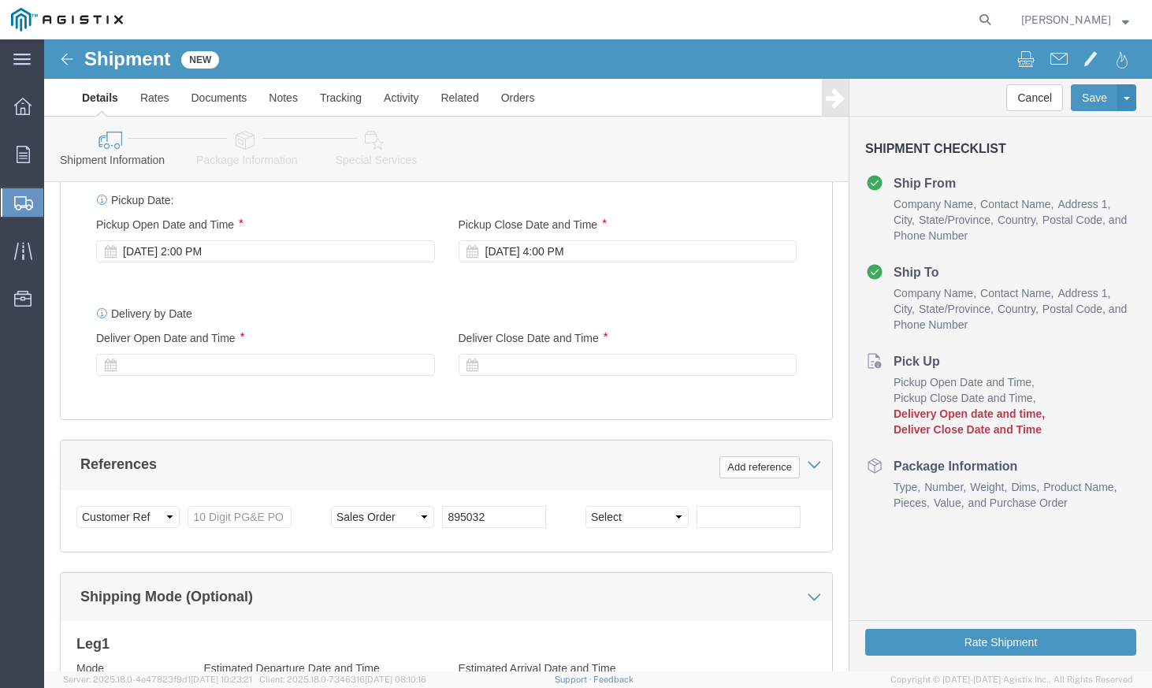
scroll to position [741, 0]
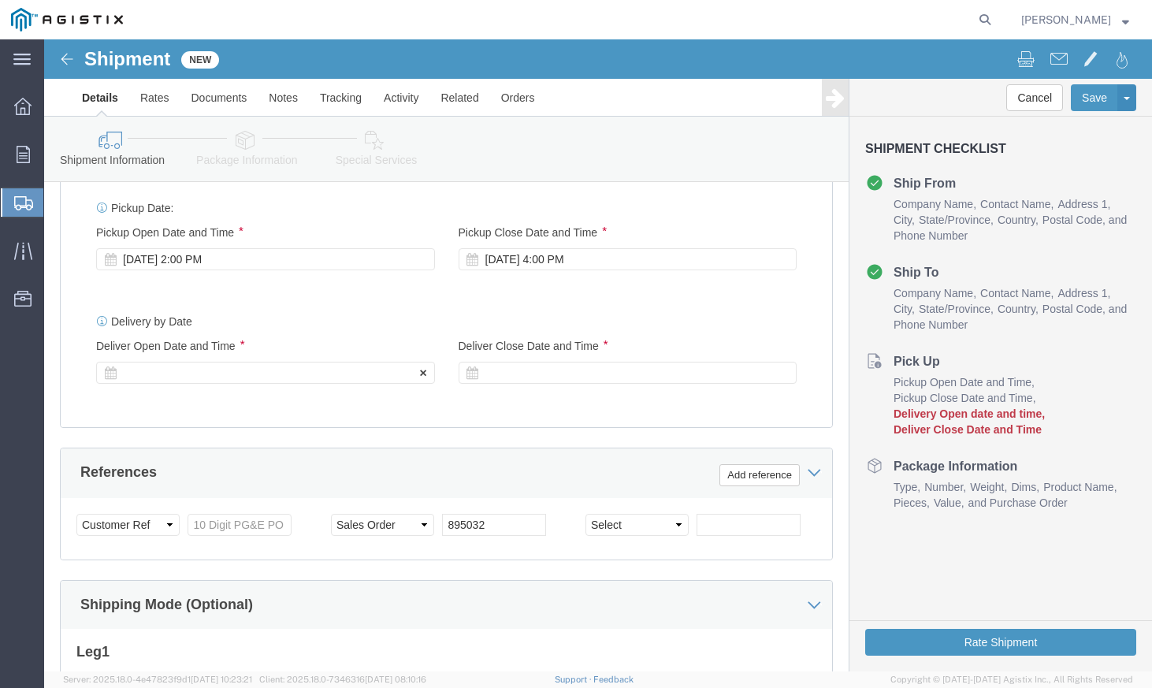
click div
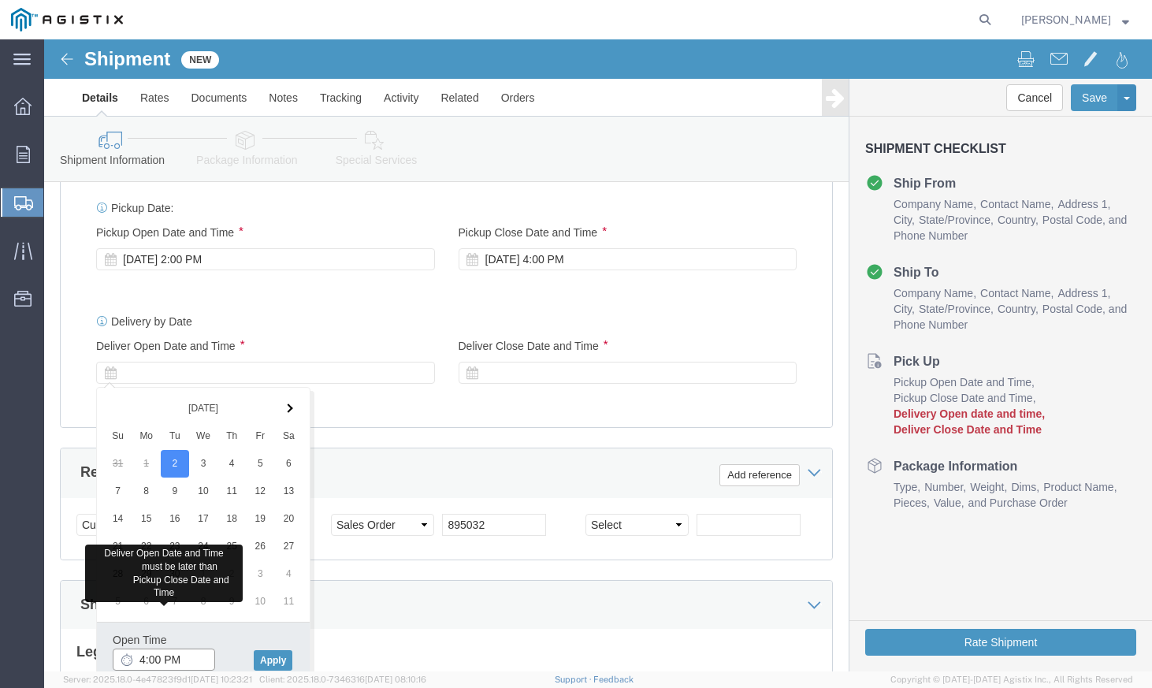
click input "4:00 PM"
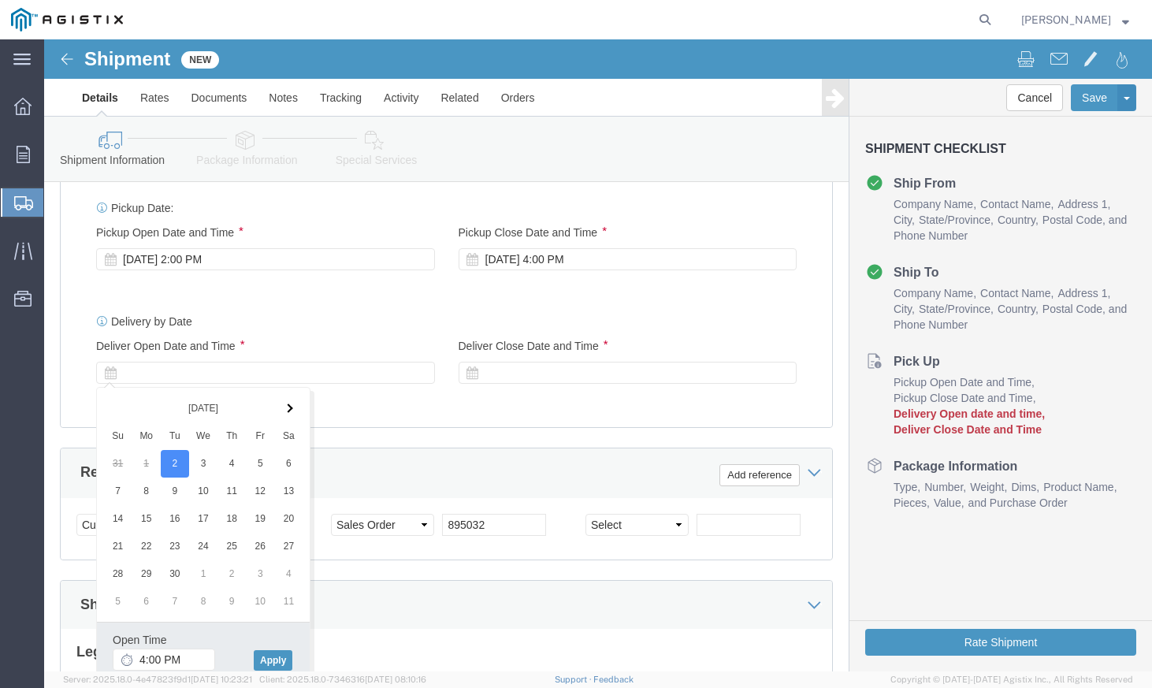
click div "Delivery by Date Delivery Start Date Delivery Start Time Deliver Open Date and …"
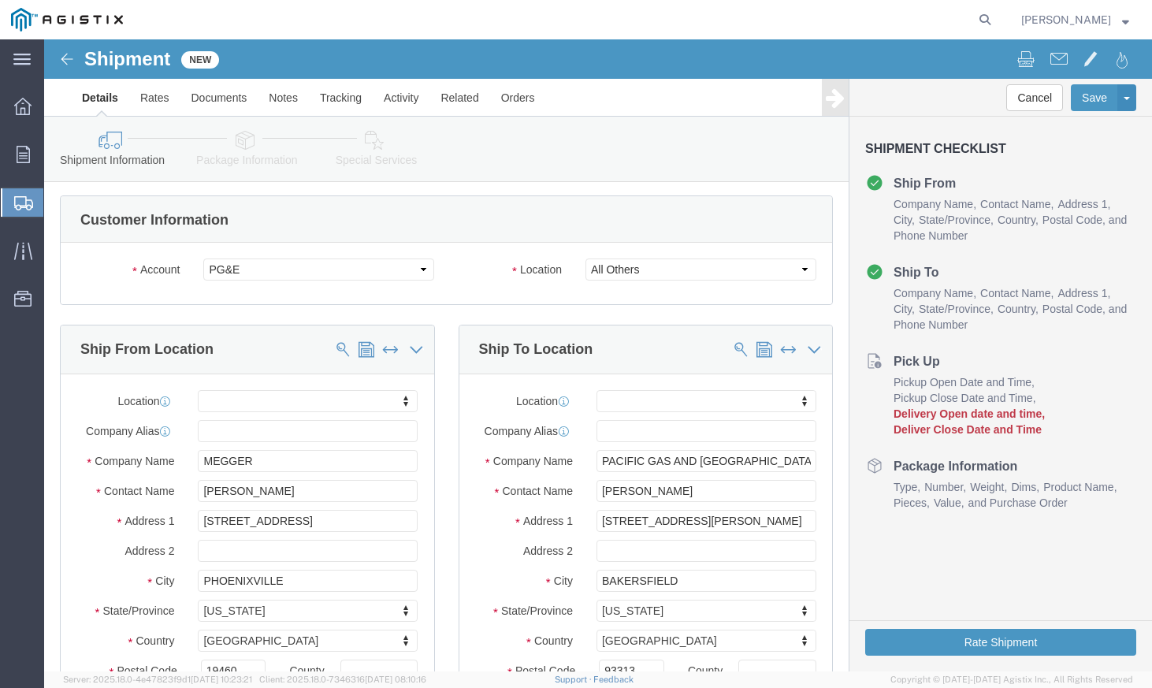
scroll to position [0, 0]
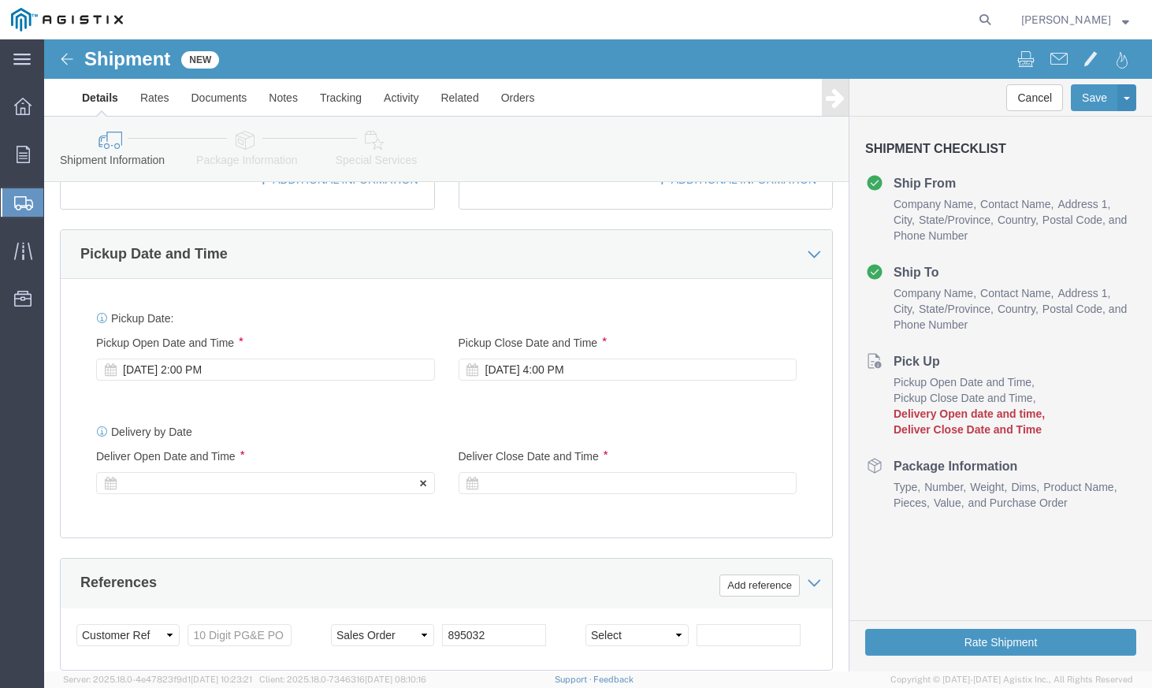
click div
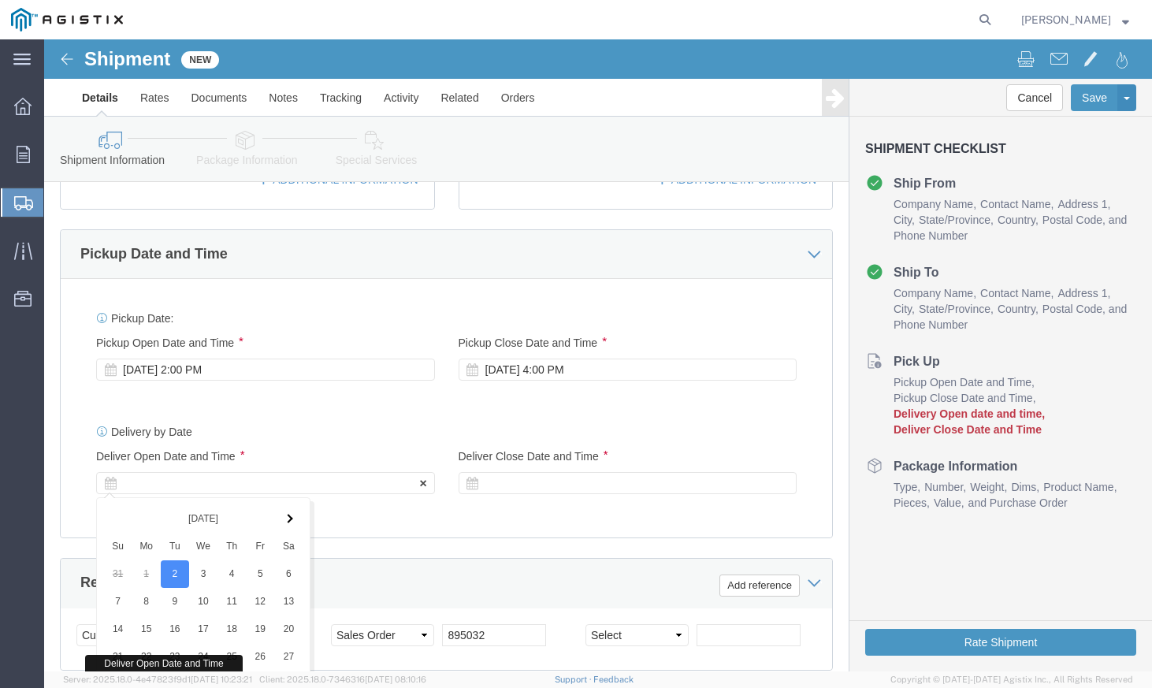
scroll to position [977, 0]
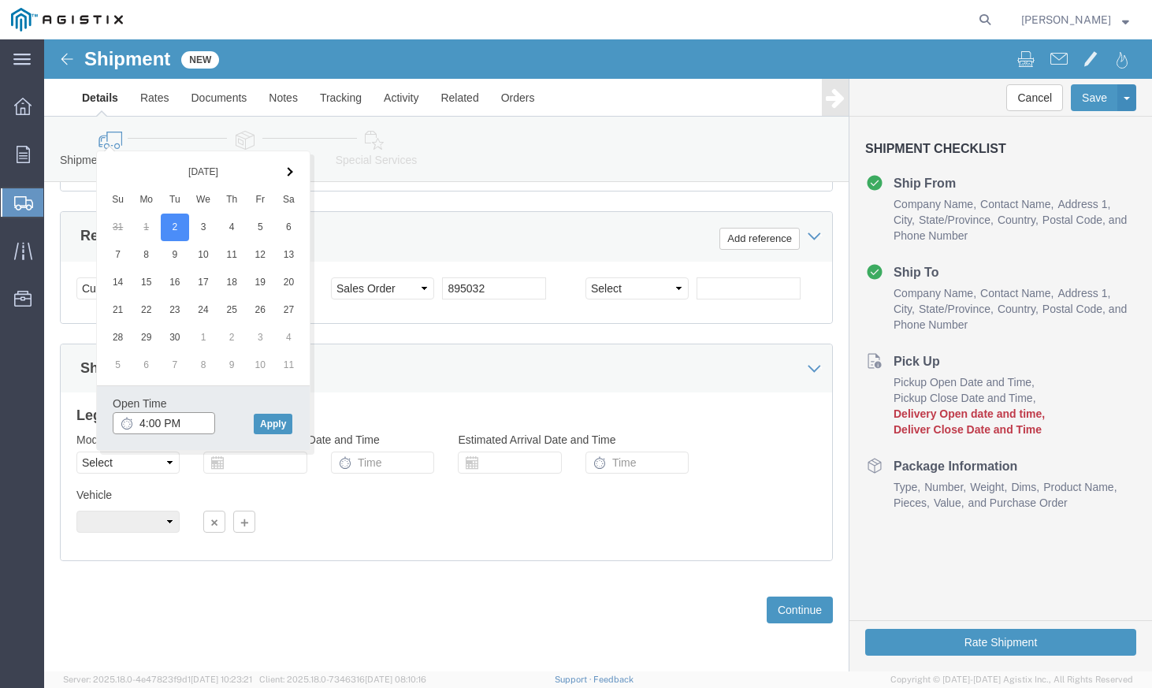
drag, startPoint x: 135, startPoint y: 382, endPoint x: 80, endPoint y: 382, distance: 54.4
click div "4:00 PM"
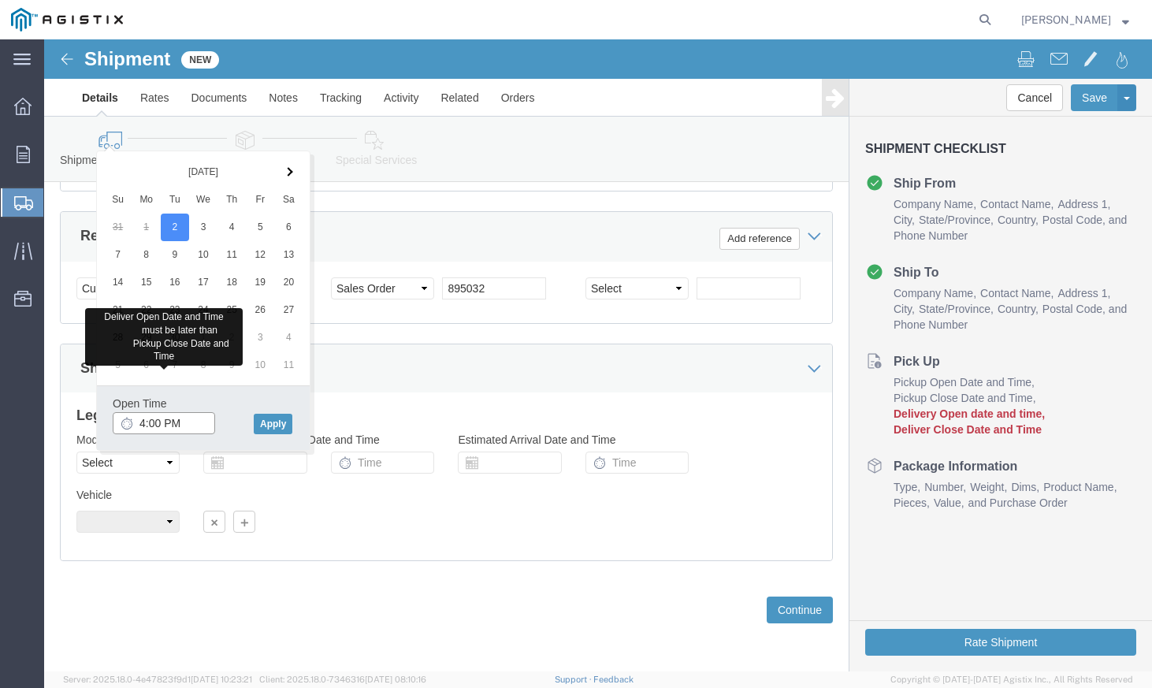
click input "4:00 PM"
click input "8:00 PM"
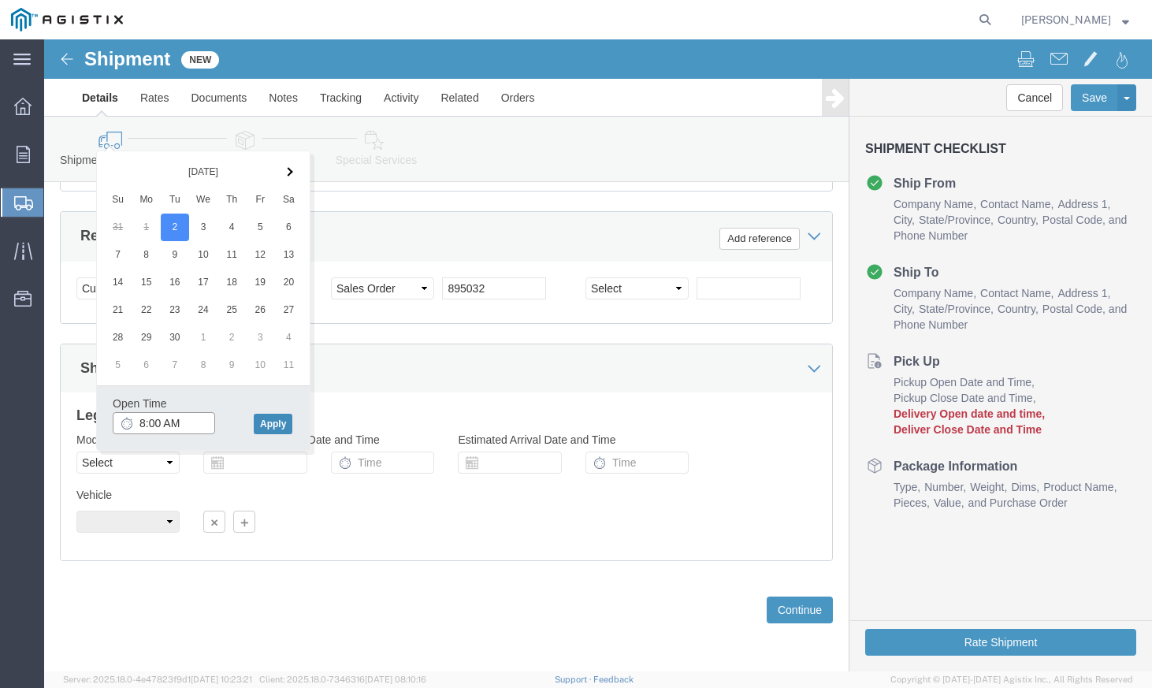
type input "8:00 AM"
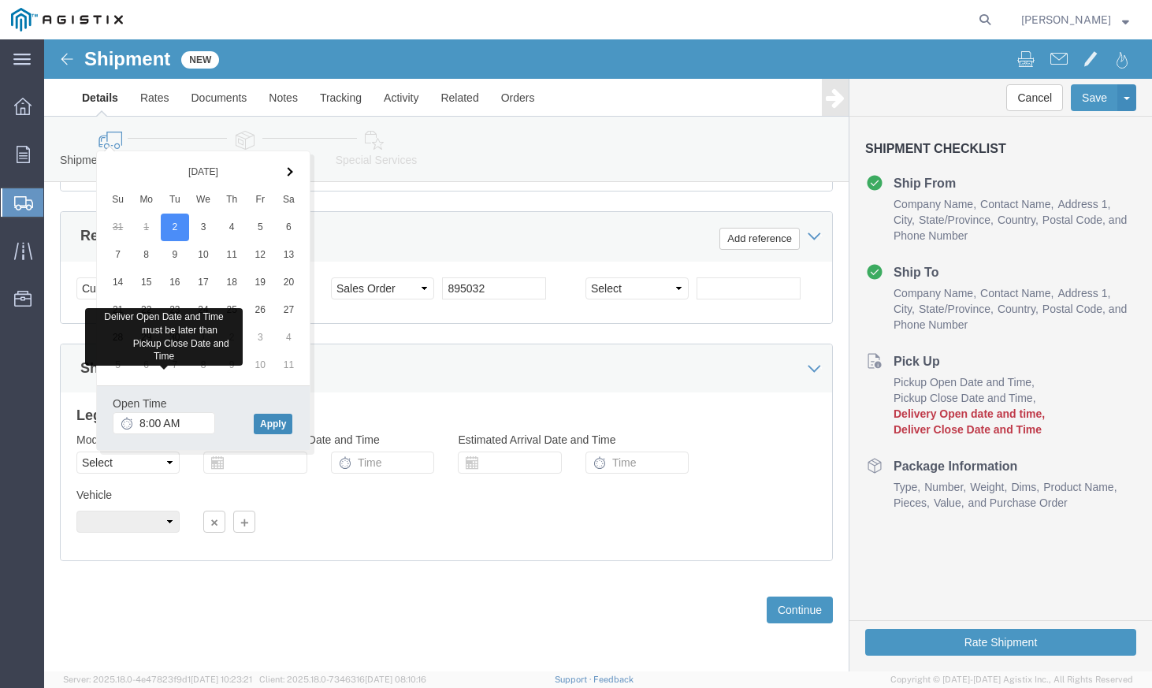
click button "Apply"
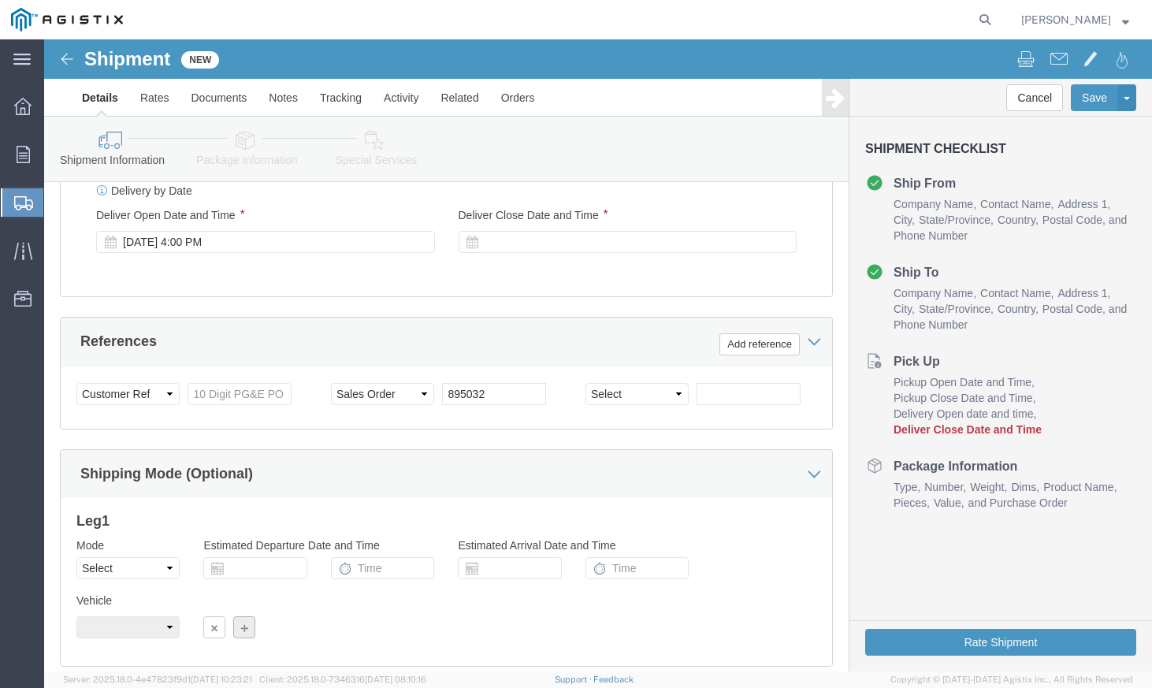
scroll to position [741, 0]
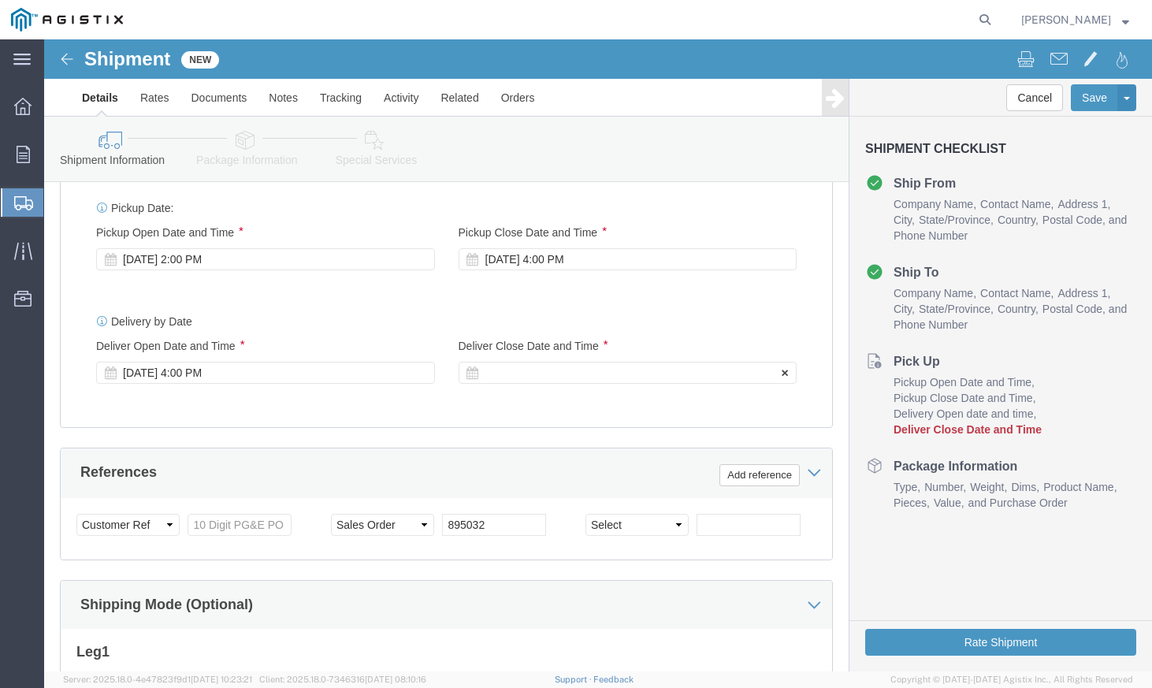
click div
click div "Delivery by Date Delivery Start Date Delivery Start Time Deliver Open Date and …"
click div
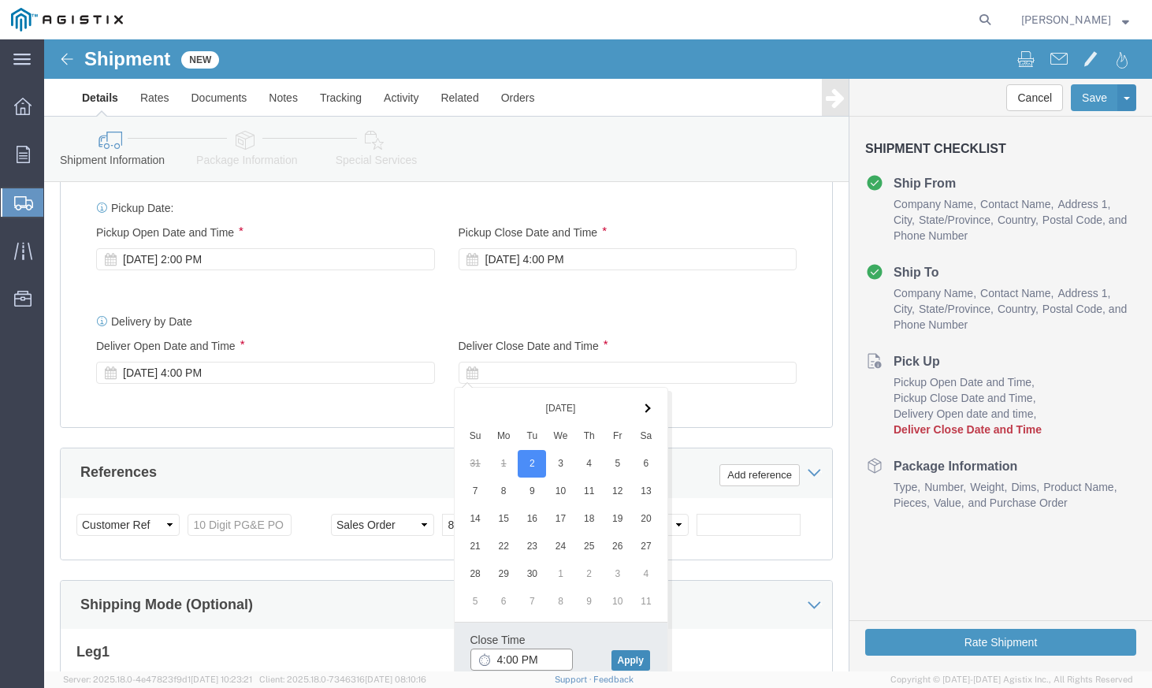
type input "4:00 PM"
click button "Apply"
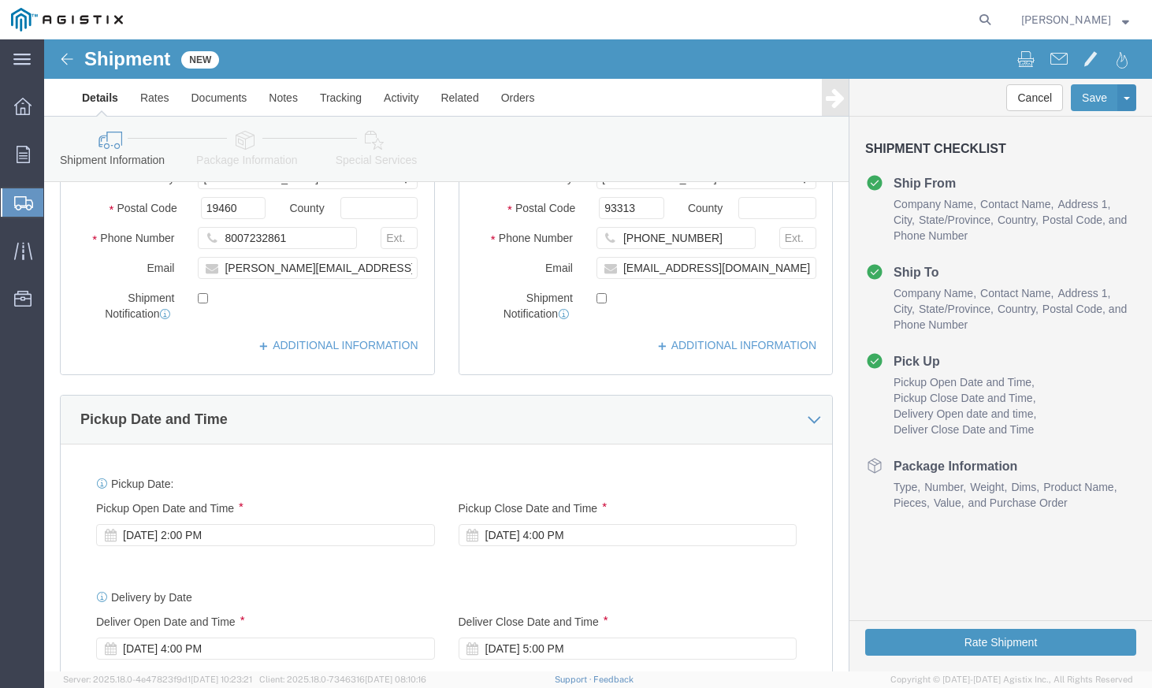
scroll to position [473, 0]
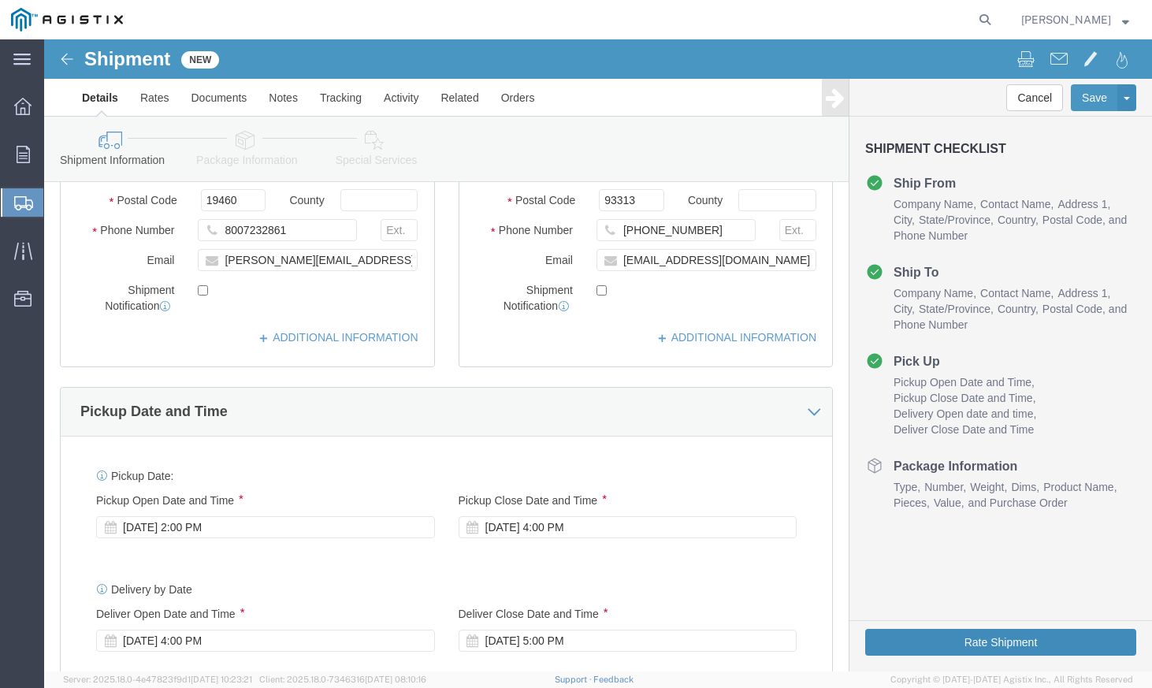
click button "Rate Shipment"
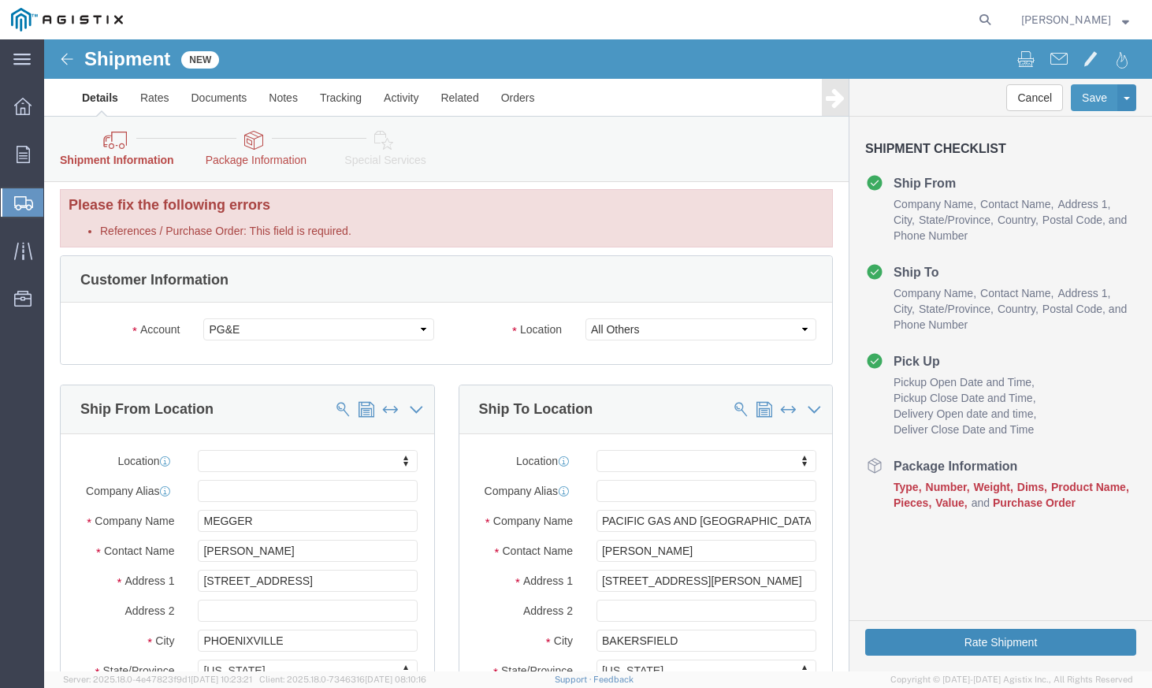
scroll to position [0, 0]
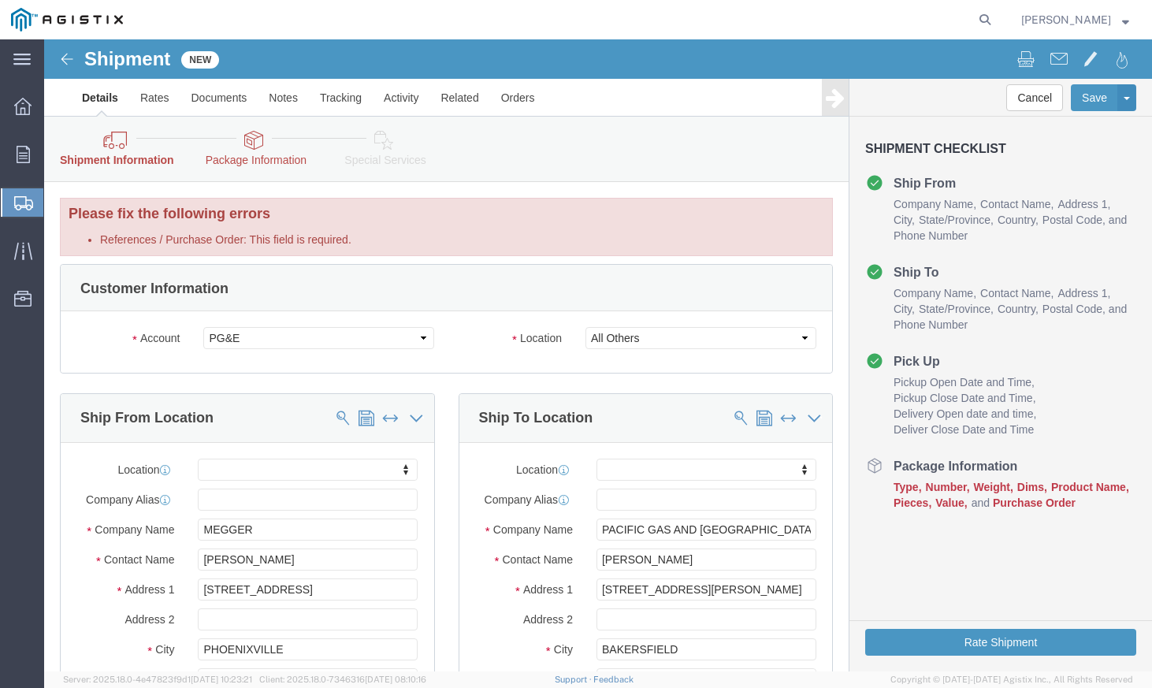
click li "References / Purchase Order: This field is required."
click div "Please fix the following errors References / Purchase Order: This field is requ…"
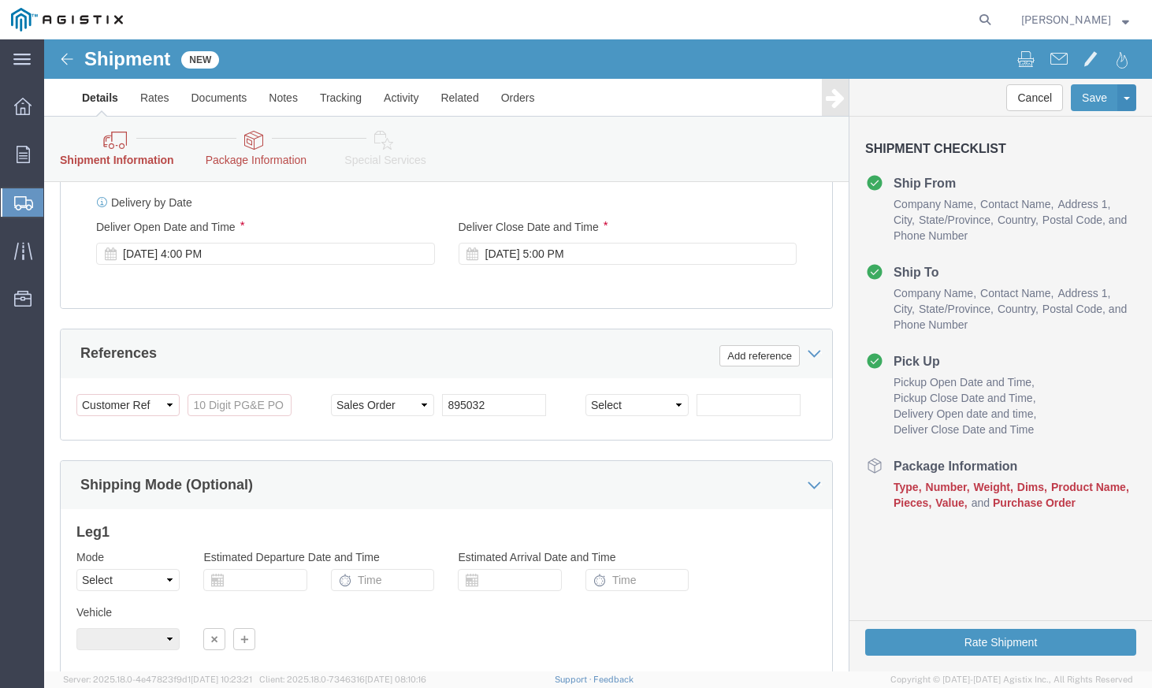
scroll to position [1043, 0]
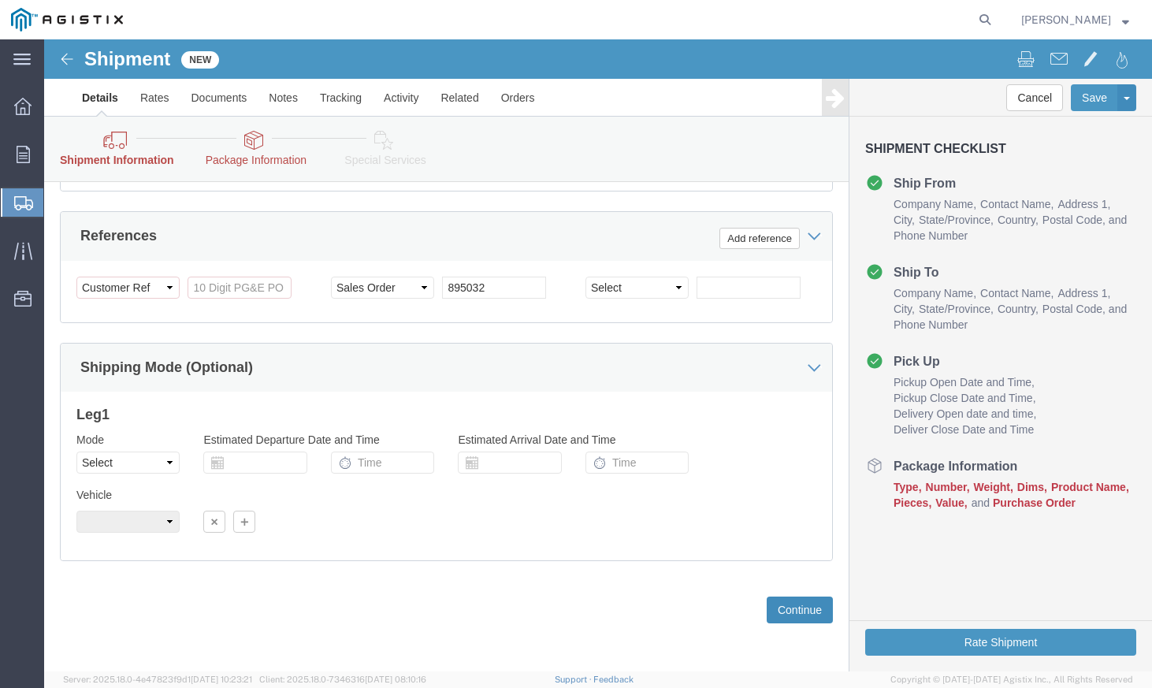
click button "Continue"
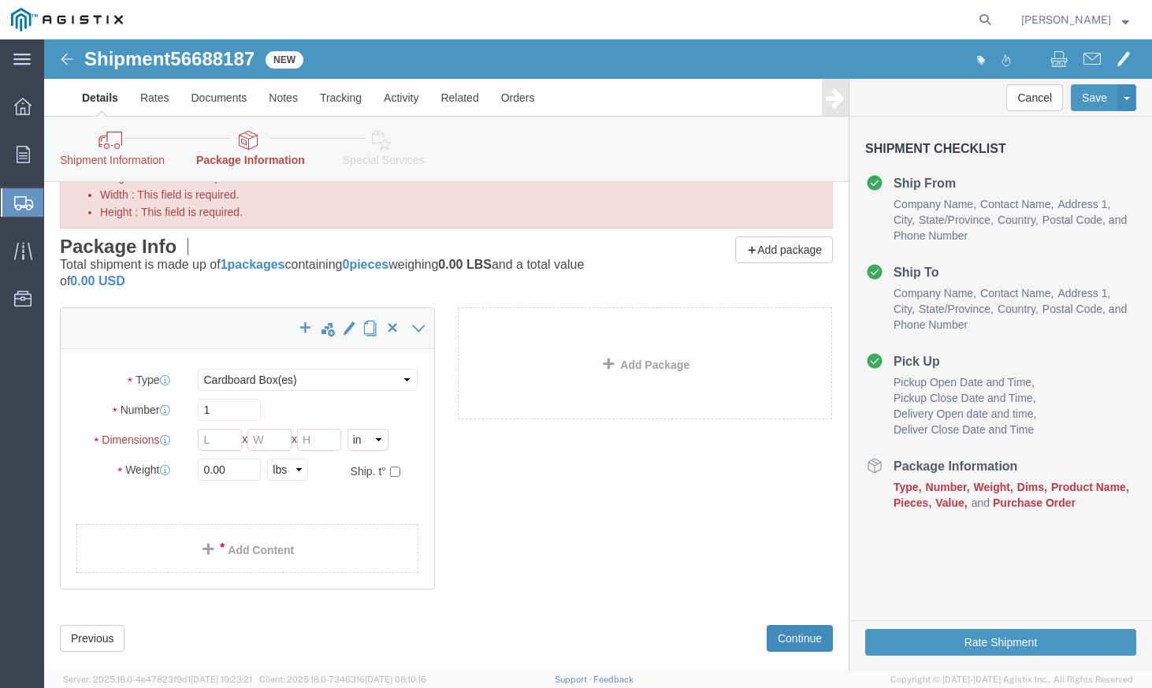
scroll to position [29, 0]
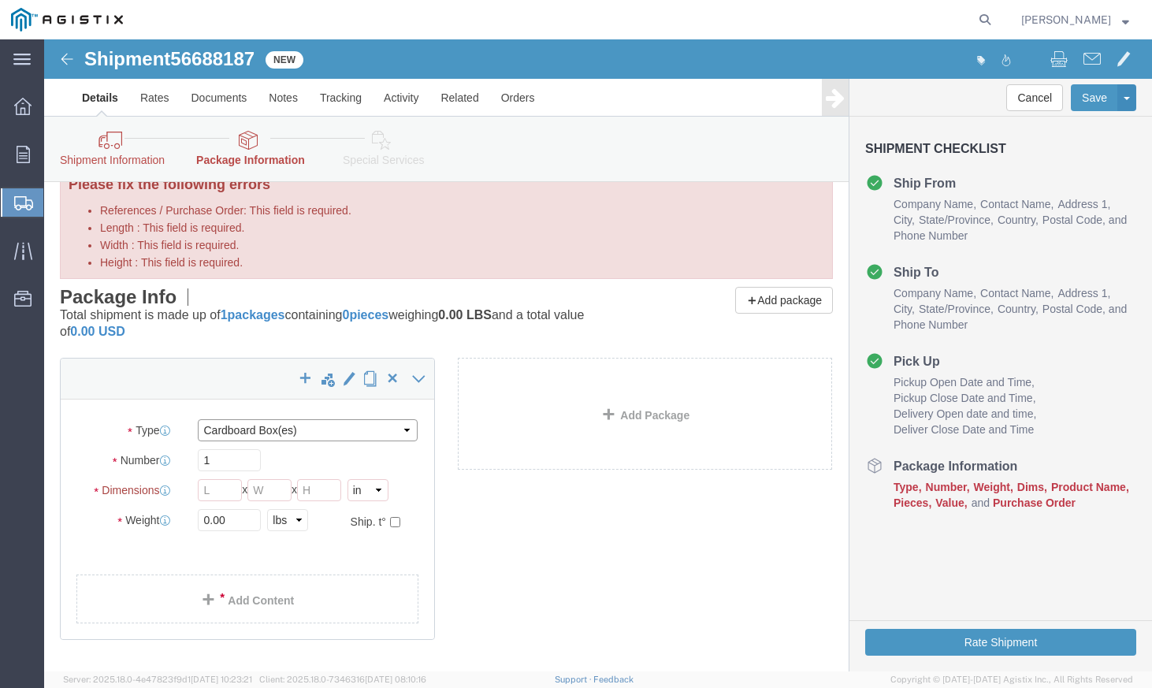
click select "Select Bulk Bundle(s) Cardboard Box(es) Carton(s) Crate(s) Drum(s) (Fiberboard)…"
select select "CRAT"
click select "Select Bulk Bundle(s) Cardboard Box(es) Carton(s) Crate(s) Drum(s) (Fiberboard)…"
click div "1 x Crate(s)"
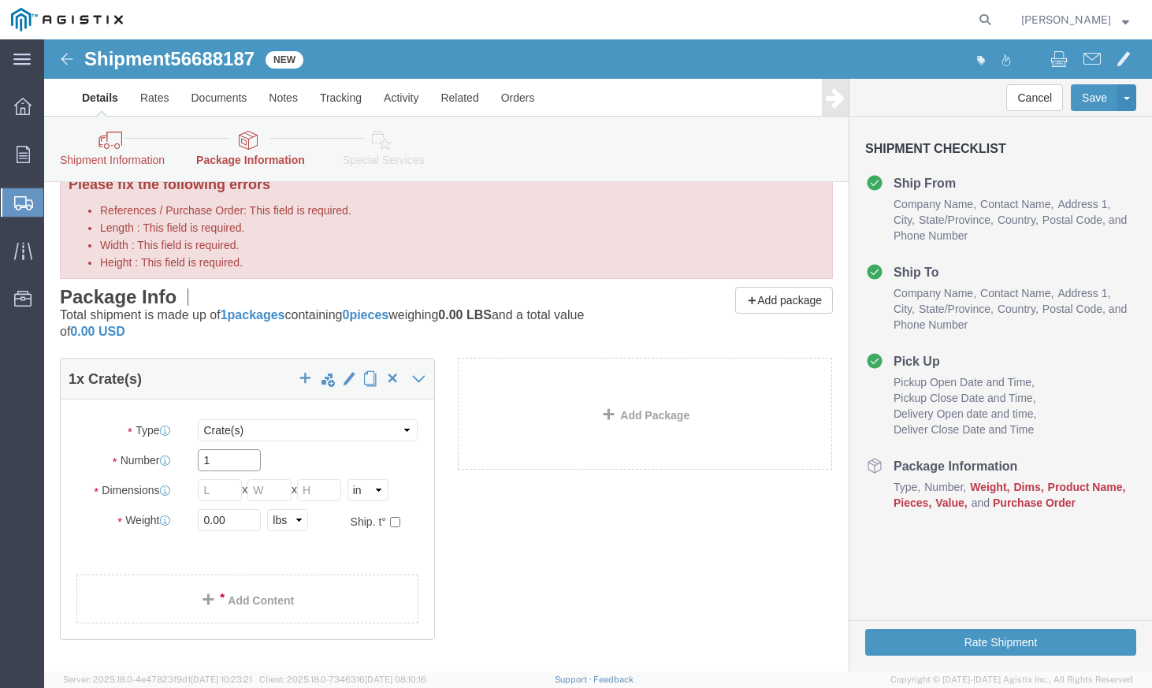
click input "1"
click input "Length : This field is required."
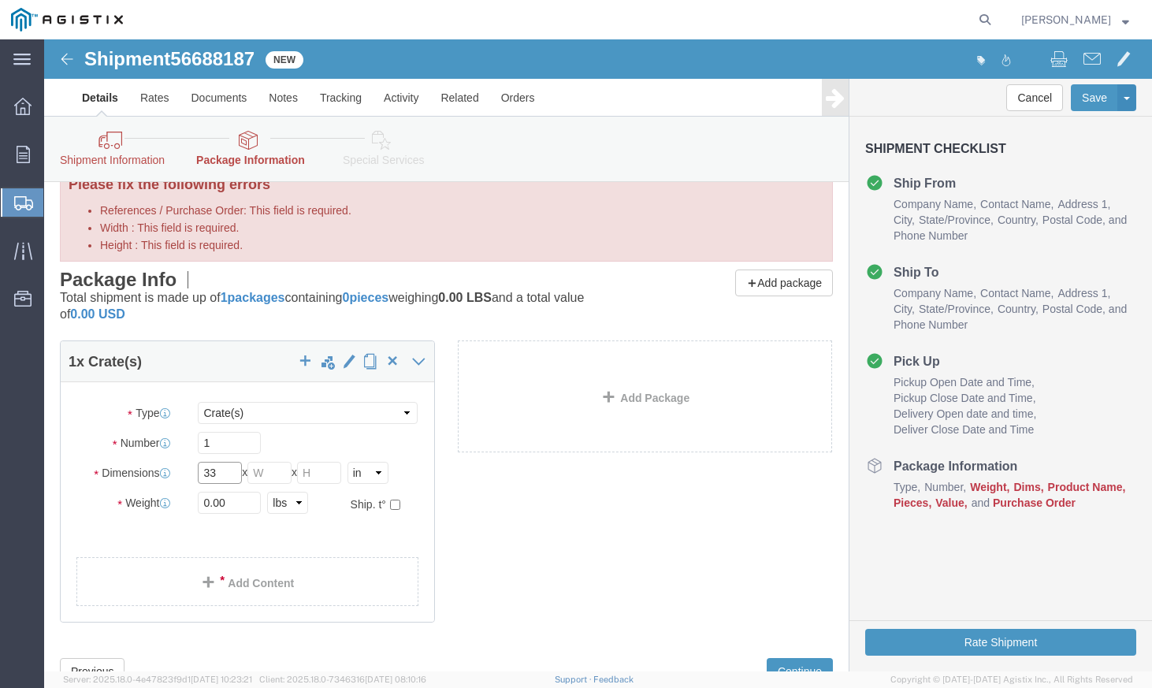
type input "33"
click input "Width : This field is required."
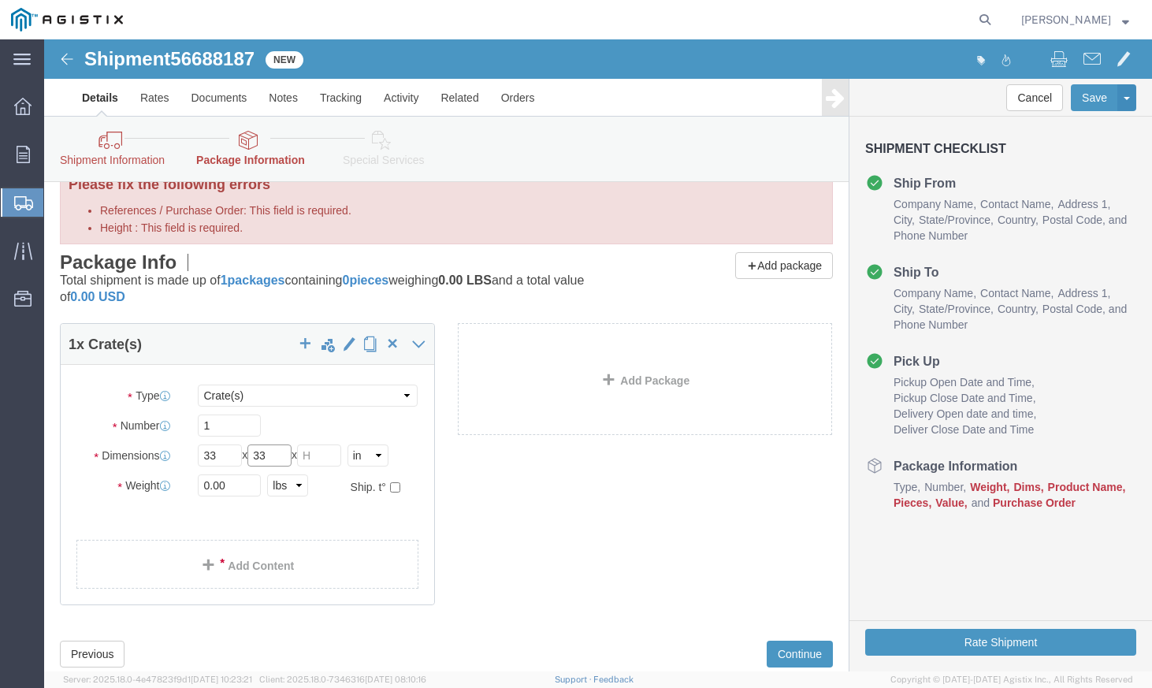
type input "33"
click input "Height : This field is required."
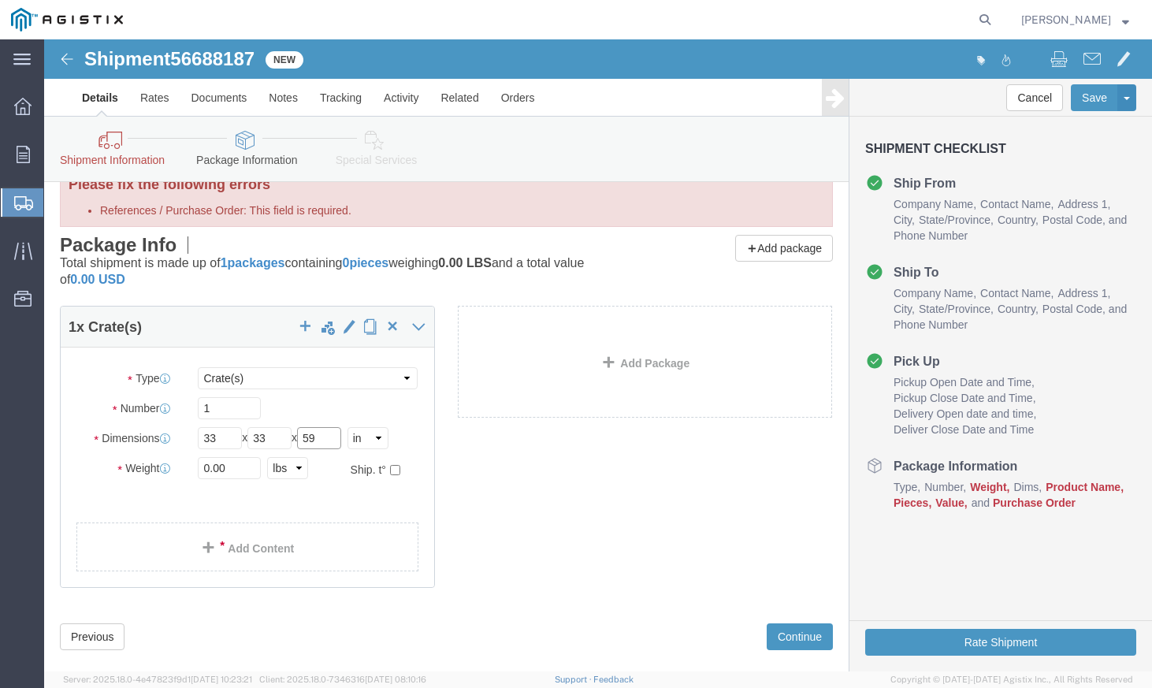
type input "59"
drag, startPoint x: 192, startPoint y: 426, endPoint x: 149, endPoint y: 424, distance: 43.4
click div "0.00 Select kgs lbs"
type input "395"
click div "Package Type Select Bulk Bundle(s) Cardboard Box(es) Carton(s) Crate(s) Drum(s)…"
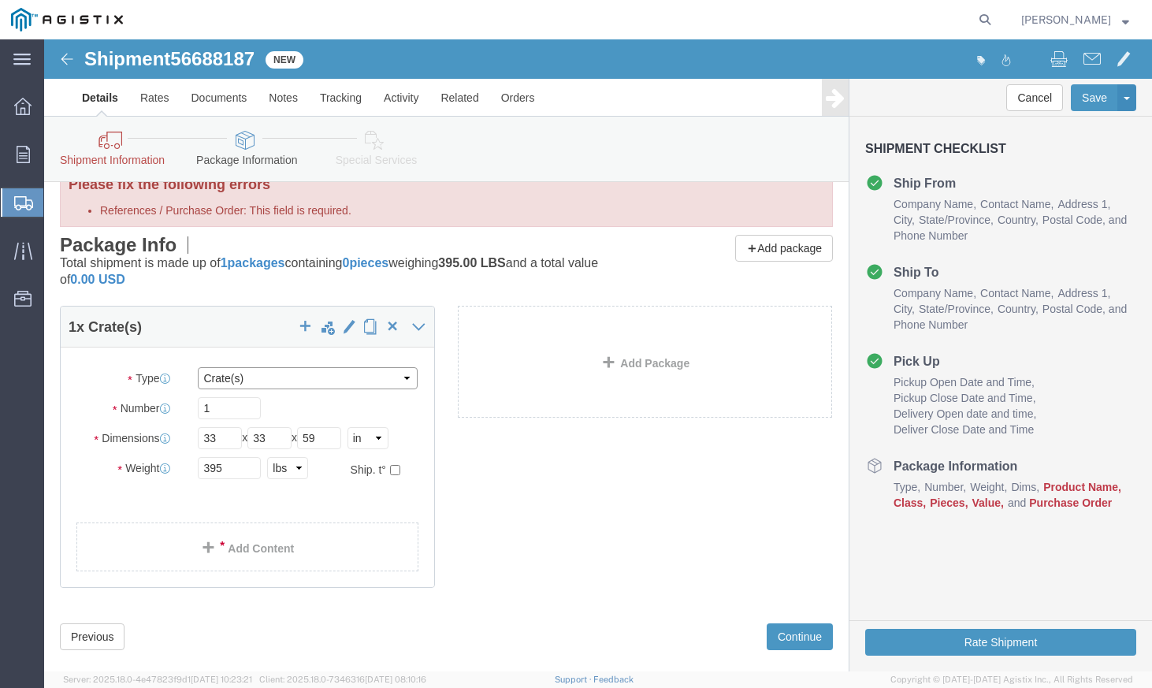
click select "Select Bulk Bundle(s) Cardboard Box(es) Carton(s) Crate(s) Drum(s) (Fiberboard)…"
click label "Package Type"
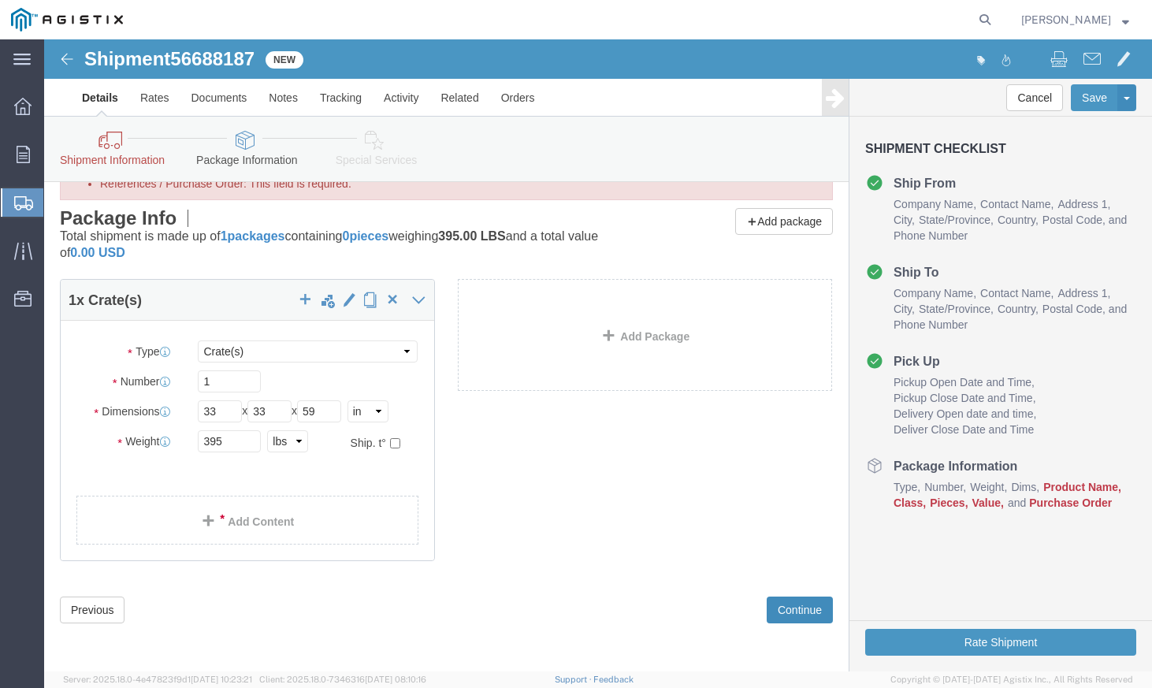
click button "Continue"
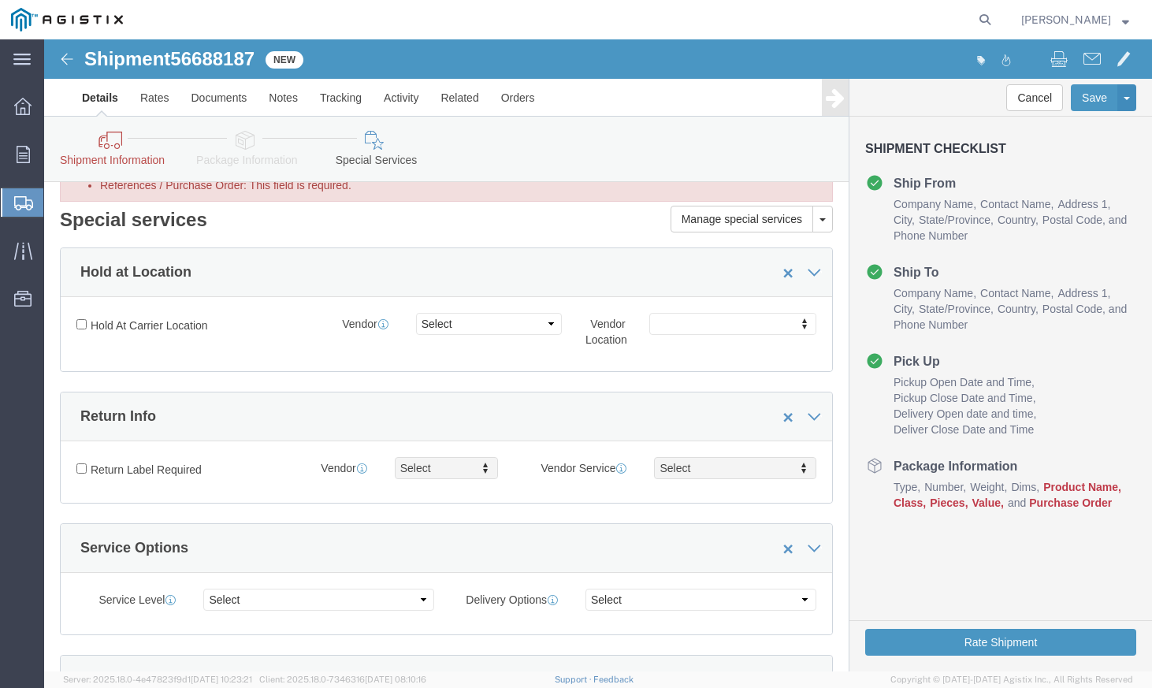
scroll to position [79, 0]
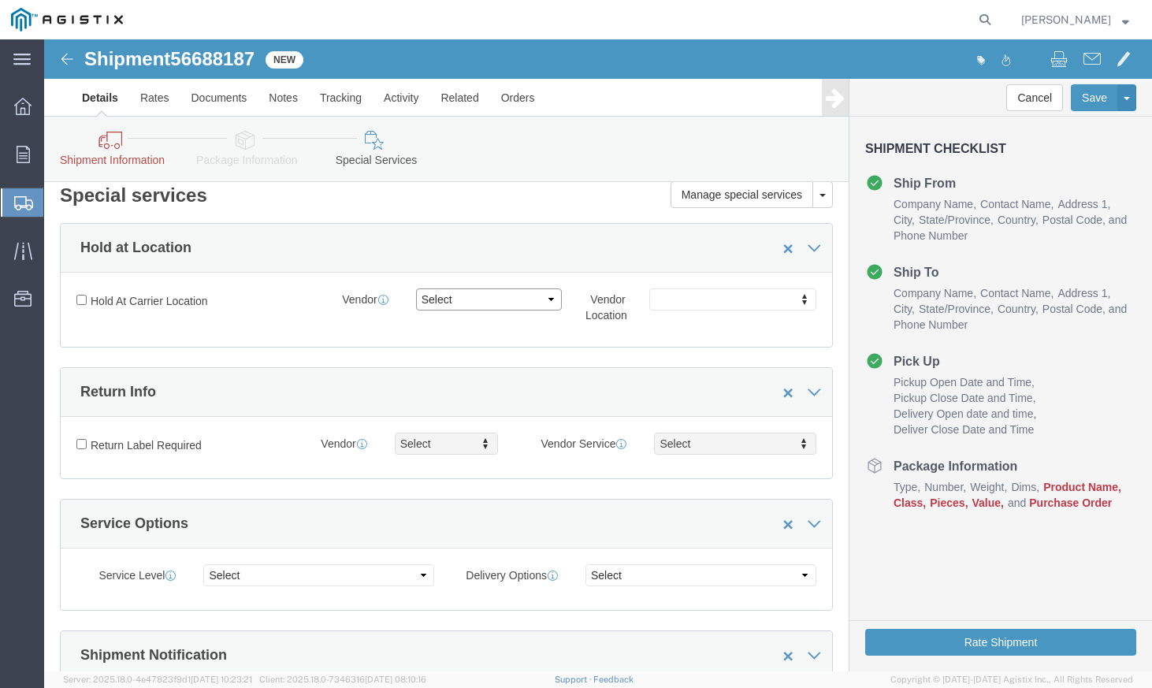
click select "Select"
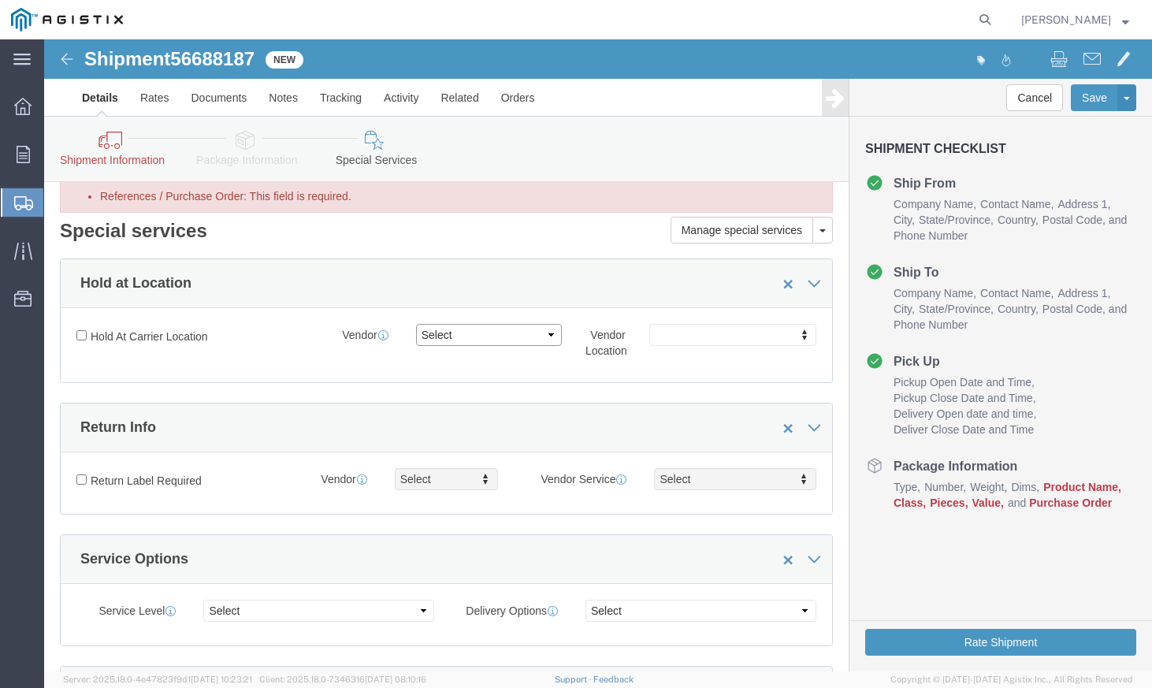
scroll to position [0, 0]
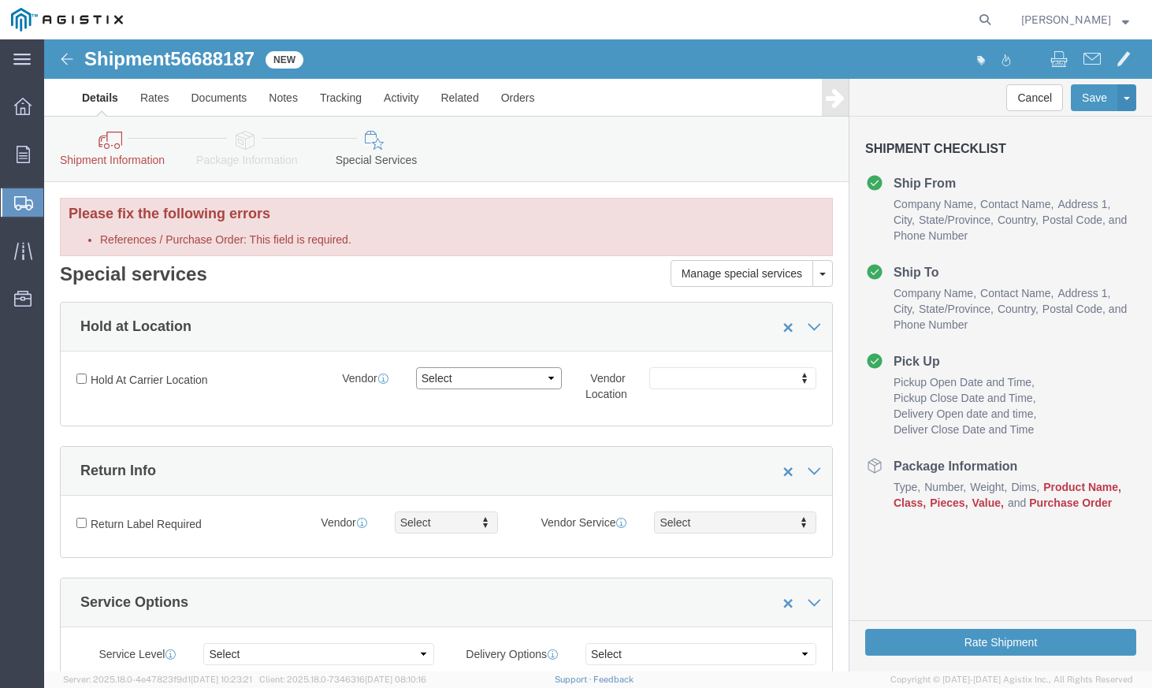
click select "Select"
drag, startPoint x: 415, startPoint y: 343, endPoint x: 481, endPoint y: 344, distance: 66.2
click select "Select"
drag, startPoint x: 472, startPoint y: 340, endPoint x: 415, endPoint y: 340, distance: 56.7
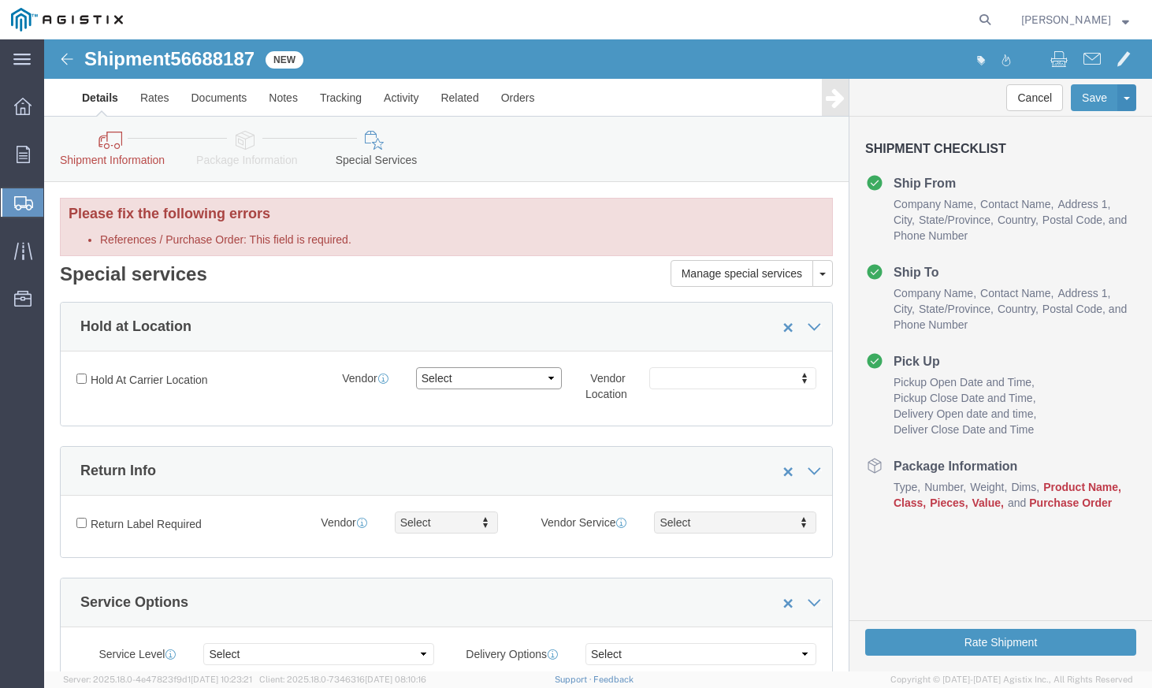
click select "Select"
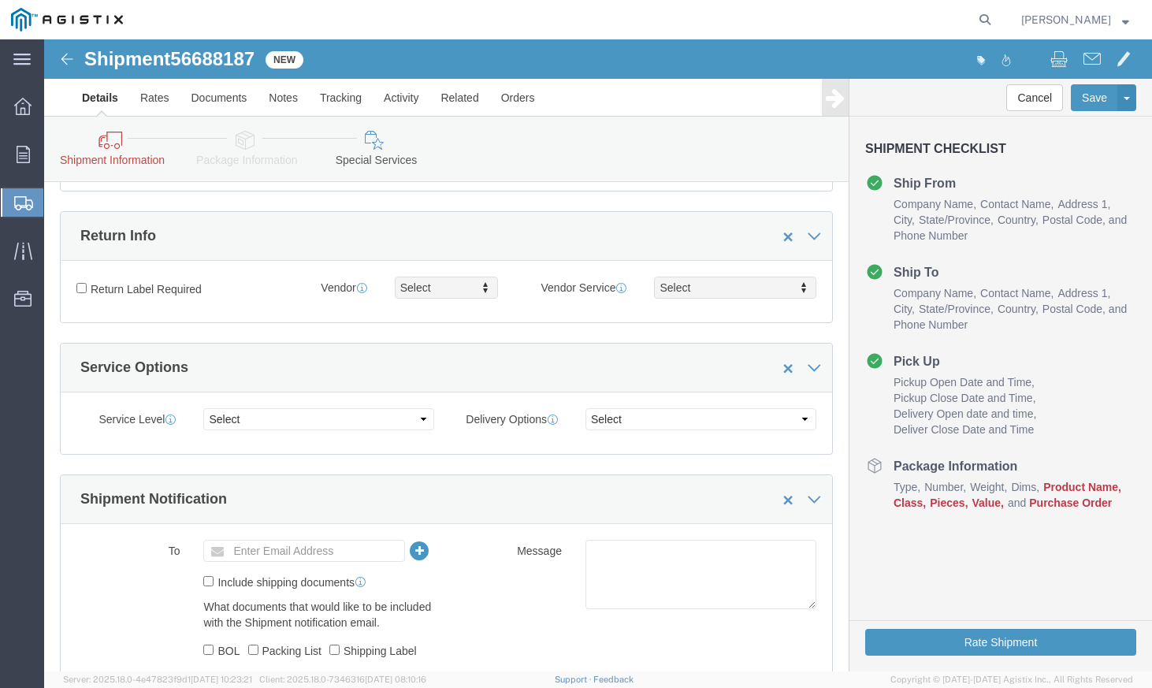
scroll to position [236, 0]
click select "Select 1 Day 2 Day 3-5 Day Economy 5+ Day"
click select "Select ATA DTA DTD"
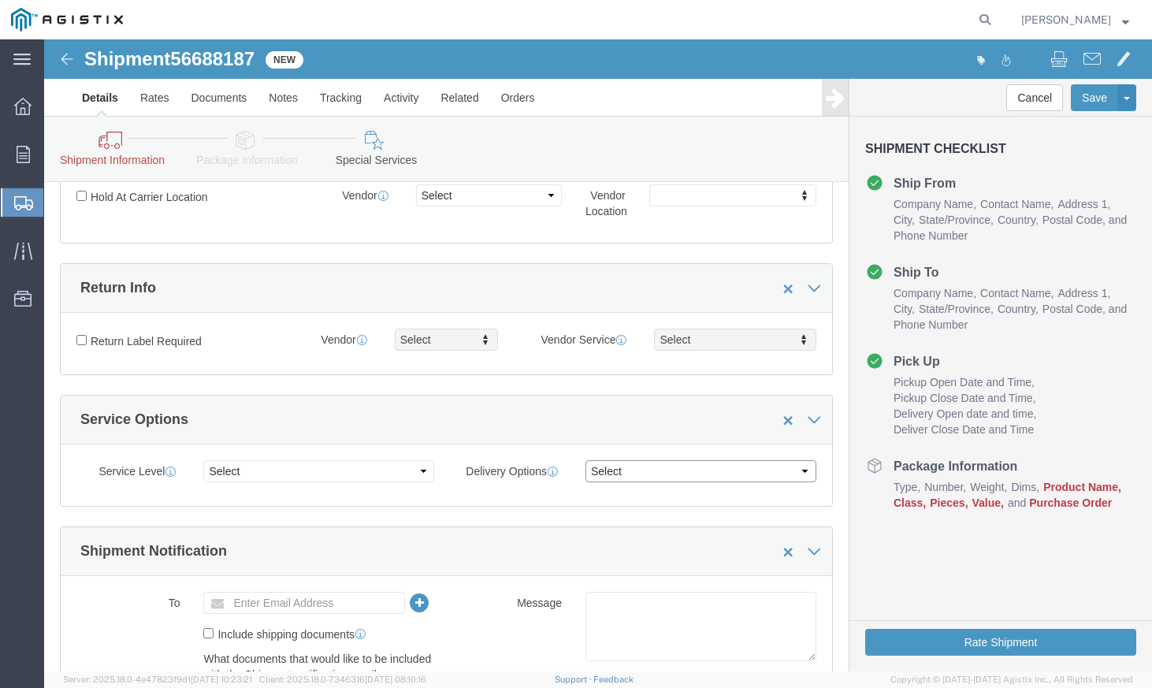
scroll to position [357, 0]
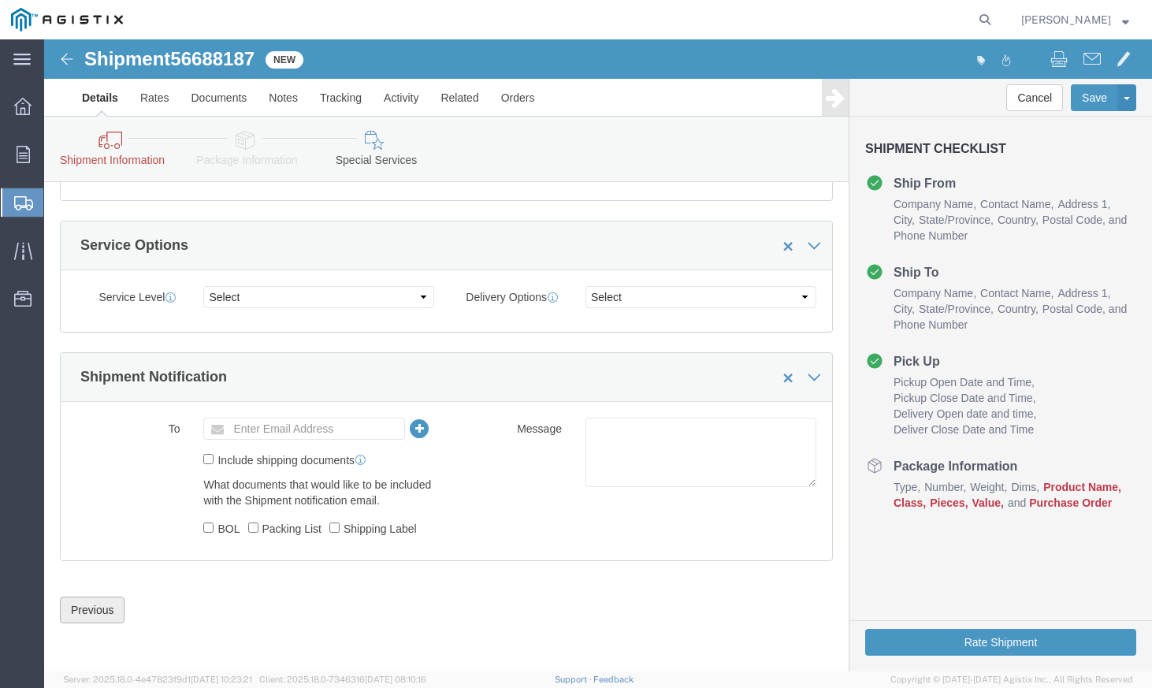
click button "Previous"
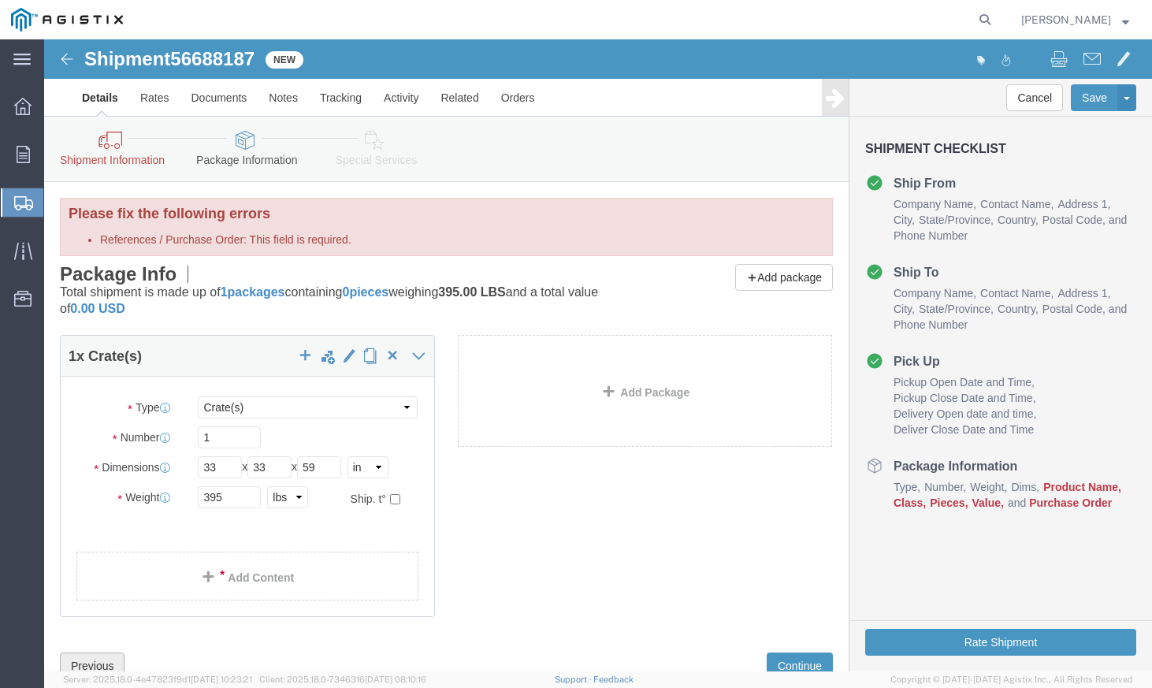
scroll to position [56, 0]
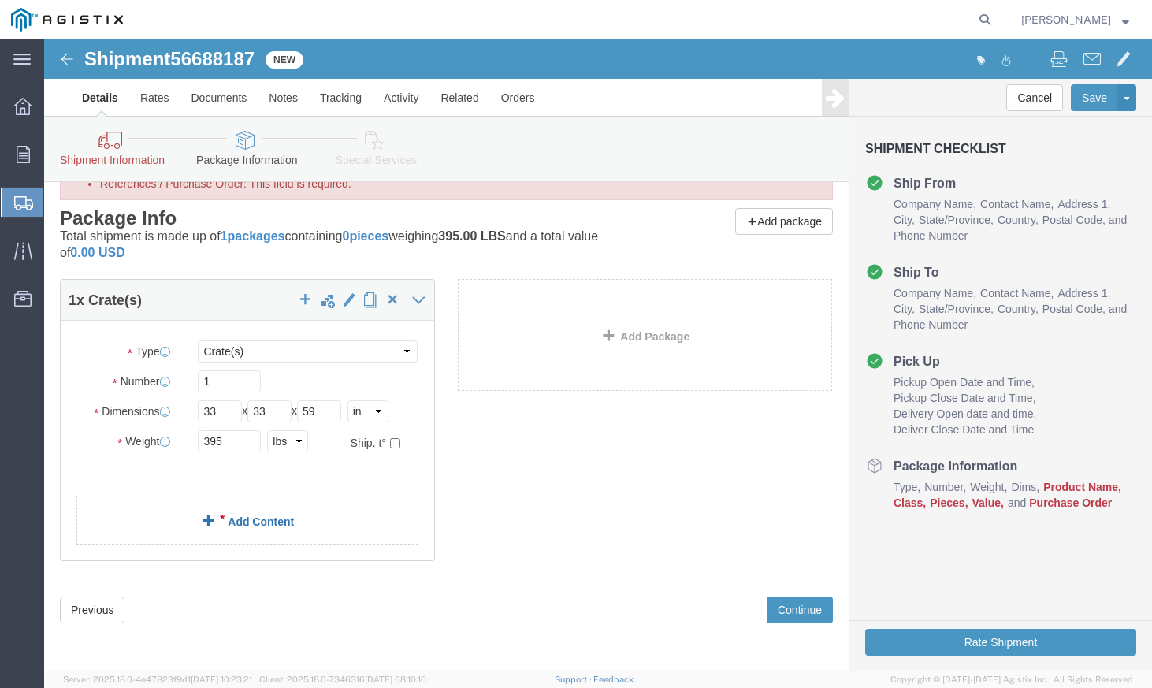
click link "Add Content"
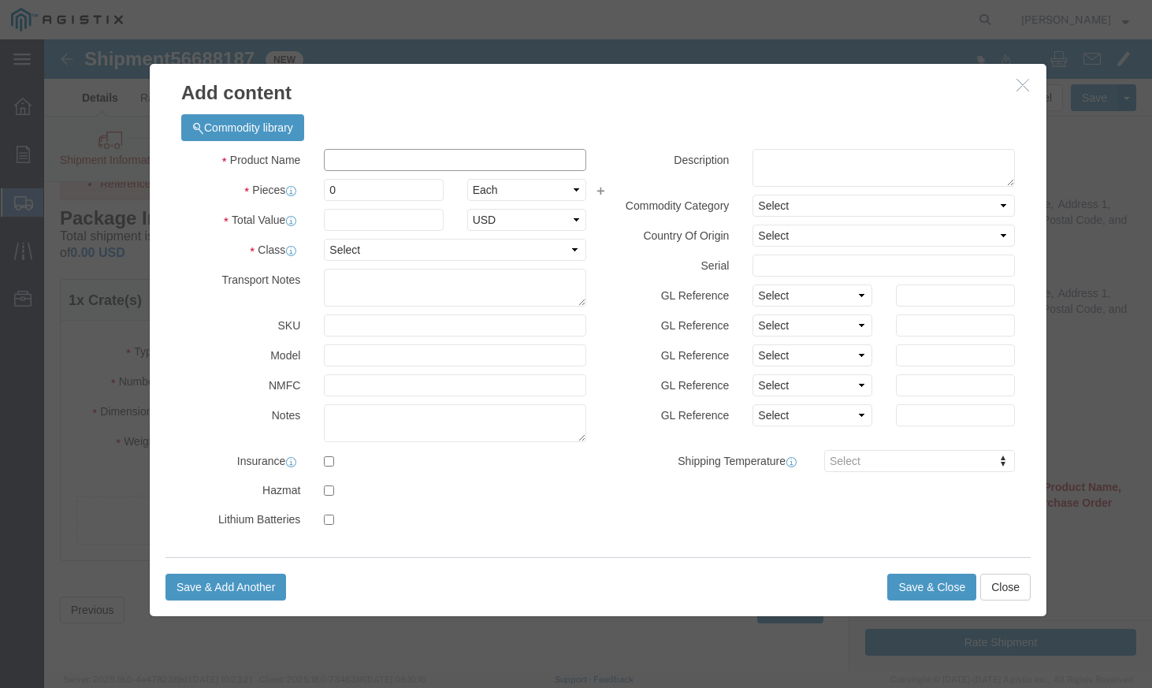
click input "text"
type input "ELECTRONIC TEST EQUIPMENT"
click input "0"
drag, startPoint x: 348, startPoint y: 153, endPoint x: 257, endPoint y: 136, distance: 92.3
click div "Product Name ELECTRONIC TEST EQUIPMENT ELECTRONIC TE Pieces 0 Select Bag Barrel…"
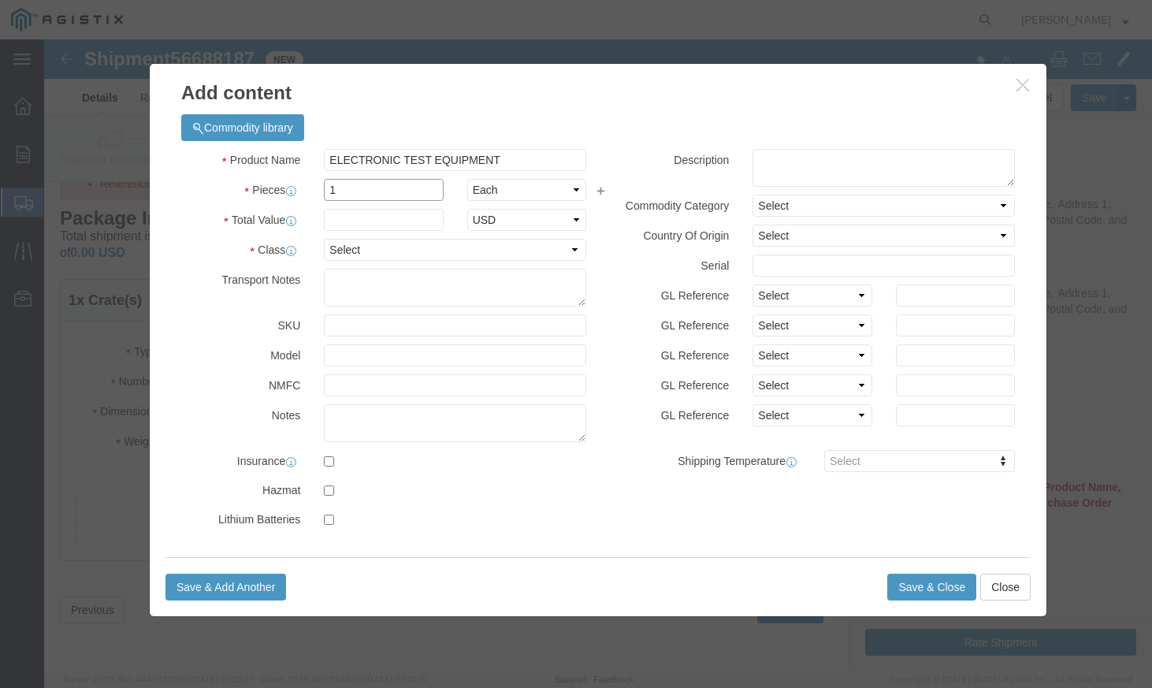
type input "1"
click input "text"
click div "Commodity library"
click input "text"
type input "41,765"
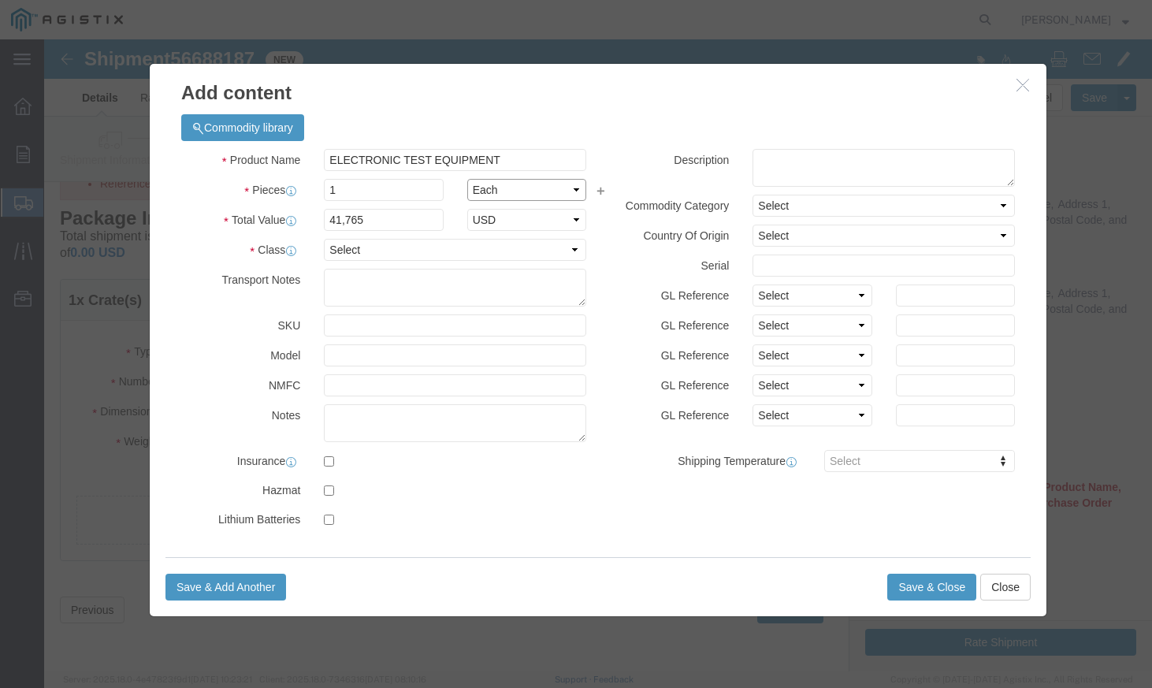
click select "Select Bag Barrels 100Board Feet Bottle Box Blister Pack Carats Can Capsule Car…"
select select "PC"
click select "Select Bag Barrels 100Board Feet Bottle Box Blister Pack Carats Can Capsule Car…"
click select "Select ADP AED AFN ALL AMD AOA ARS ATS AUD AWG AZN BAM BBD BDT BGL BGN BHD BIF …"
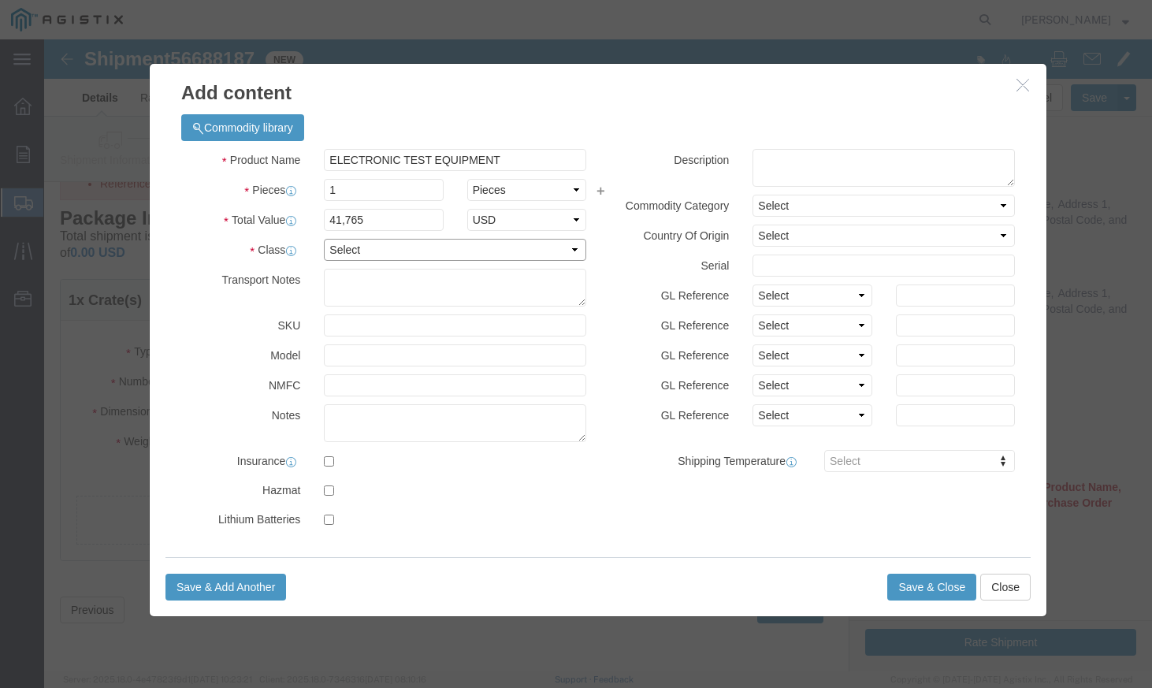
click select "Select 50 55 60 65 70 85 92.5 100 125 175 250 300 400"
select select "50"
click select "Select 50 55 60 65 70 85 92.5 100 125 175 250 300 400"
click textarea
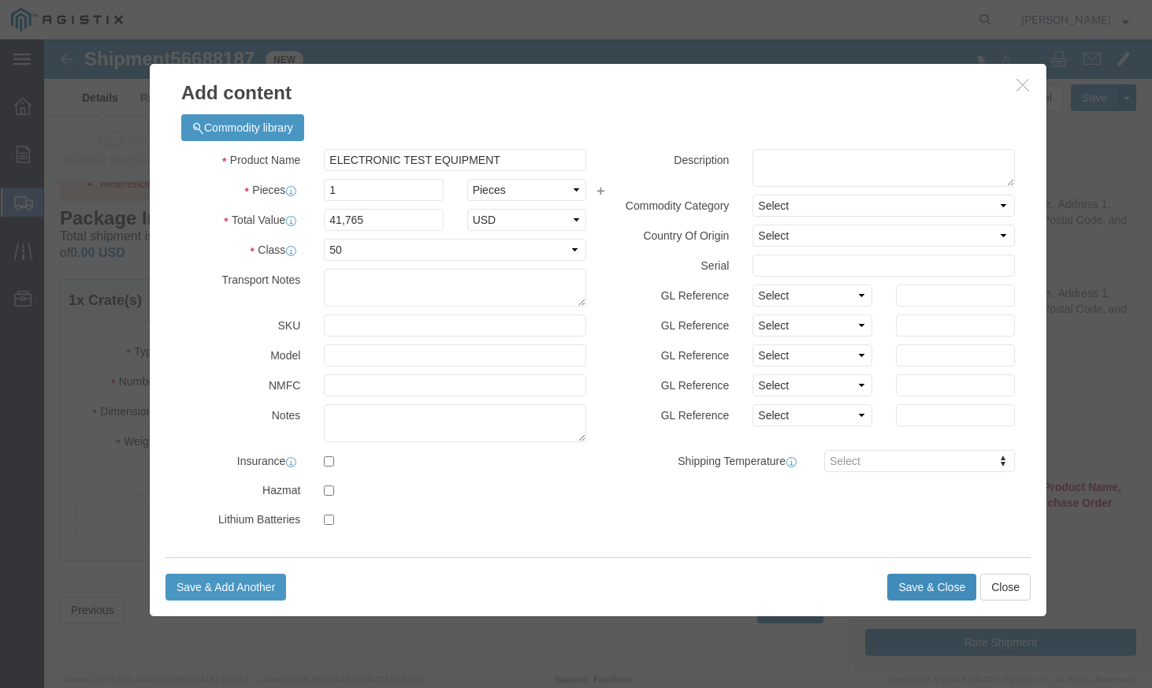
click button "Save & Close"
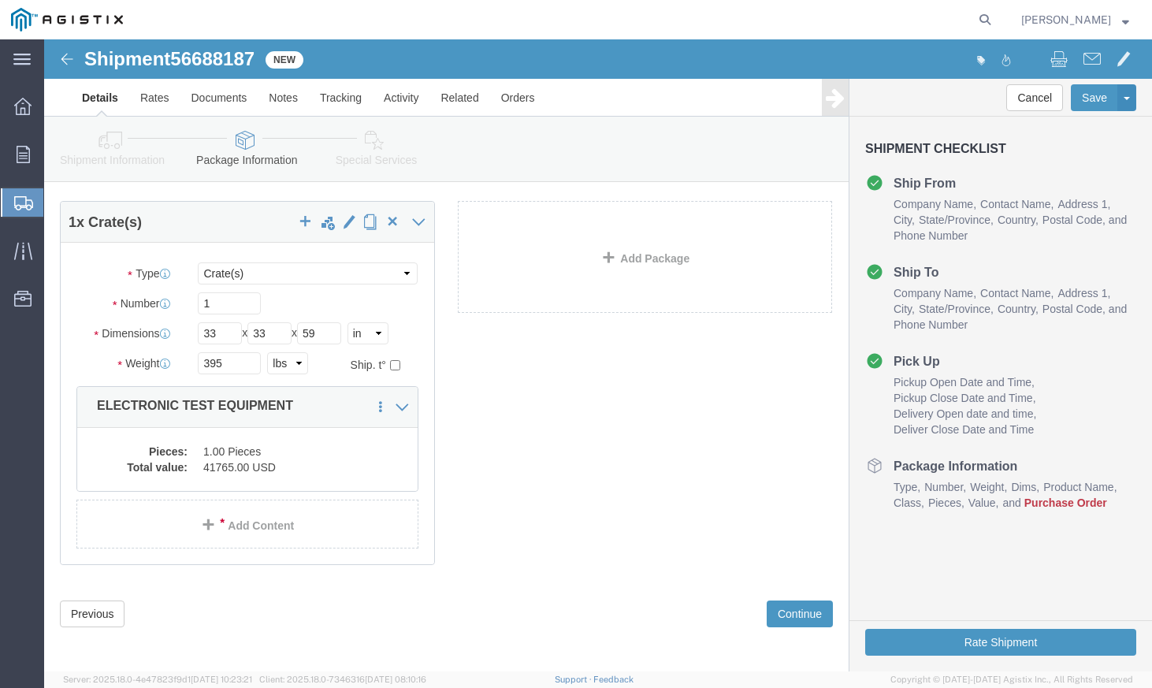
scroll to position [135, 0]
click div "Pieces: 1.00 Pieces Total value: 41765.00 USD"
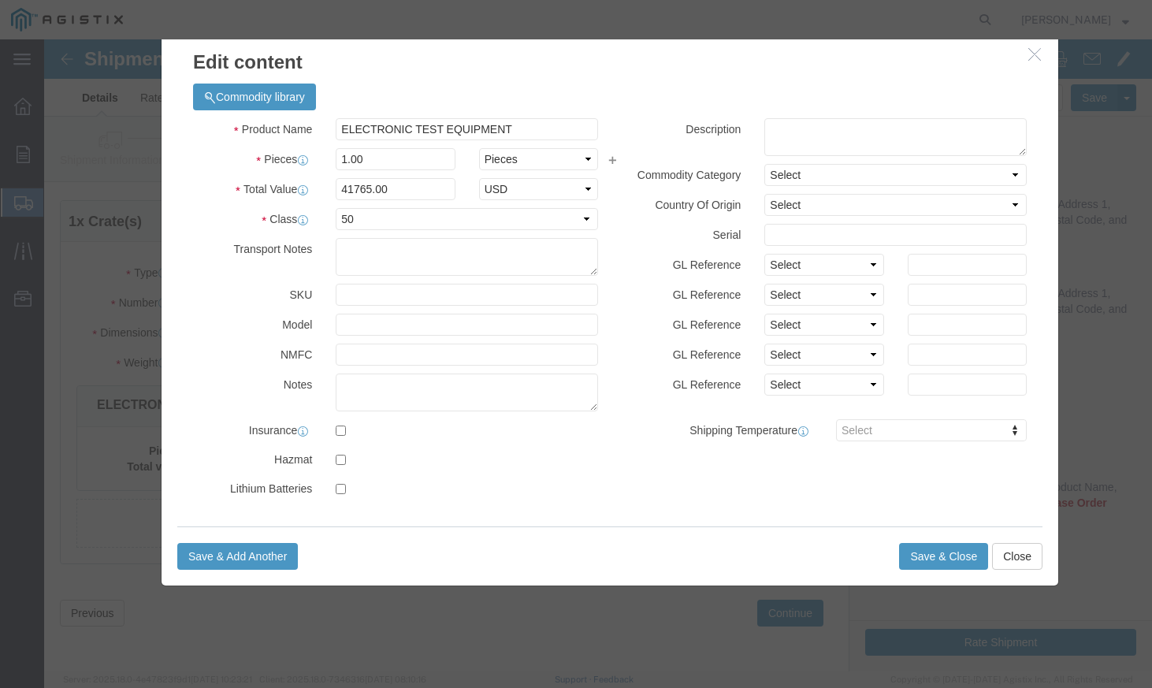
drag, startPoint x: 655, startPoint y: 60, endPoint x: 667, endPoint y: 29, distance: 32.9
click h3 "Edit content"
click button "Save & Close"
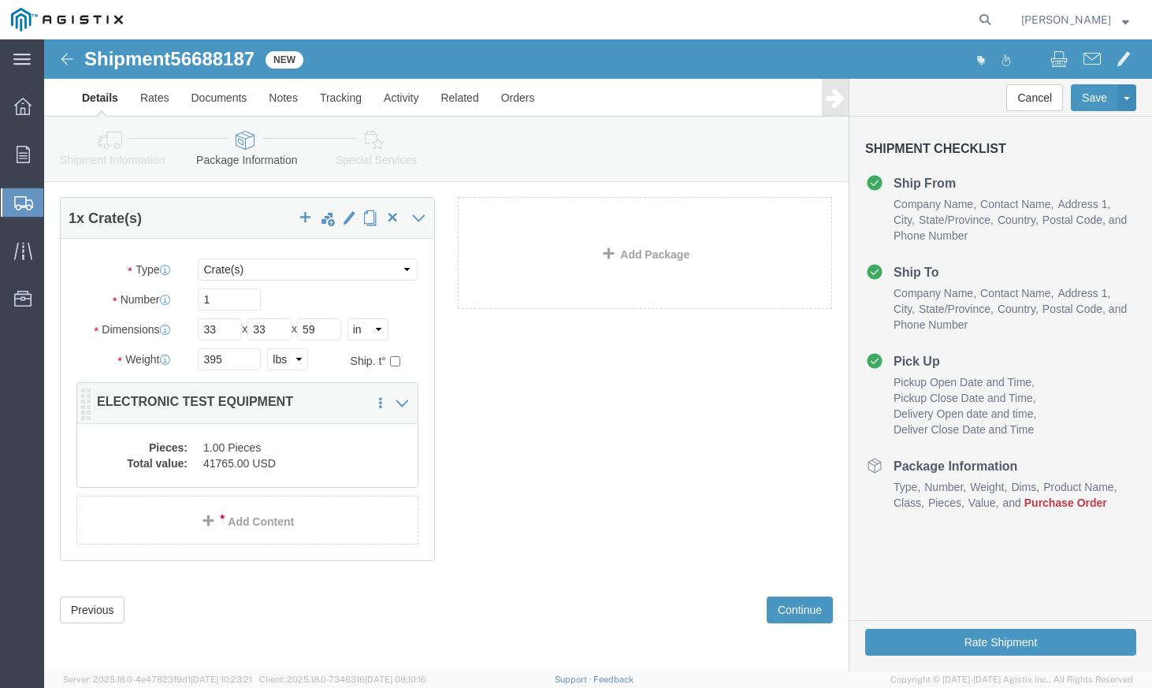
scroll to position [59, 0]
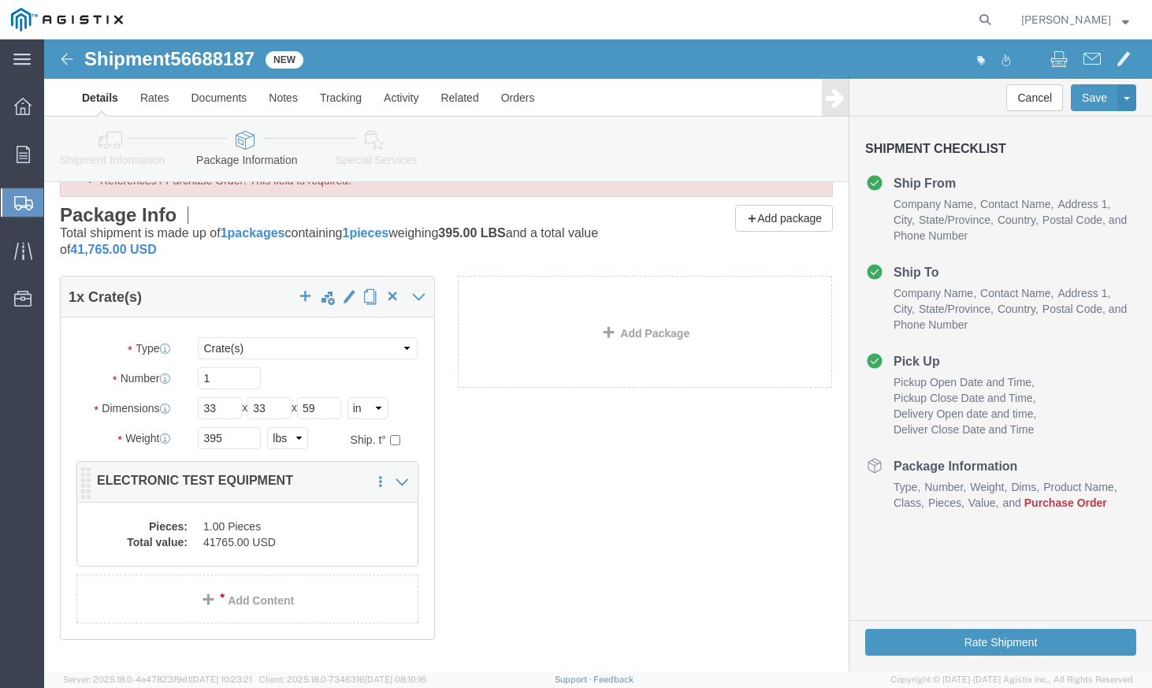
click dd "1.00 Pieces"
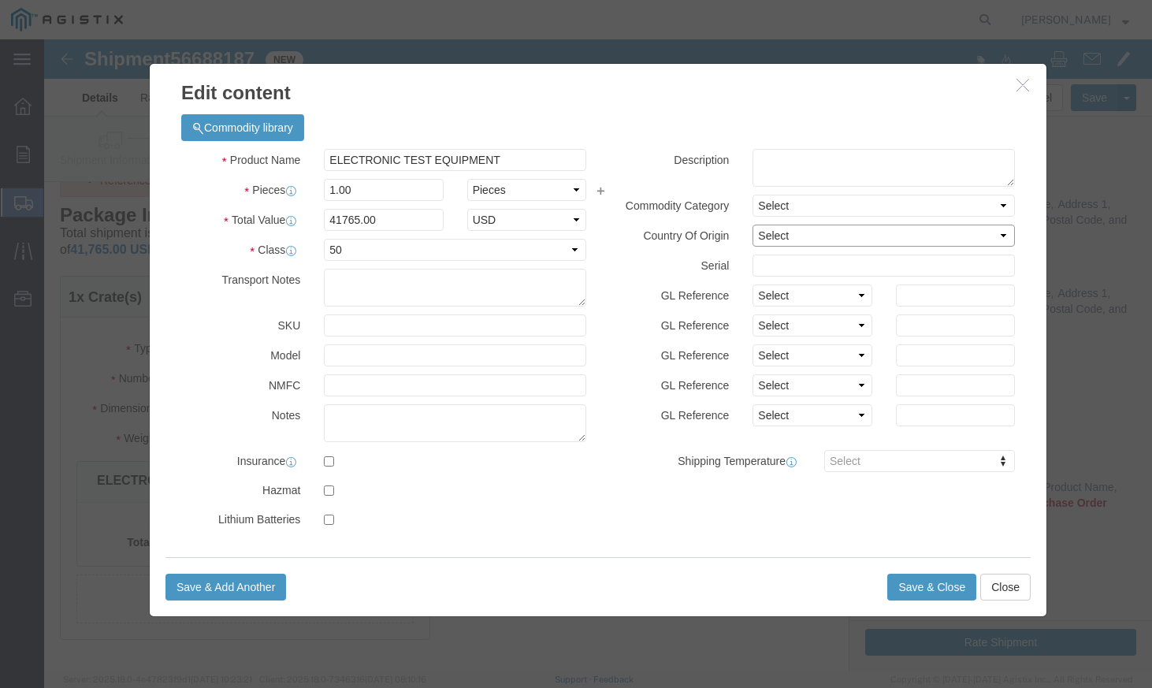
click select "Select [GEOGRAPHIC_DATA] [GEOGRAPHIC_DATA] [GEOGRAPHIC_DATA] [GEOGRAPHIC_DATA] …"
select select "US"
click select "Select [GEOGRAPHIC_DATA] [GEOGRAPHIC_DATA] [GEOGRAPHIC_DATA] [GEOGRAPHIC_DATA] …"
click select "Select"
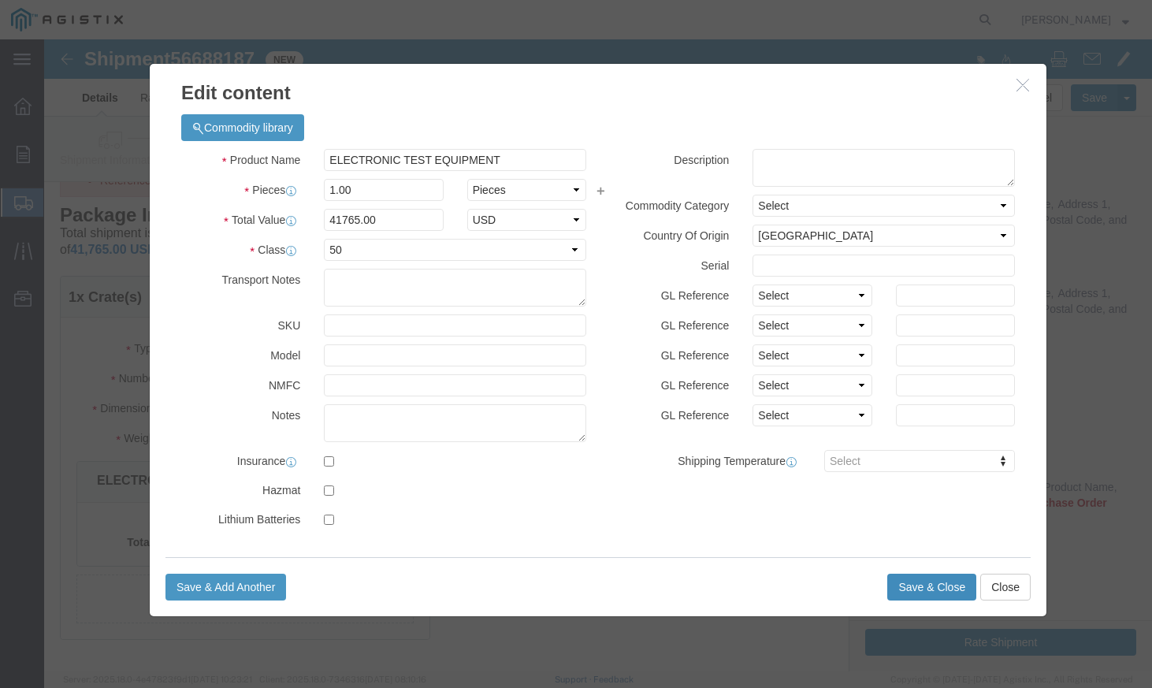
click button "Save & Close"
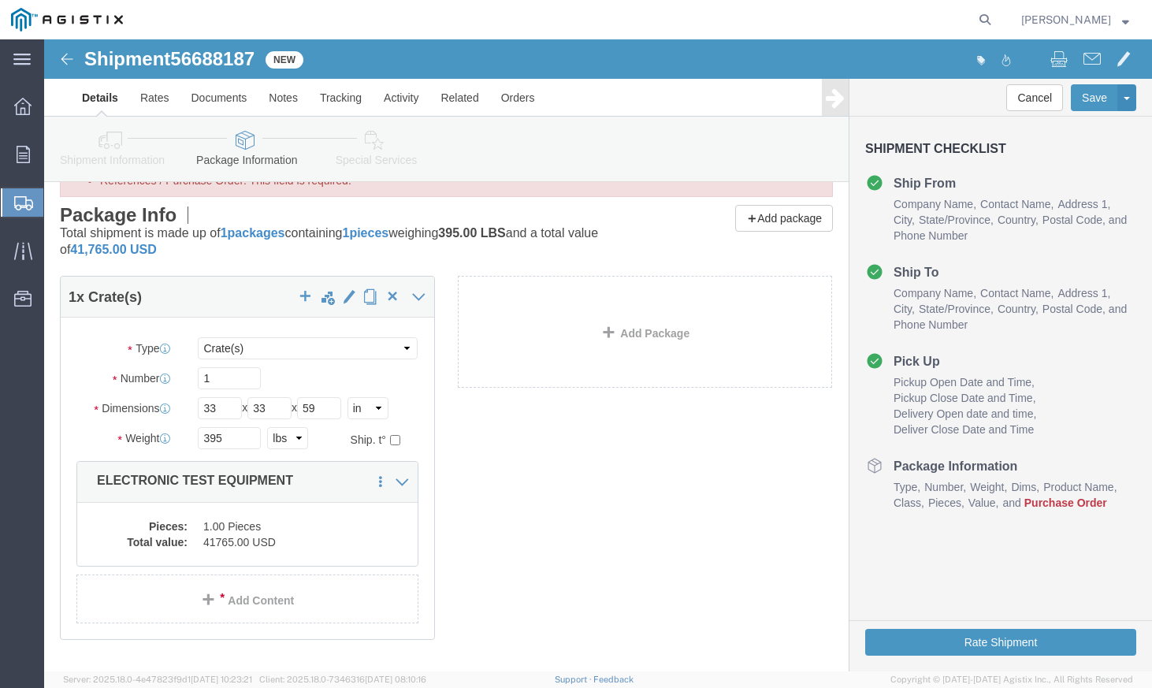
click span "Purchase Order"
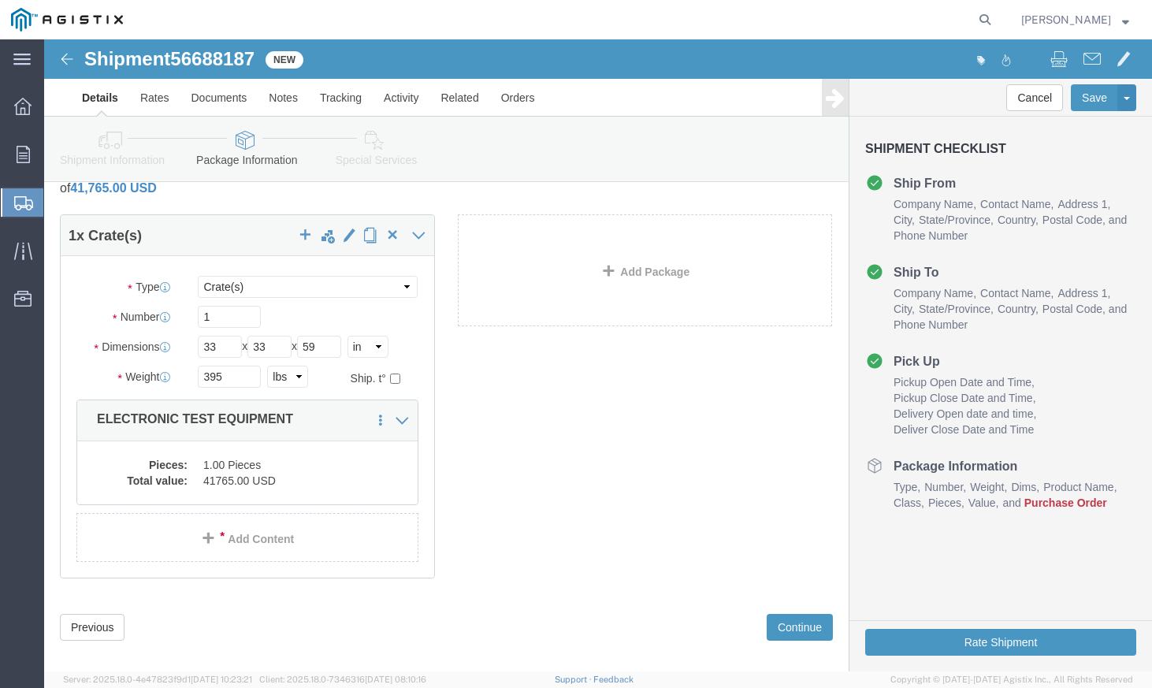
scroll to position [138, 0]
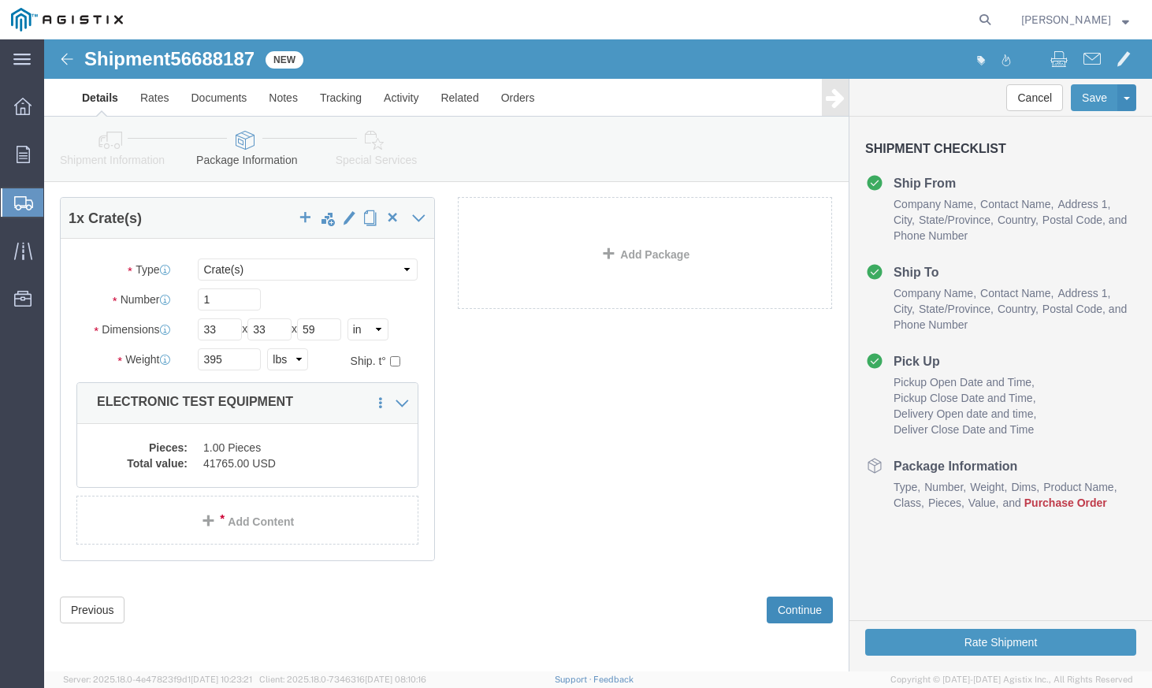
click button "Continue"
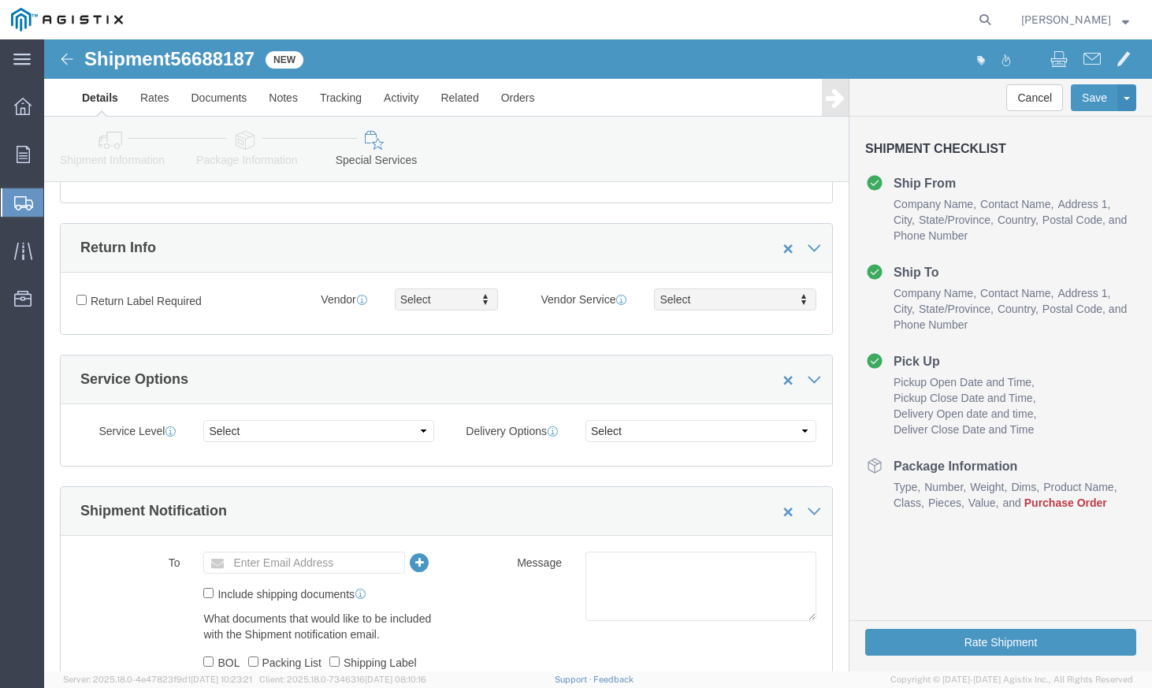
scroll to position [357, 0]
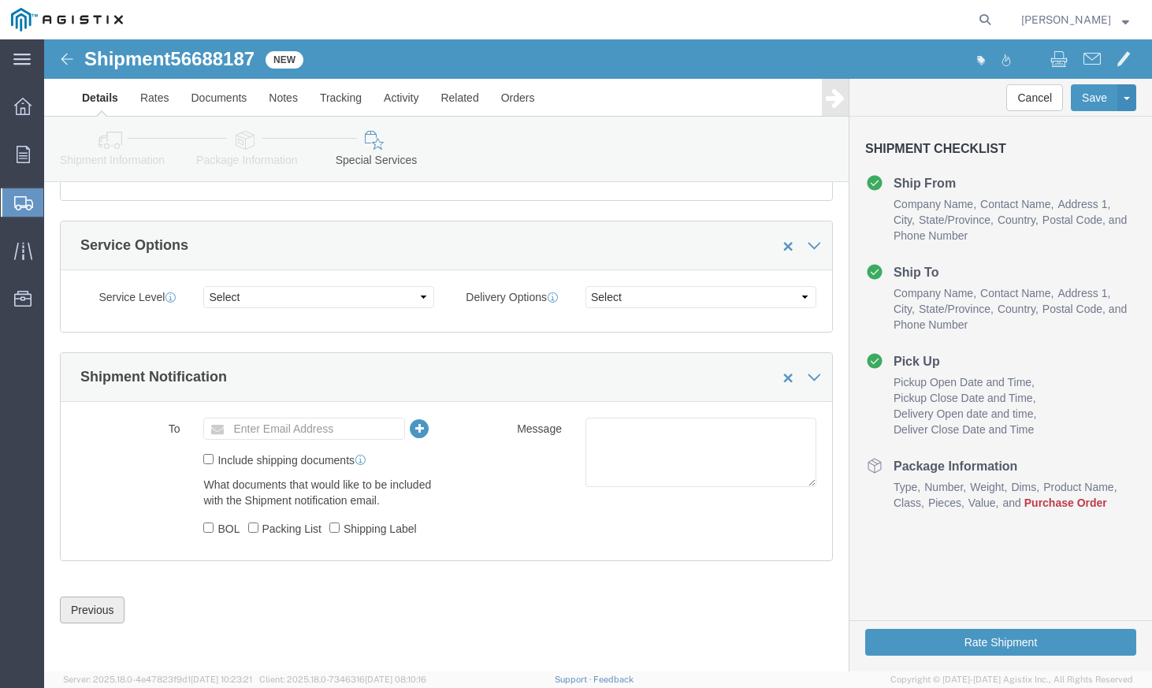
click button "Previous"
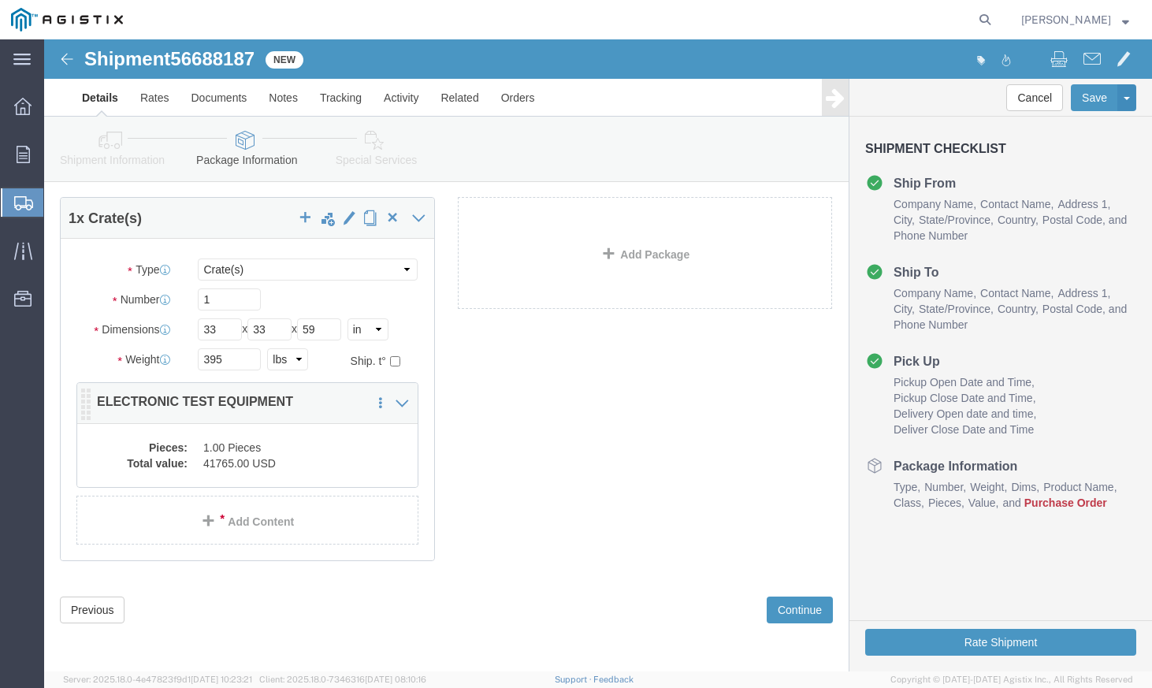
click dd "1.00 Pieces"
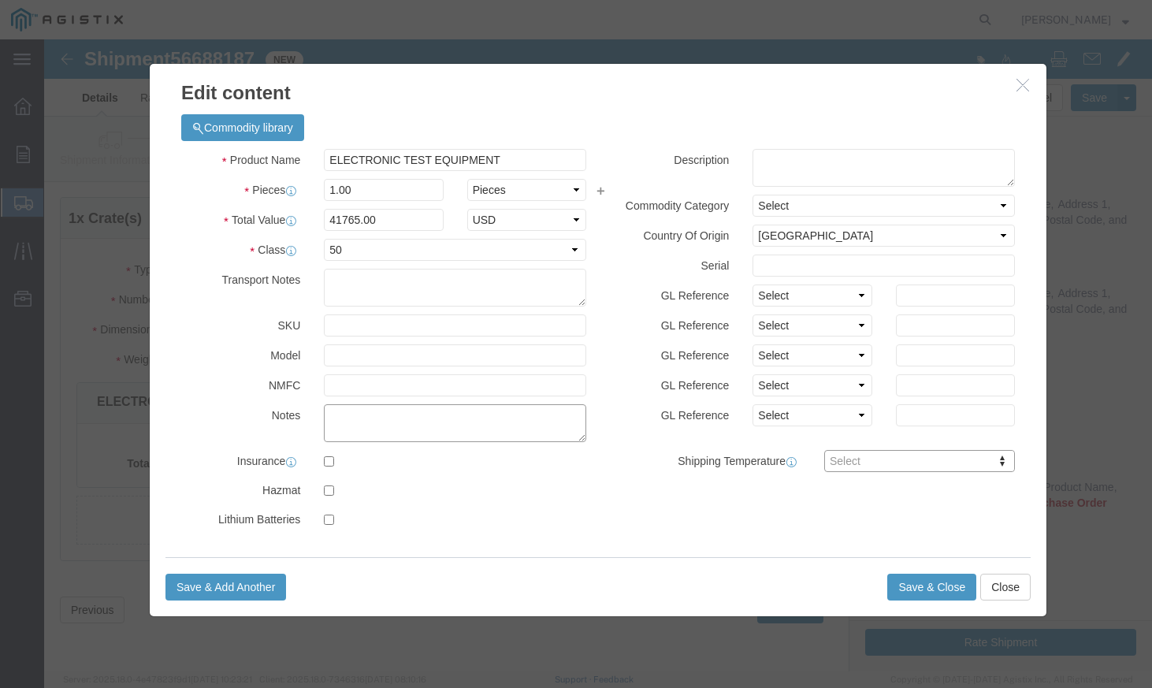
click textarea
click input "text"
click textarea
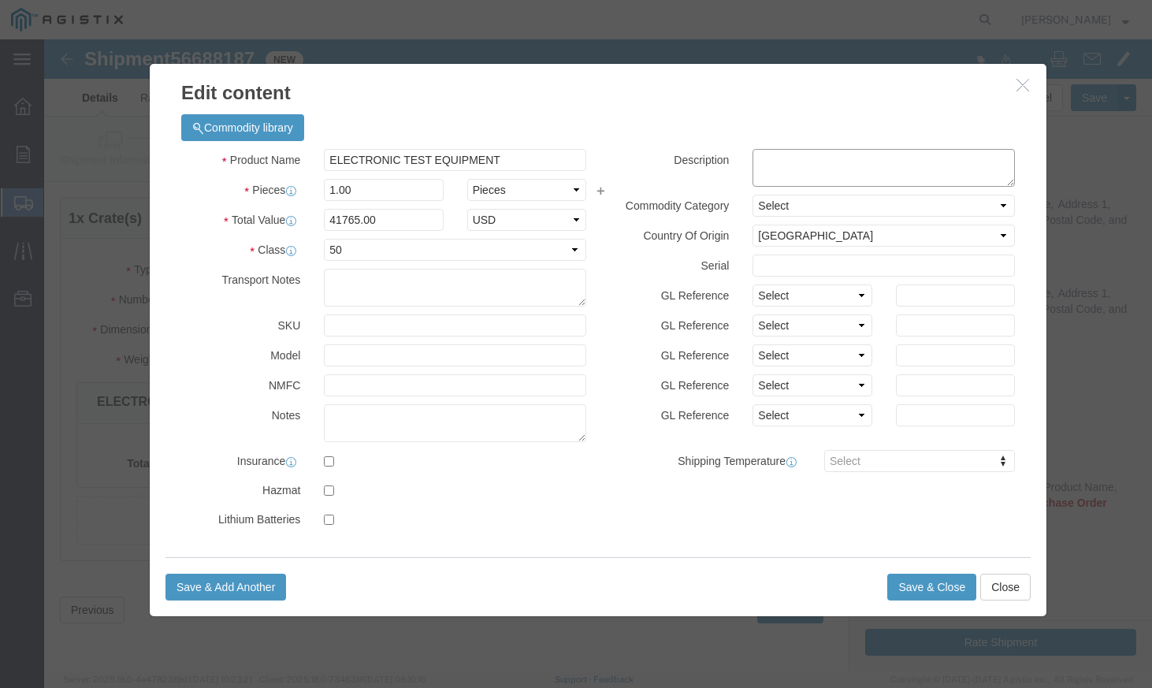
click textarea
click button "Save & Close"
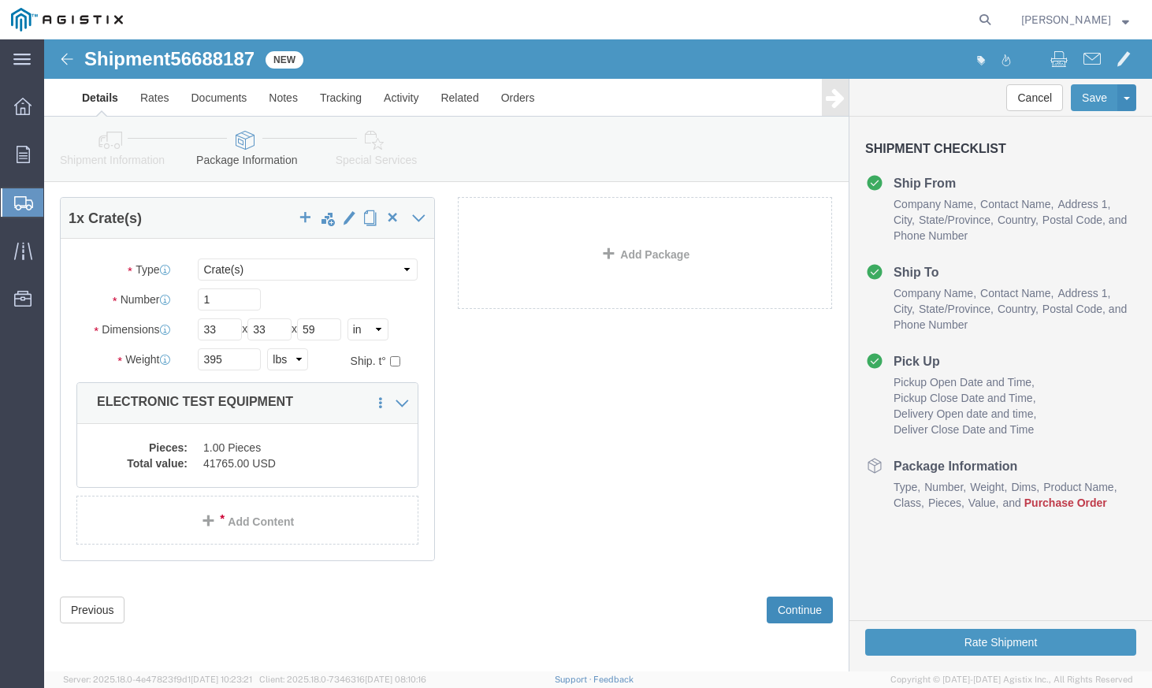
click button "Continue"
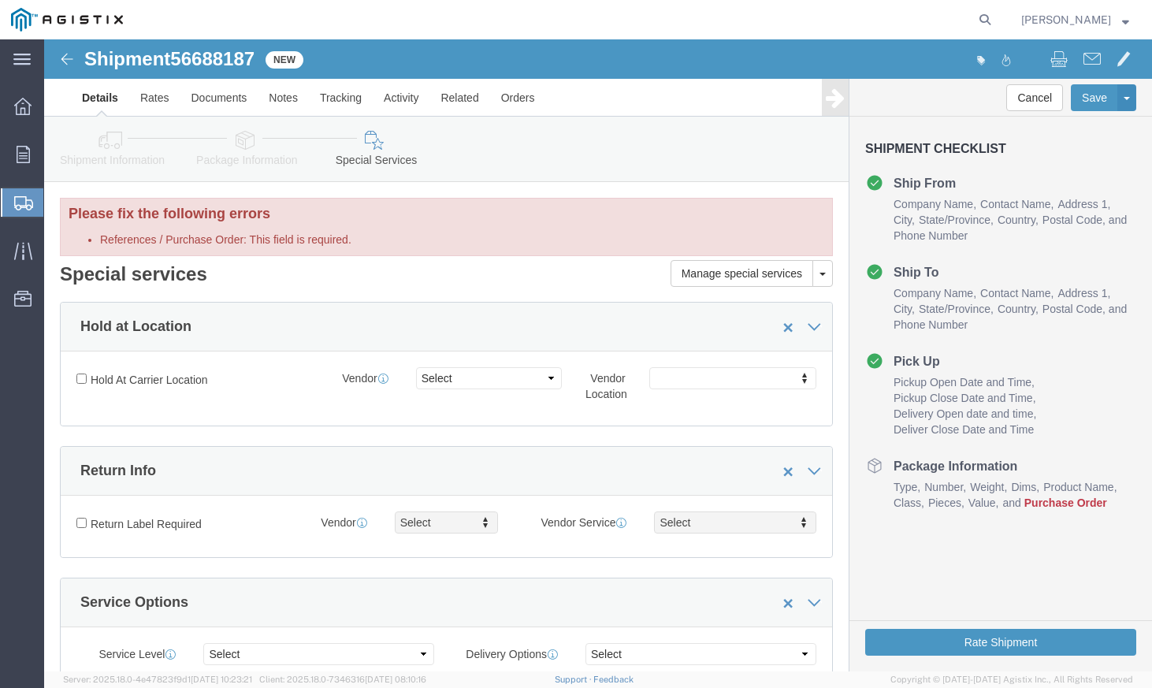
scroll to position [315, 0]
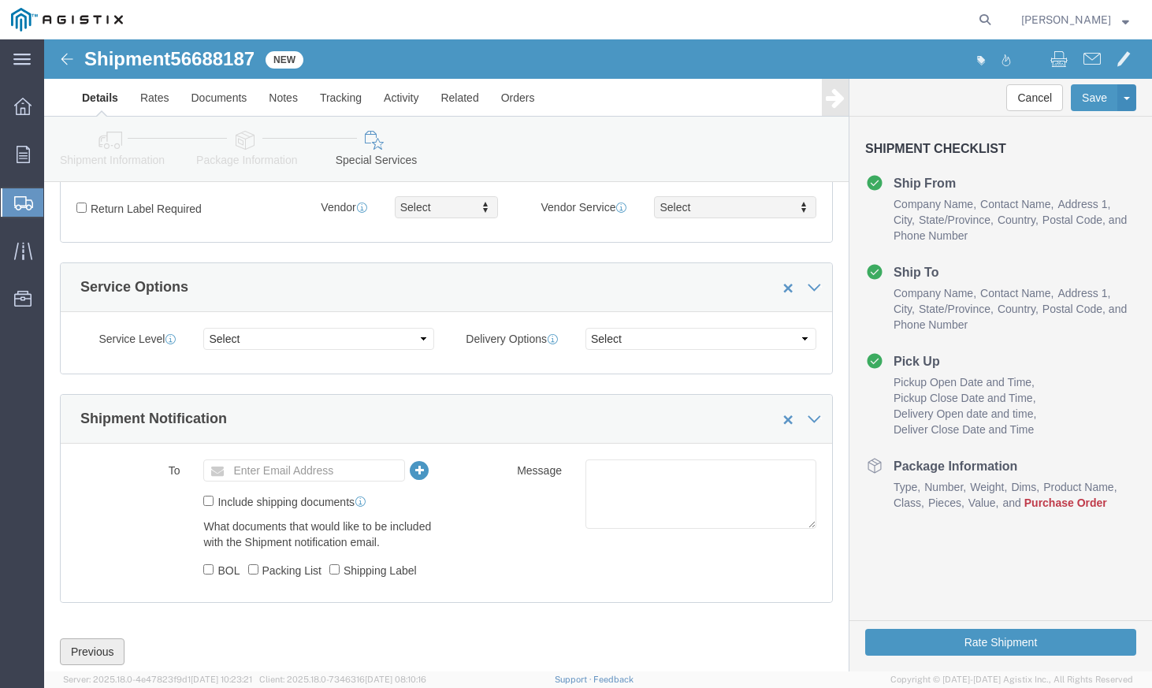
click button "Previous"
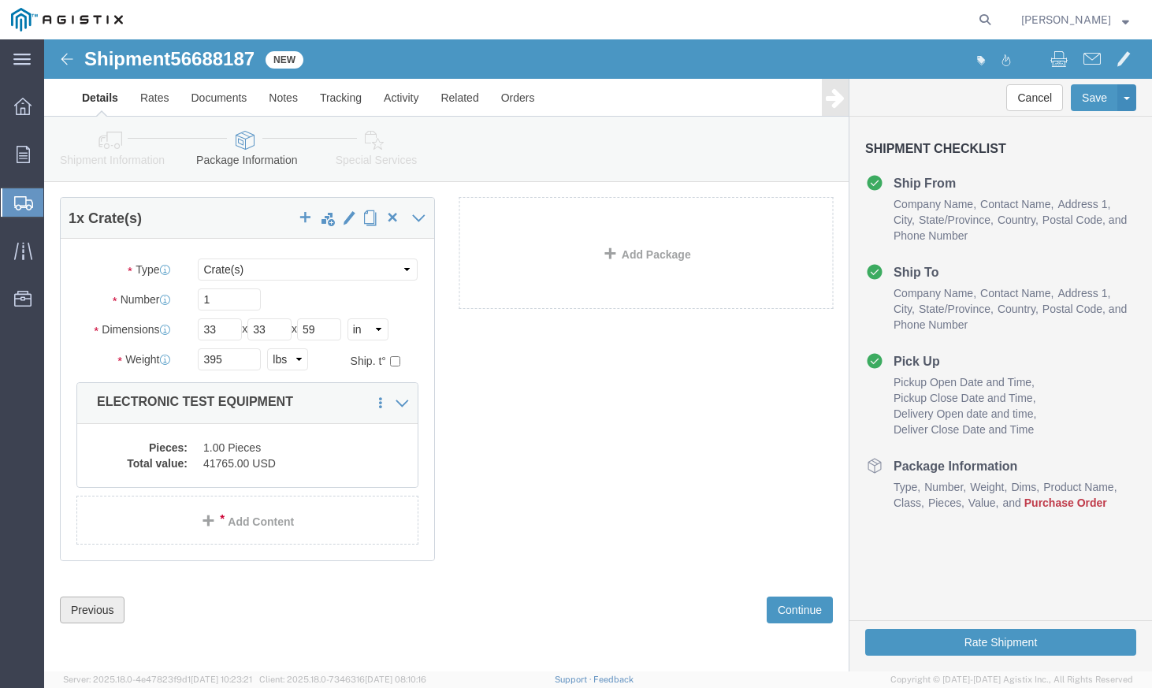
scroll to position [96, 0]
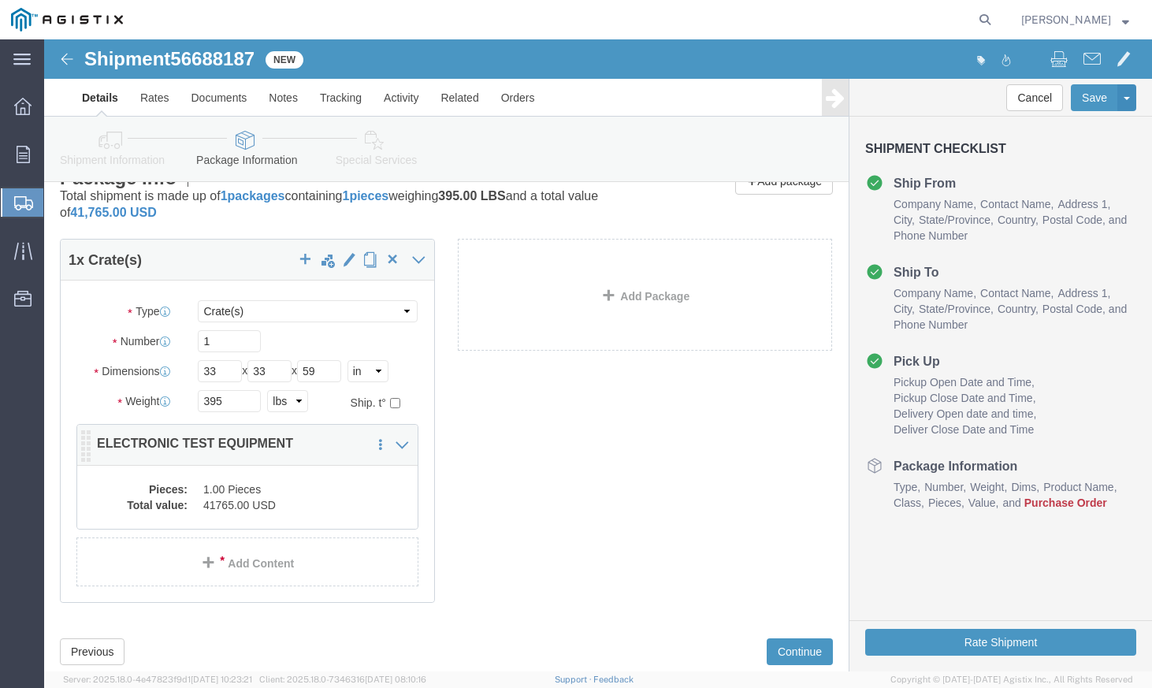
click dd "1.00 Pieces"
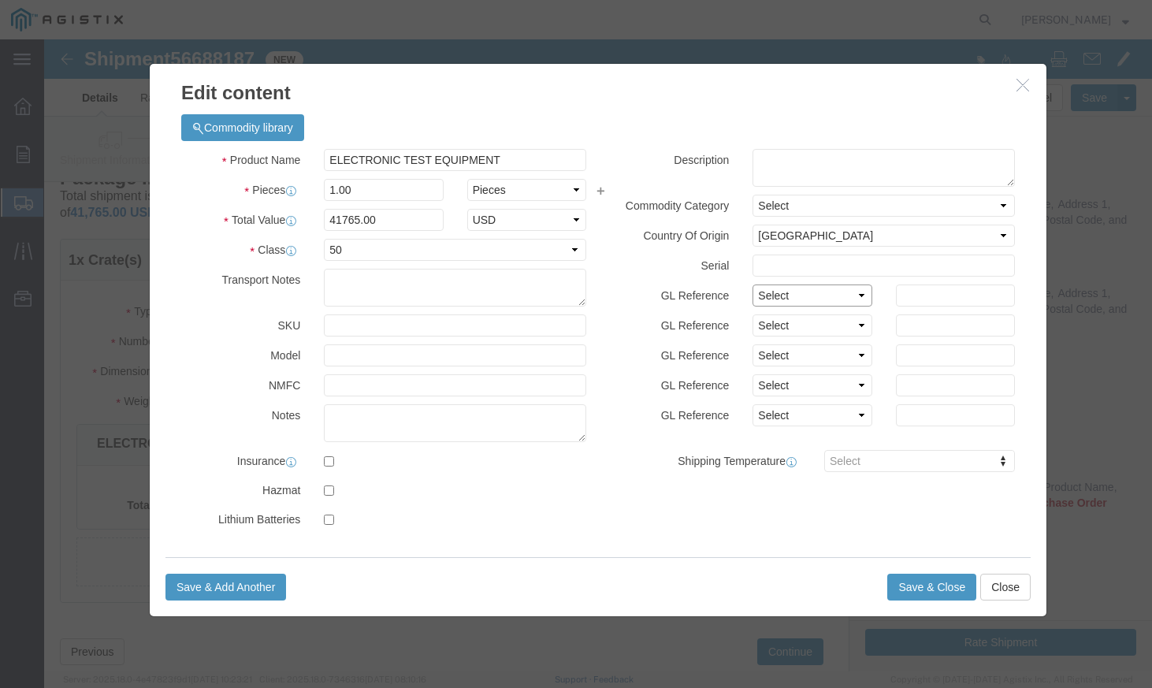
click select "Select Account Type Activity ID Airline Appointment Number ASN Batch Number Bil…"
select select "PURCHORD"
click select "Select Account Type Activity ID Airline Appointment Number ASN Batch Number Bil…"
click input "text"
type input "2701187458"
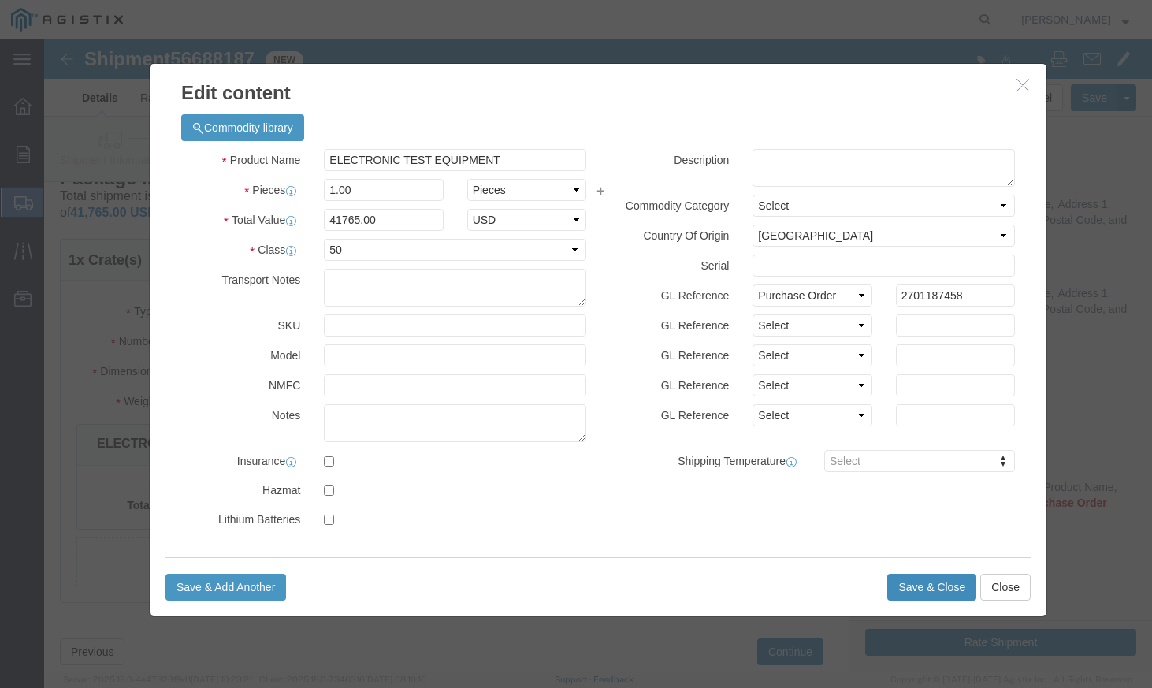
click button "Save & Close"
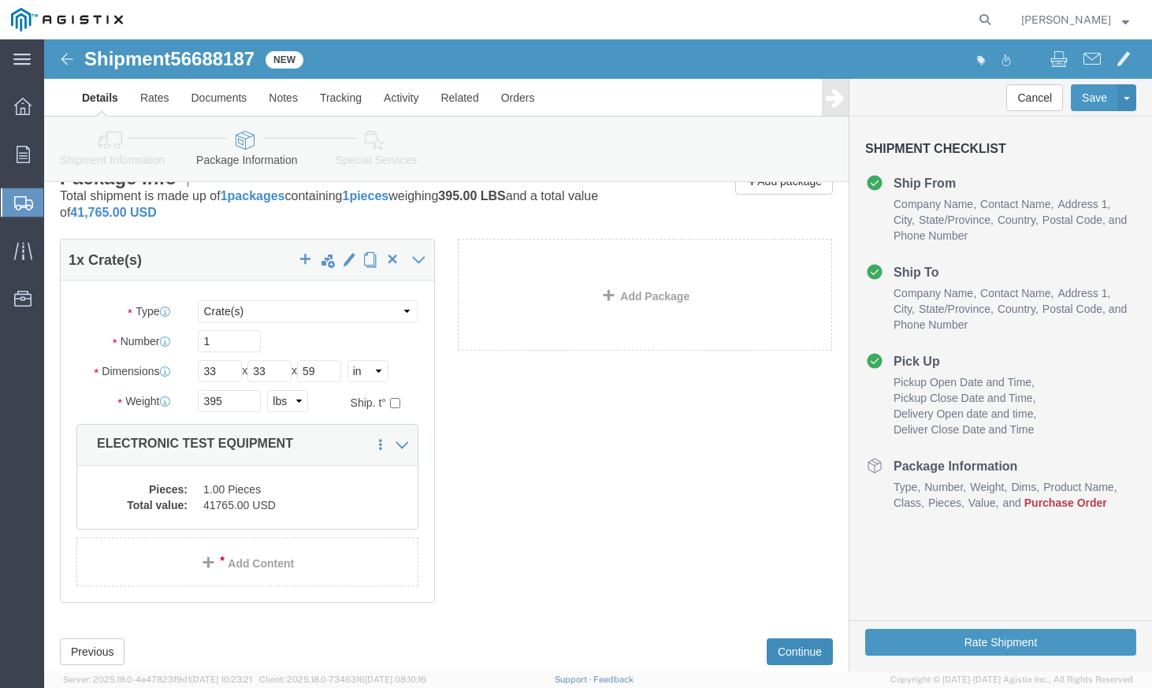
click button "Continue"
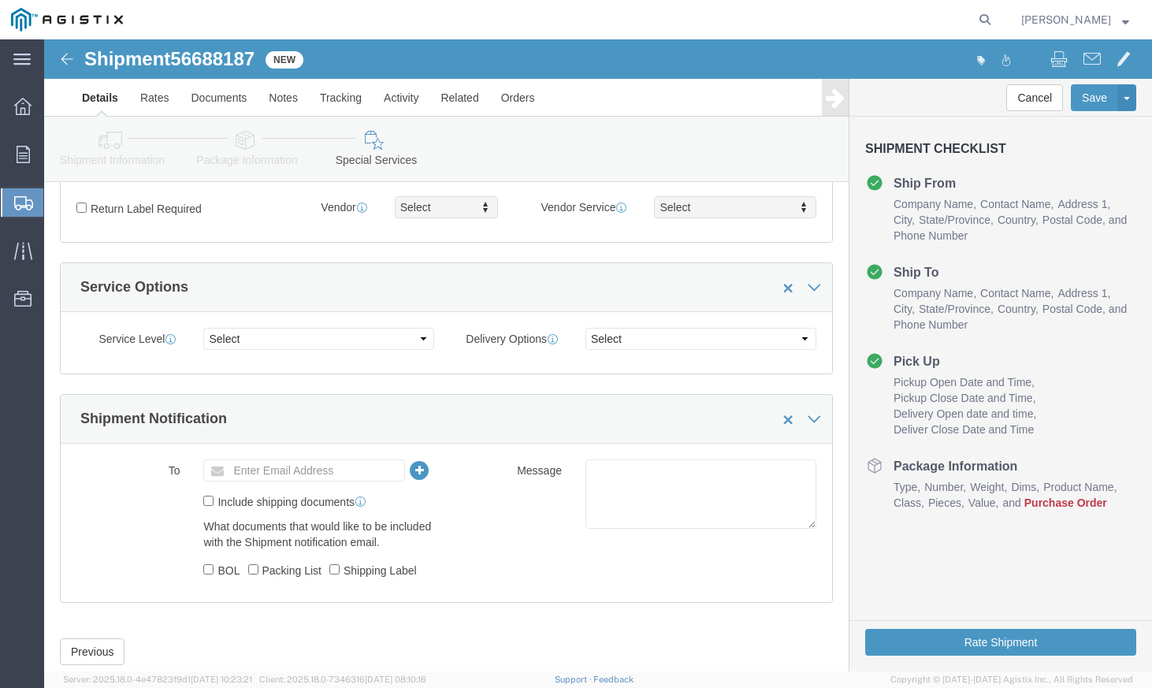
scroll to position [357, 0]
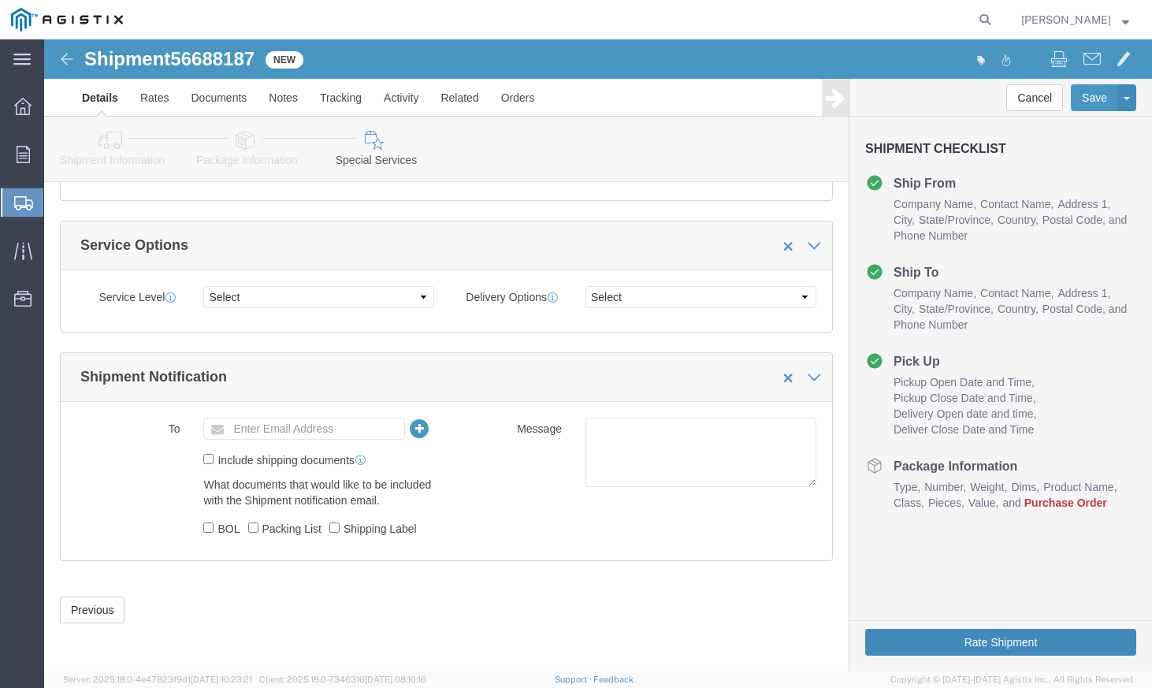
click button "Rate Shipment"
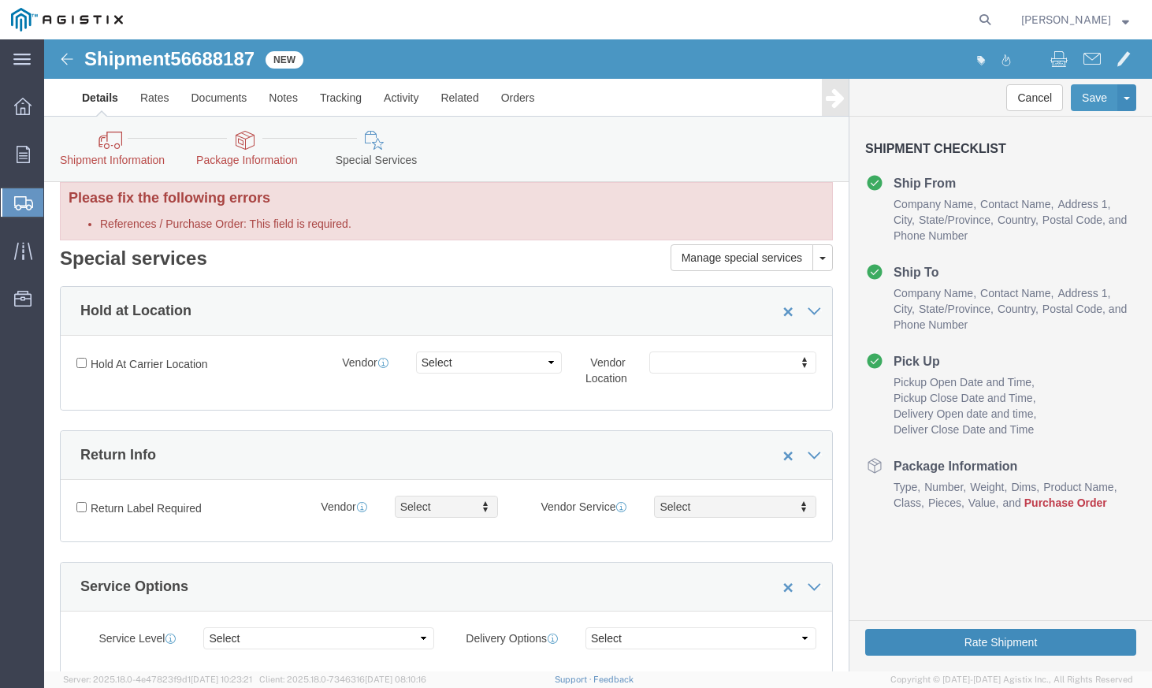
scroll to position [0, 0]
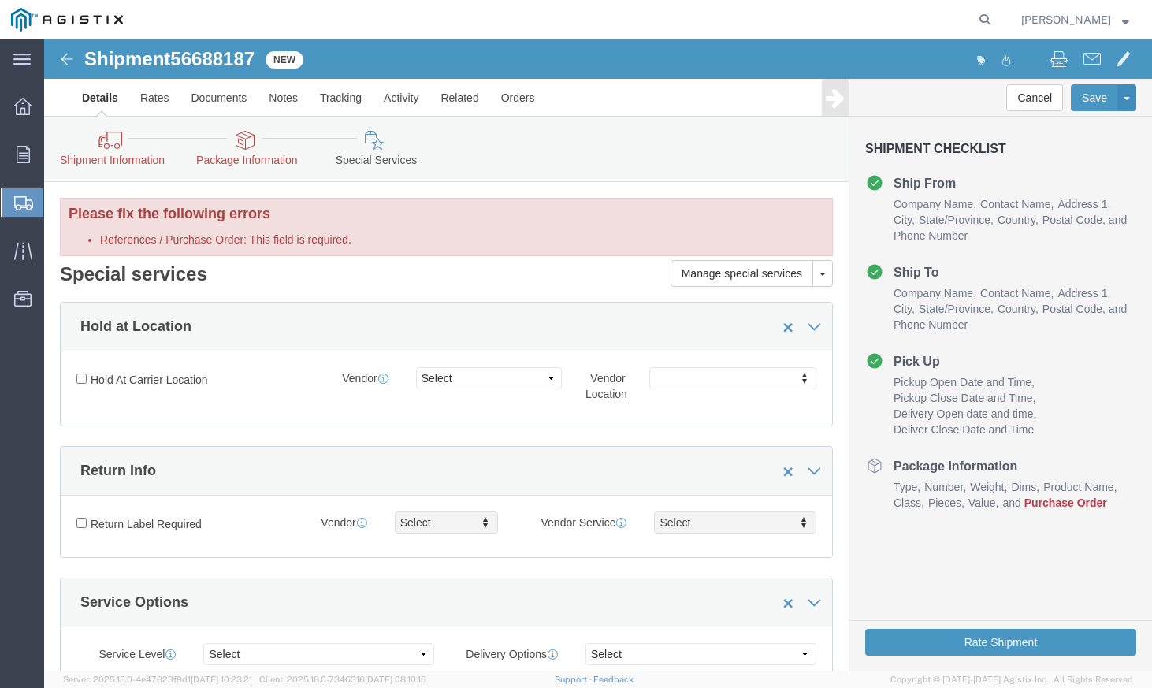
click link "Shipment Information"
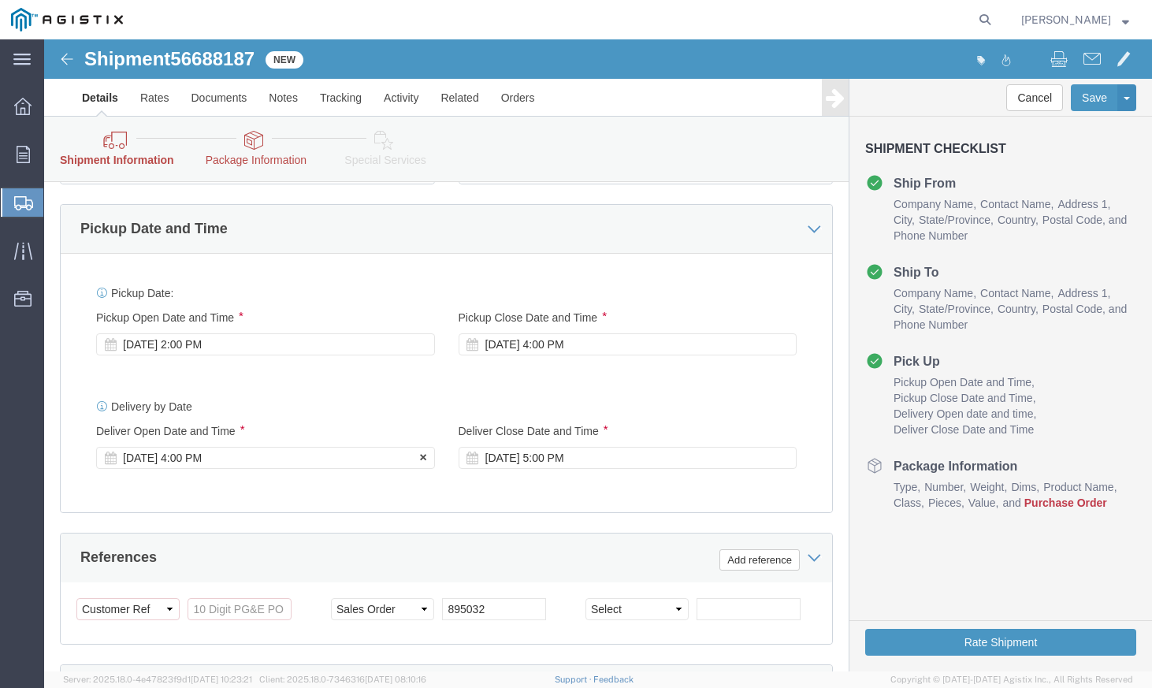
scroll to position [867, 0]
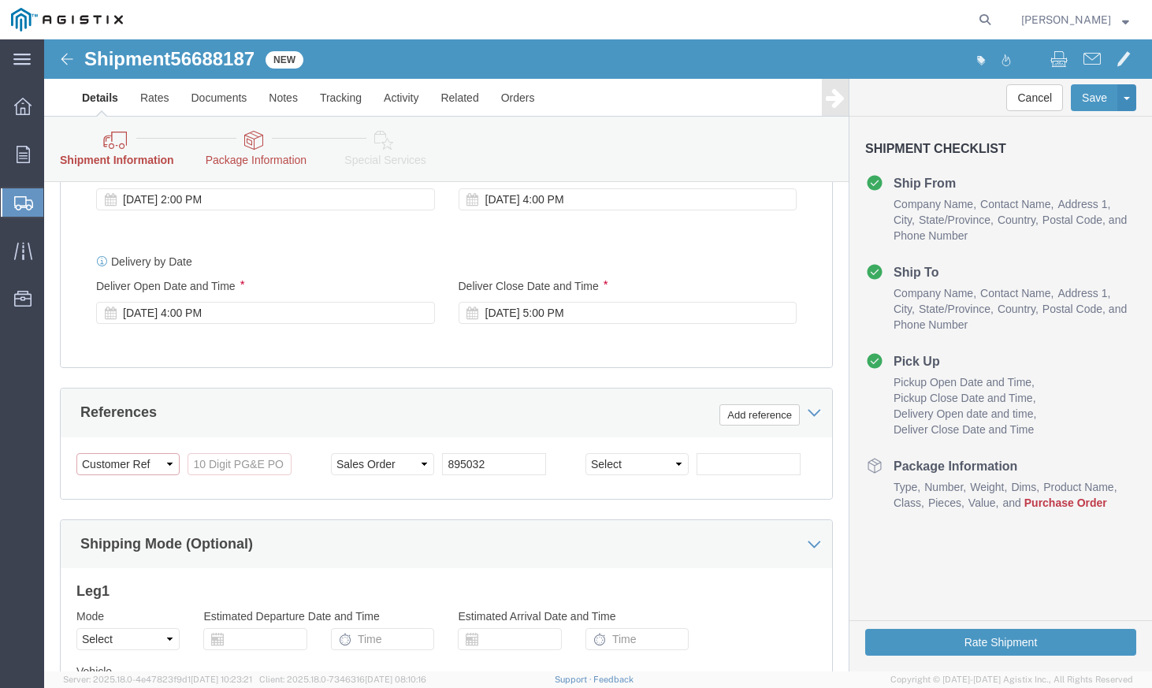
click select "Select Account Type Activity ID Airline Appointment Number ASN Batch Request # …"
click input "References / Purchase Order: This field is required."
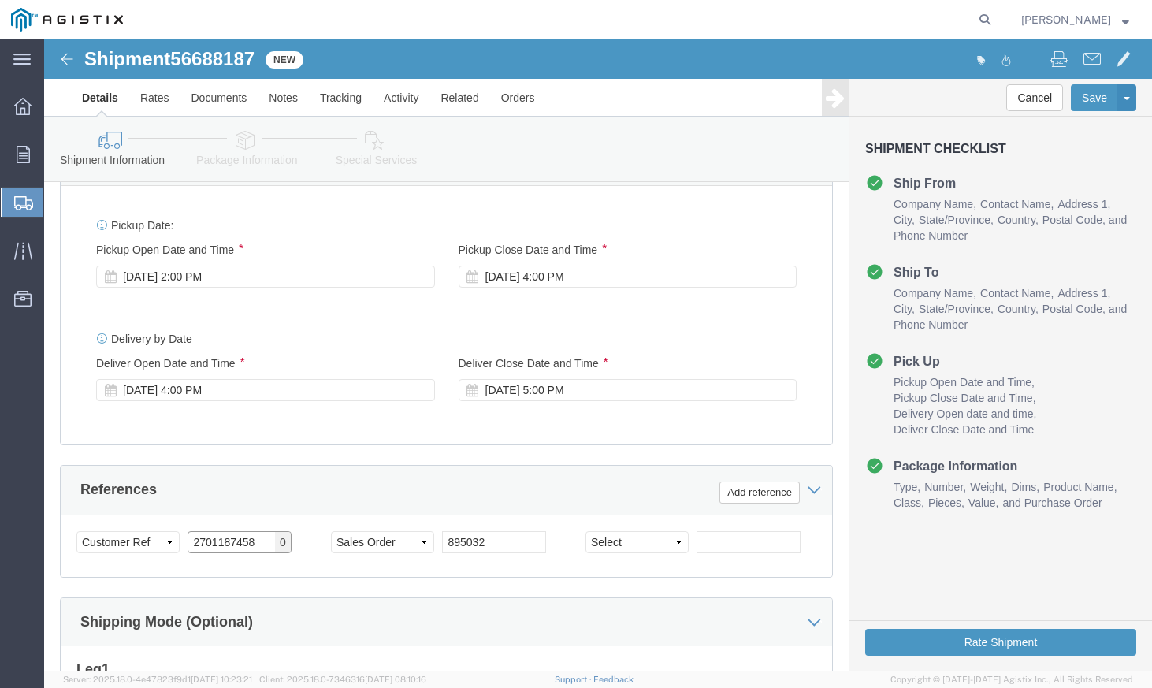
scroll to position [722, 0]
type input "2701187458"
click div "[DATE] 4:00 PM"
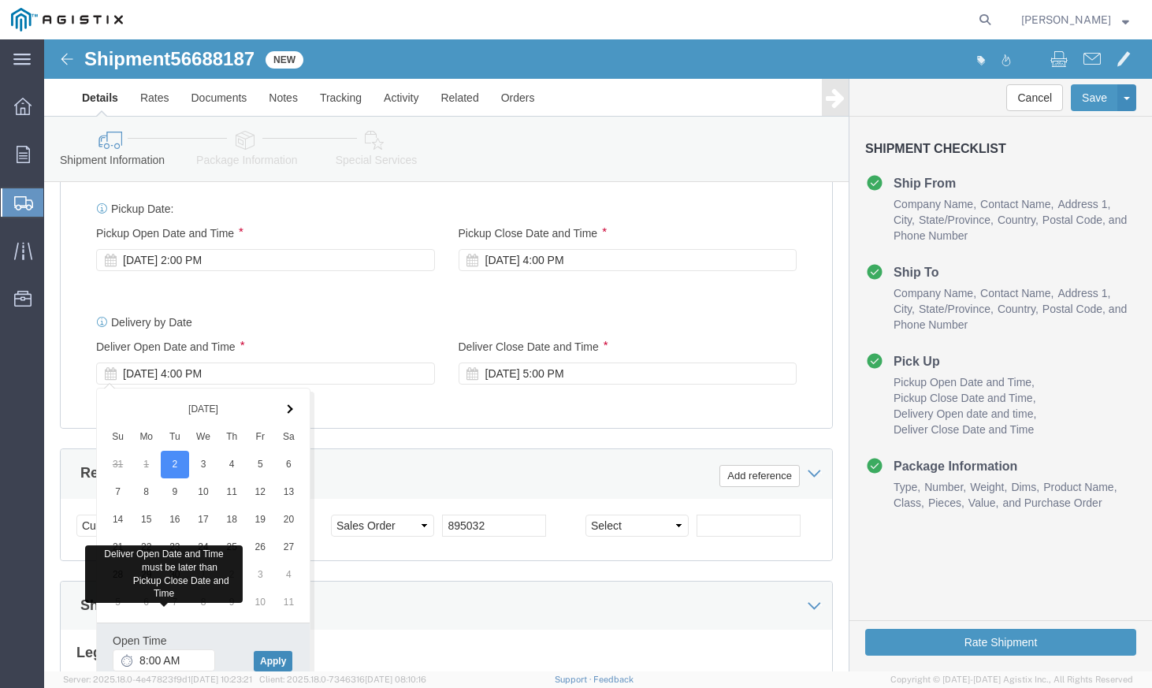
click button "Apply"
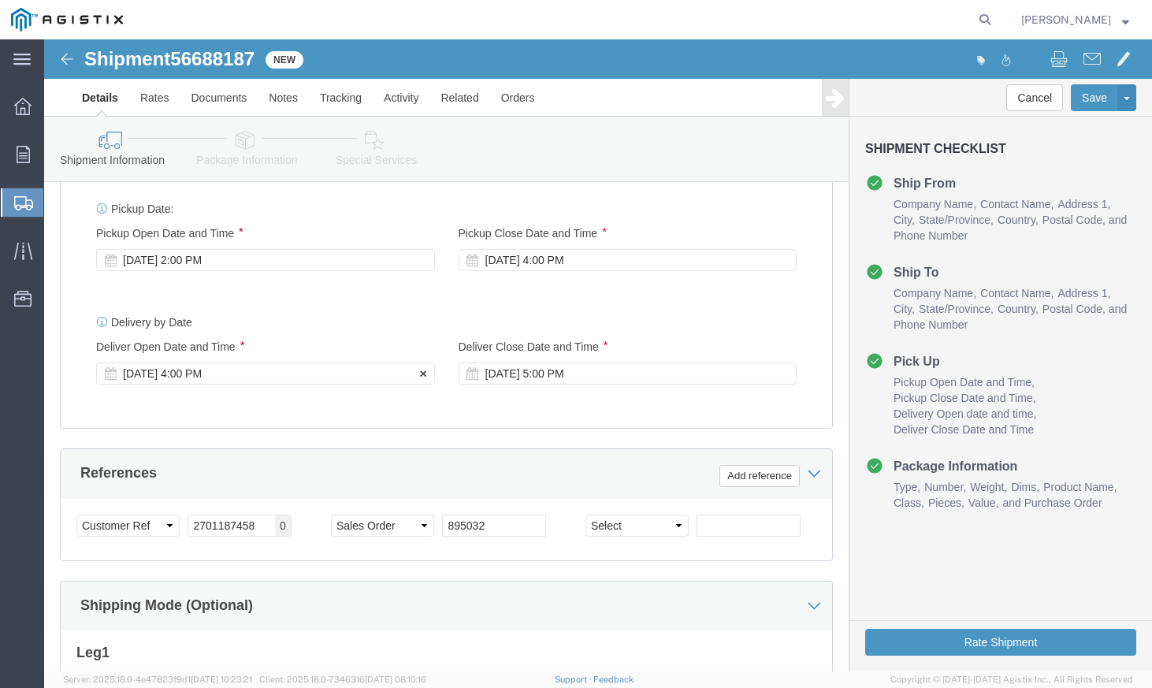
click div "[DATE] 4:00 PM"
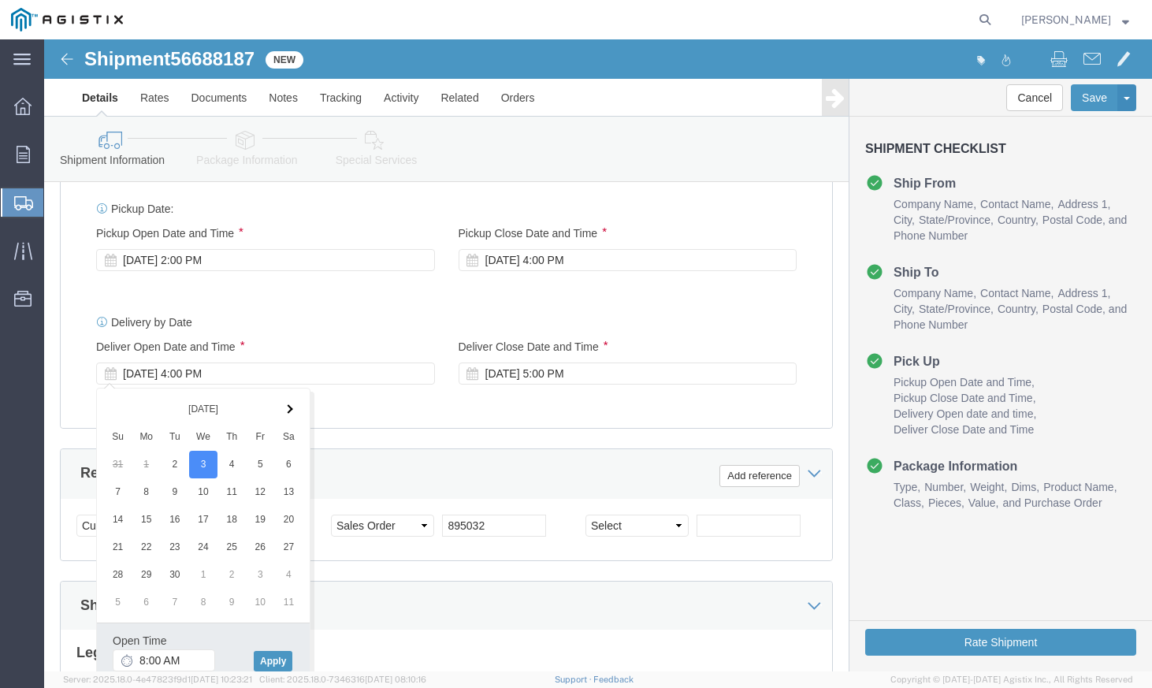
click div "Open Time 8:00 AM [DATE] 4:00 PM - [DATE] 4:00 PM Cancel Apply"
click button "Apply"
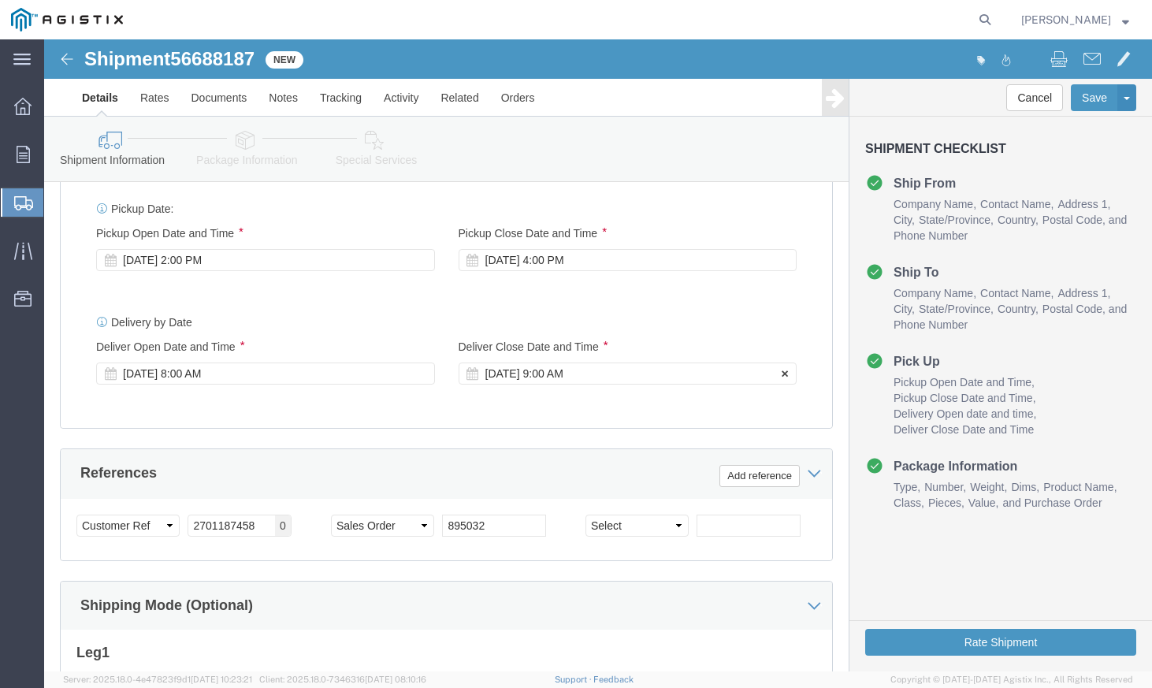
click div "[DATE] 9:00 AM"
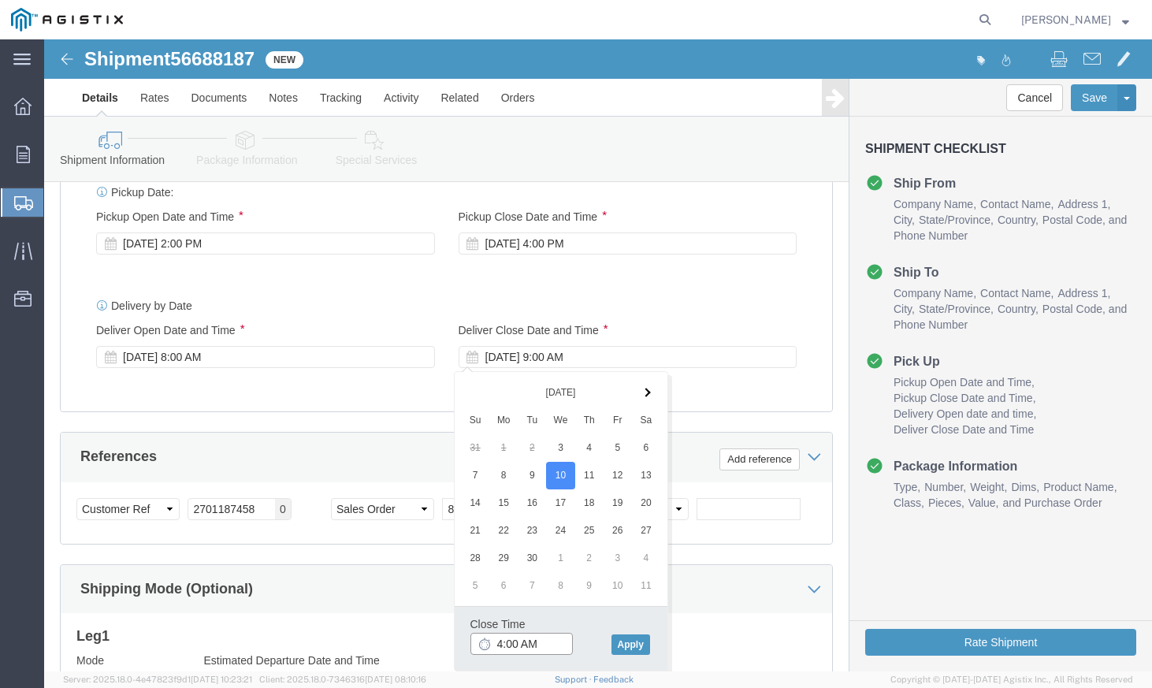
scroll to position [790, 0]
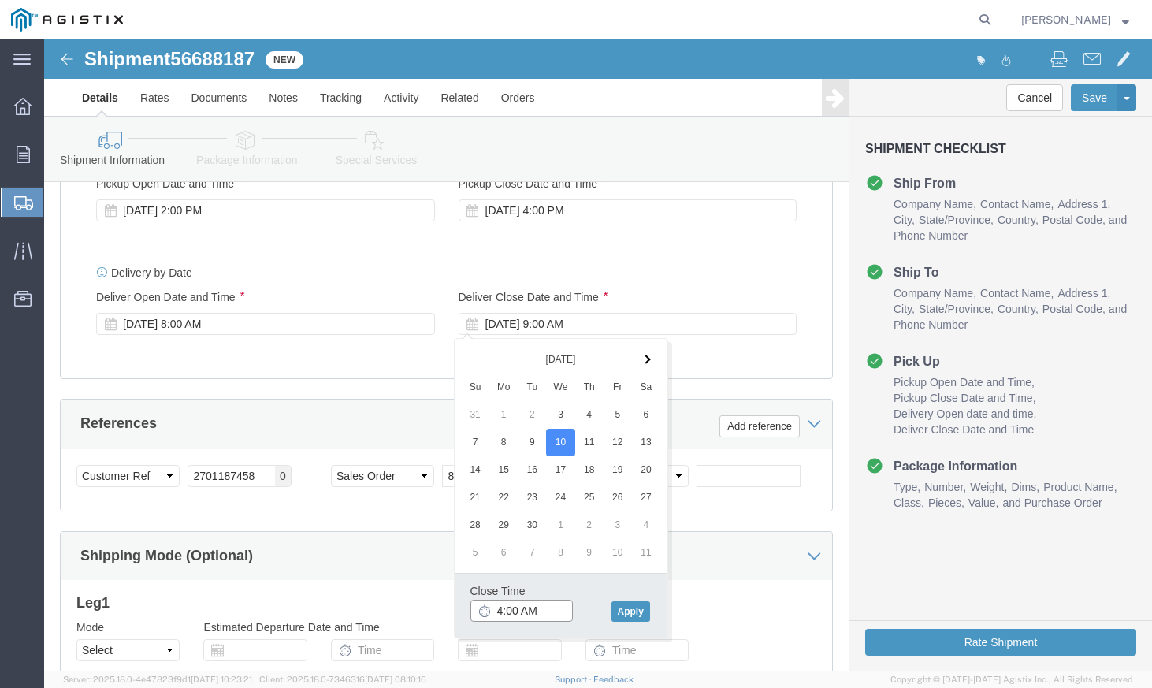
drag, startPoint x: 505, startPoint y: 618, endPoint x: 485, endPoint y: 618, distance: 20.5
click body "Shipment 56688187 New Details Rates Documents Notes Tracking Activity Related O…"
click input "4:00 AM"
click input "4:00"
type input "4"
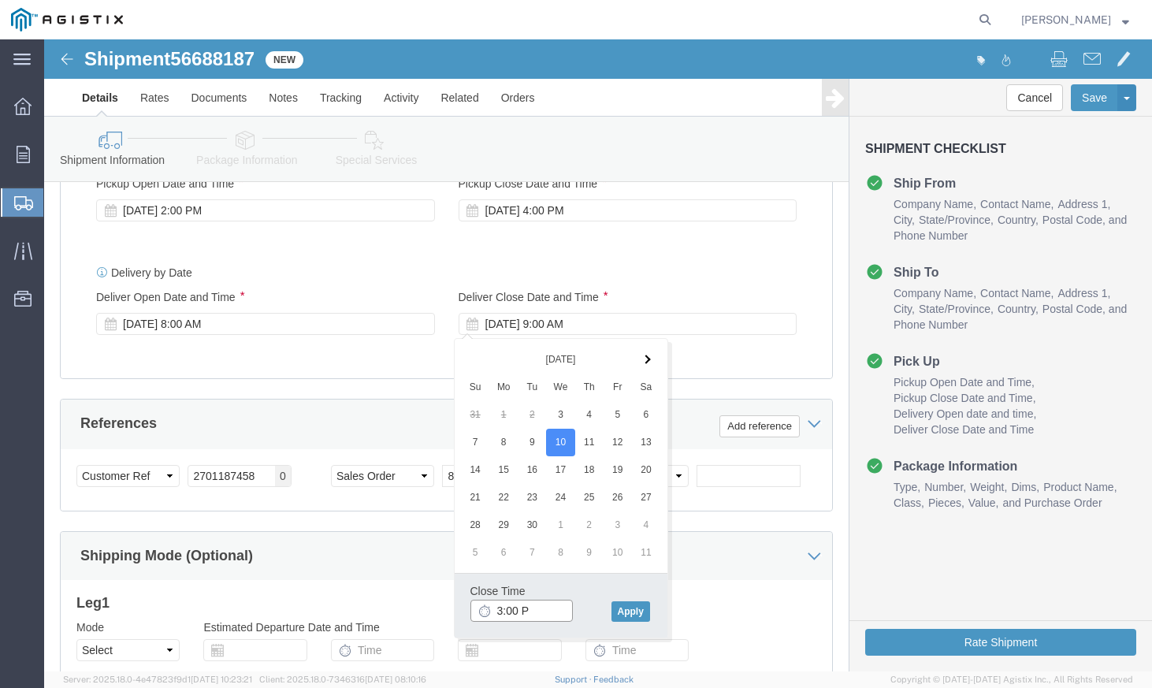
type input "3:00 PM"
click button "Apply"
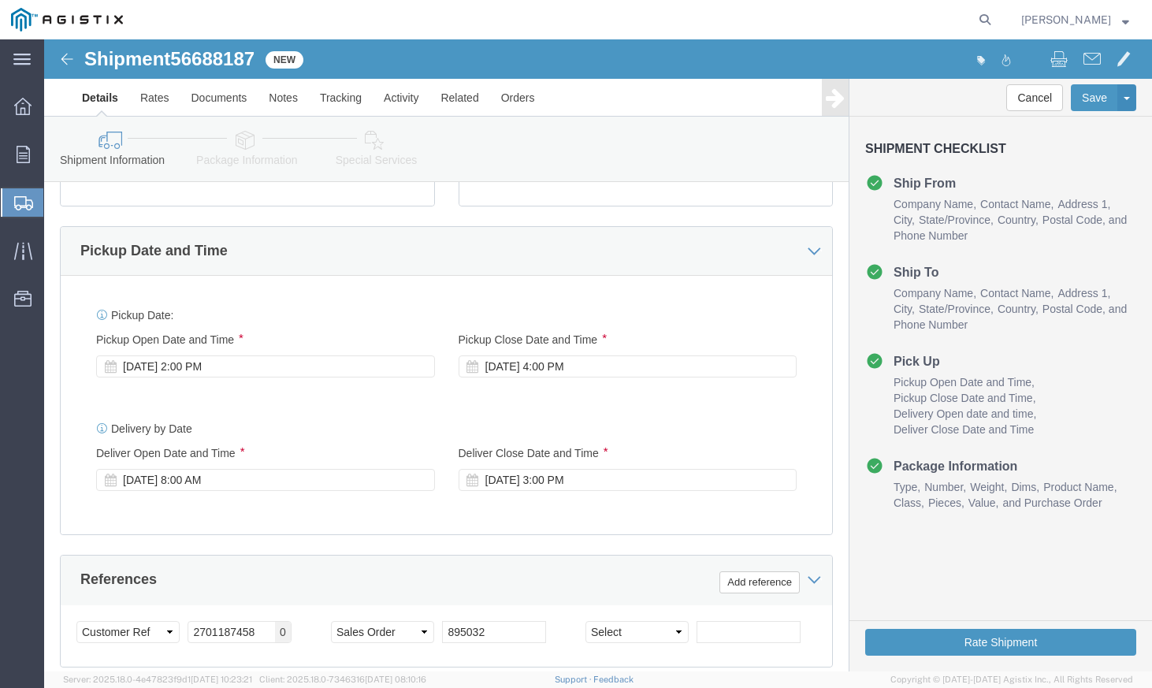
scroll to position [632, 0]
click div "[DATE] 4:00 PM"
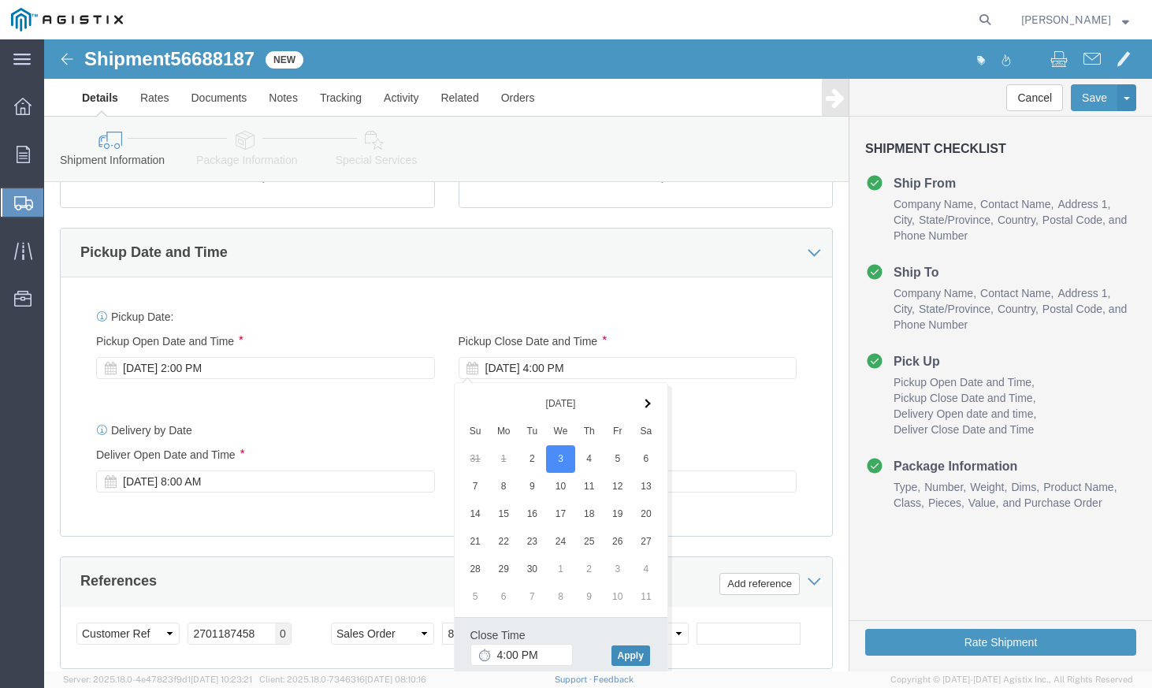
click button "Apply"
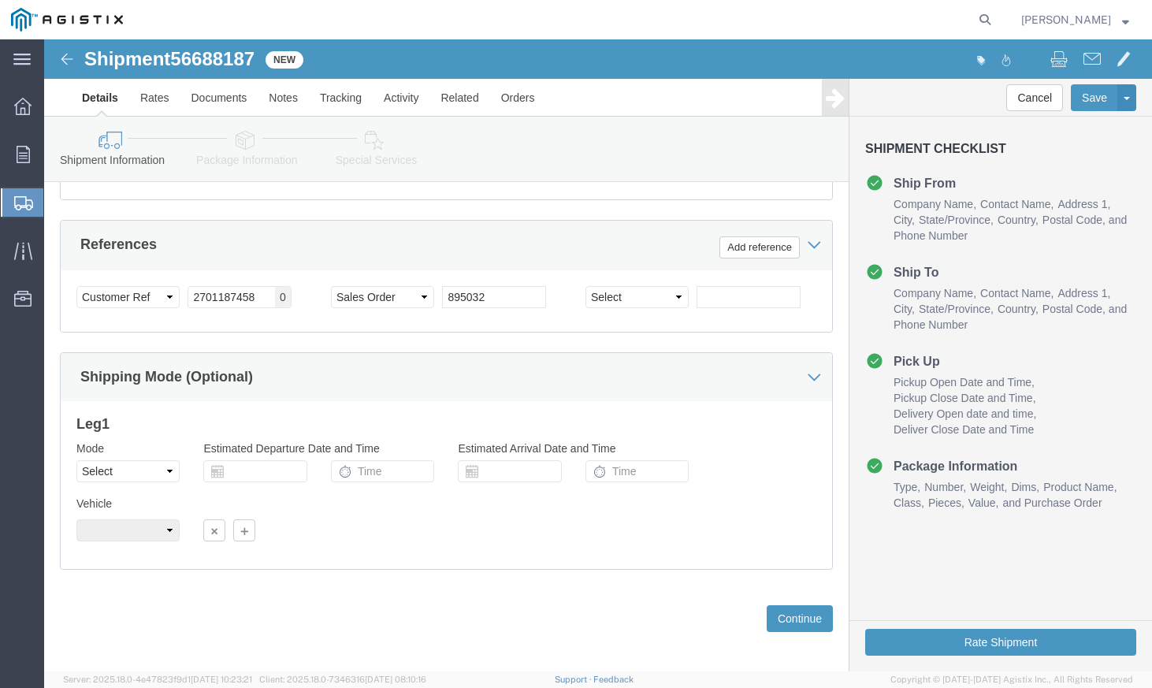
scroll to position [977, 0]
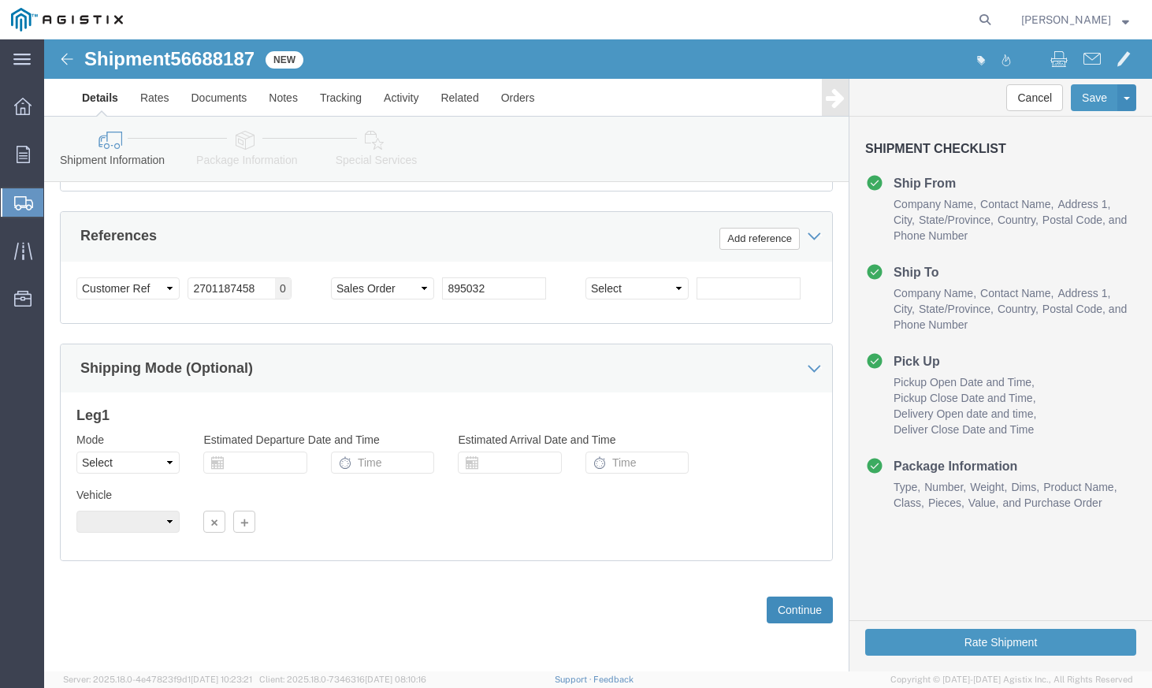
click button "Continue"
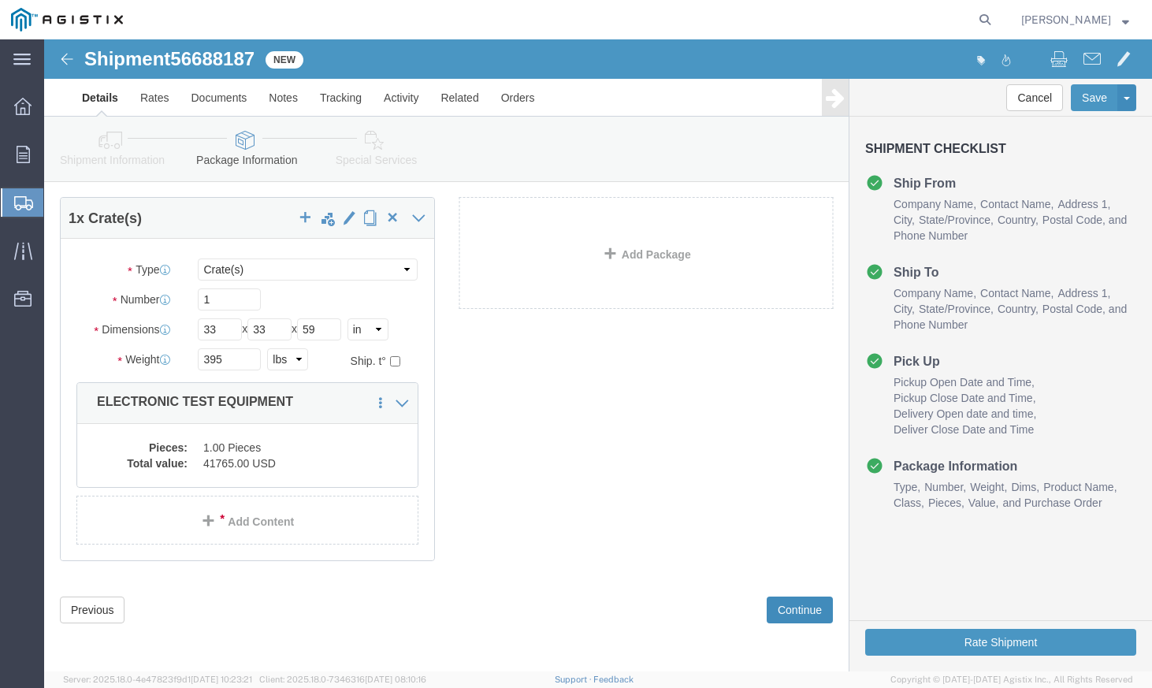
scroll to position [72, 0]
click button "Rate Shipment"
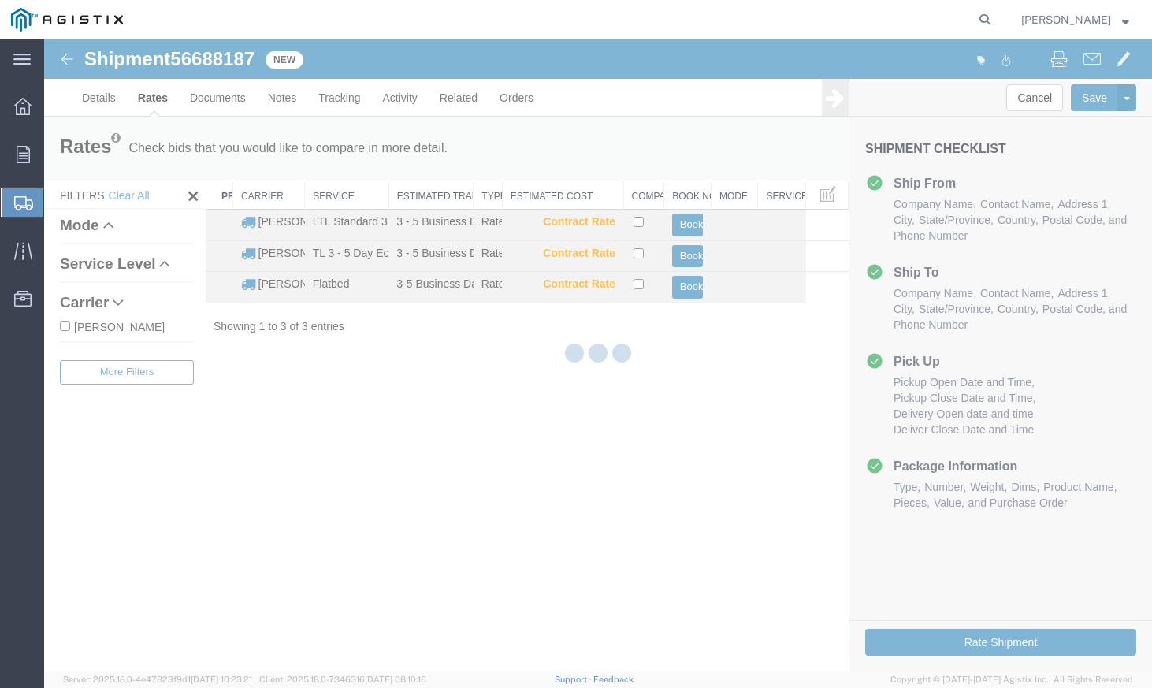
scroll to position [0, 0]
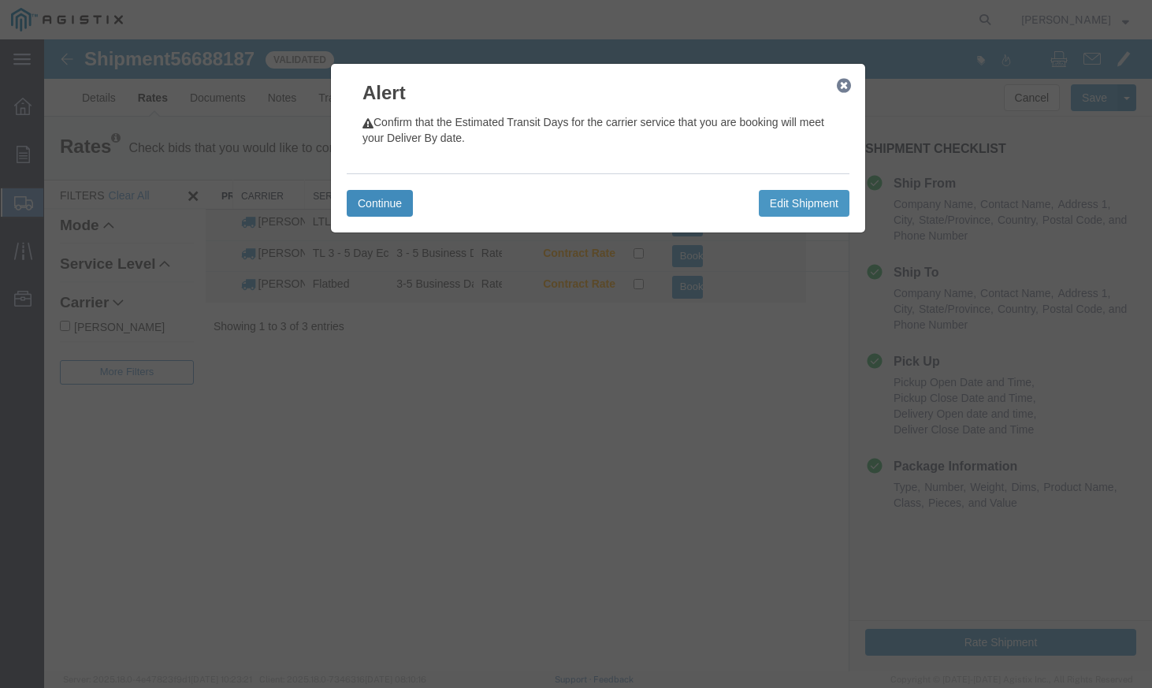
click at [401, 203] on button "Continue" at bounding box center [380, 203] width 66 height 27
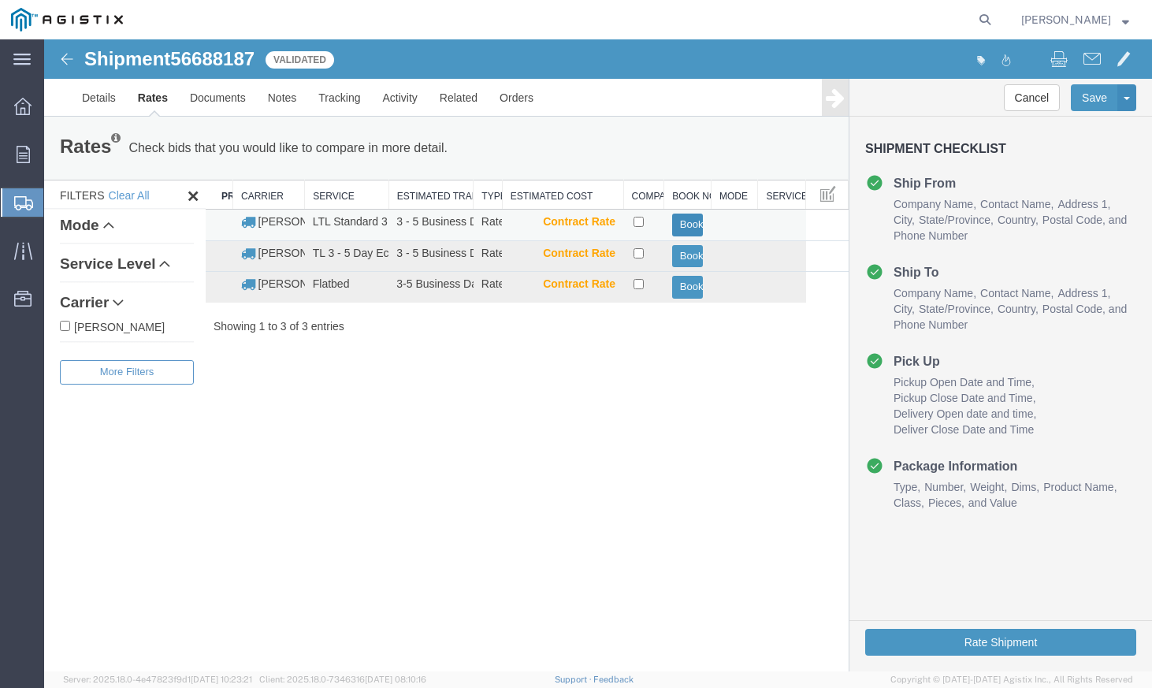
click at [690, 225] on button "Book" at bounding box center [688, 225] width 32 height 23
